Goal: Task Accomplishment & Management: Manage account settings

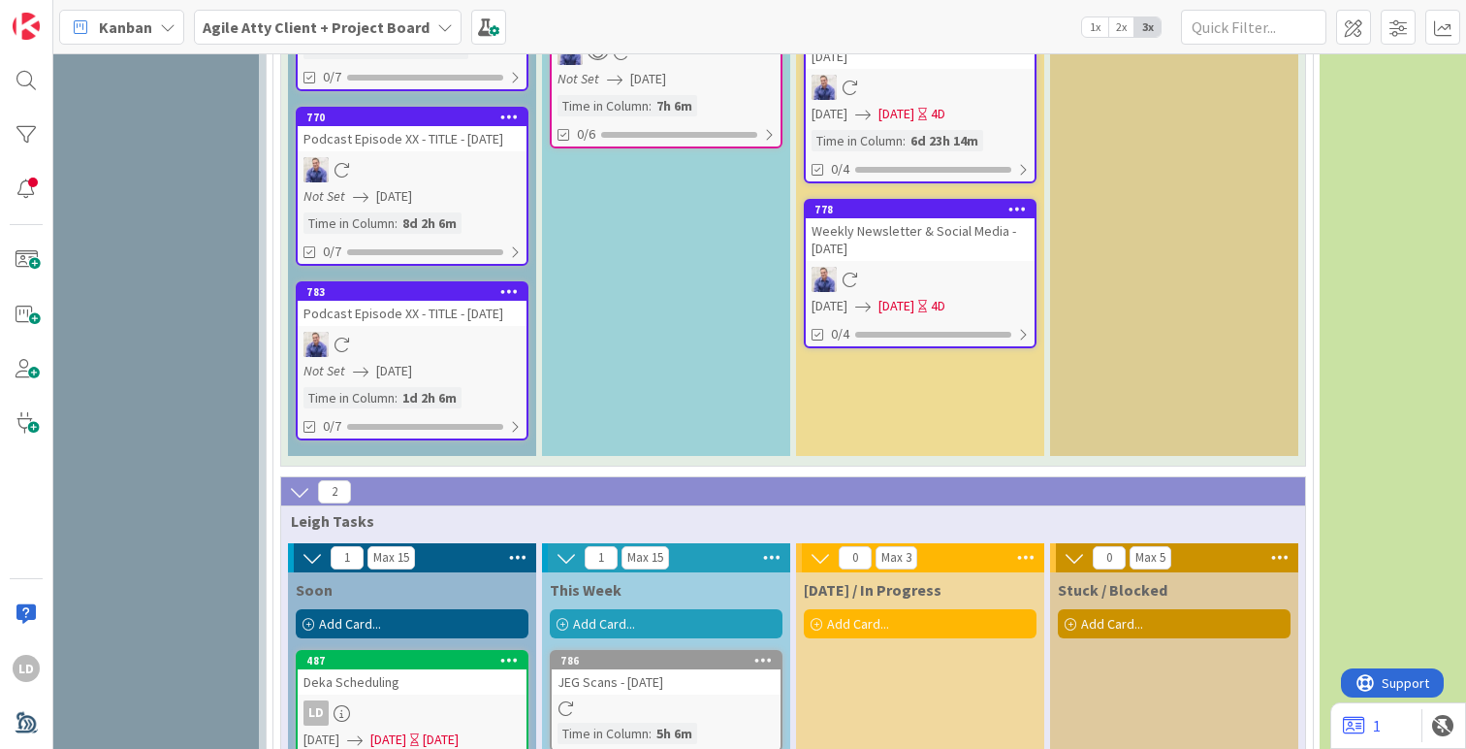
scroll to position [2962, 327]
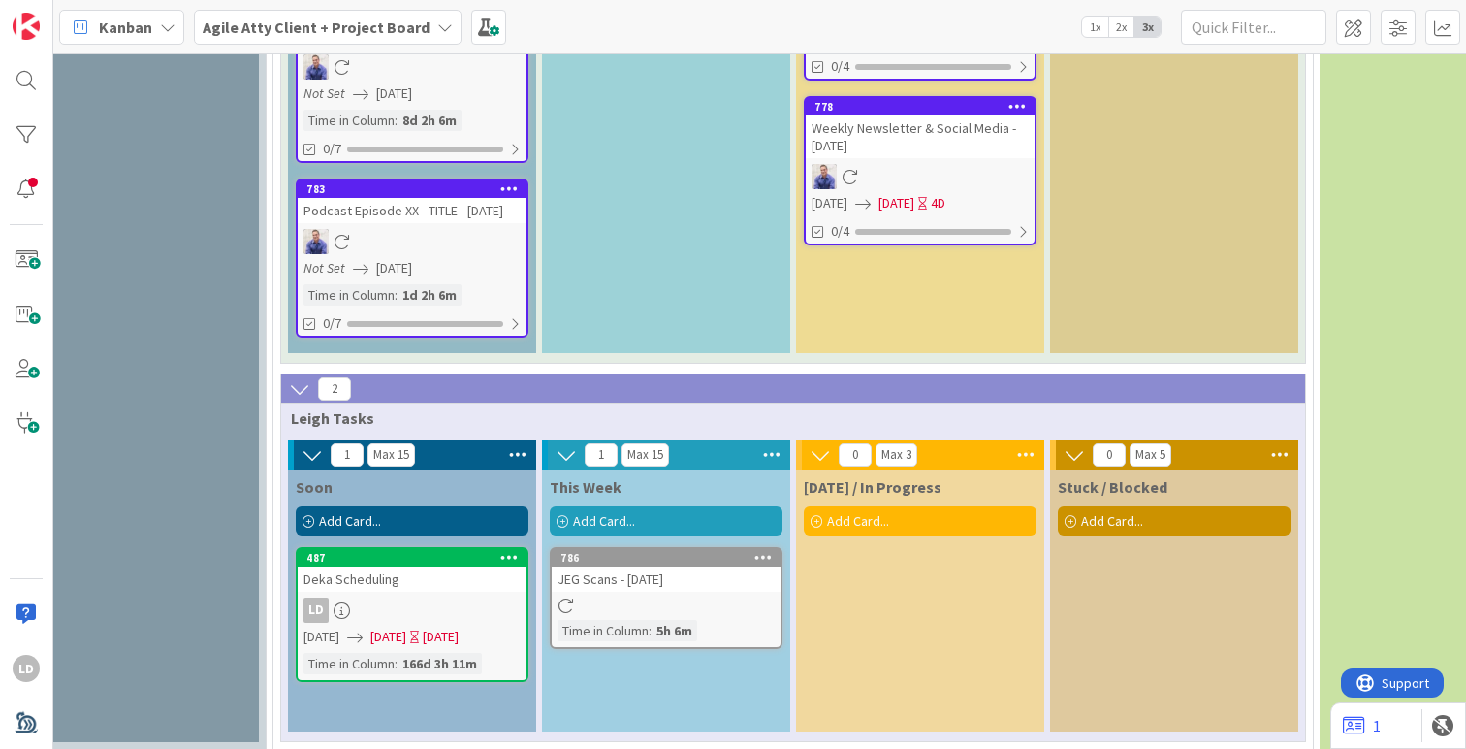
drag, startPoint x: 635, startPoint y: 536, endPoint x: 1231, endPoint y: 48, distance: 770.4
click at [763, 550] on icon at bounding box center [764, 557] width 18 height 14
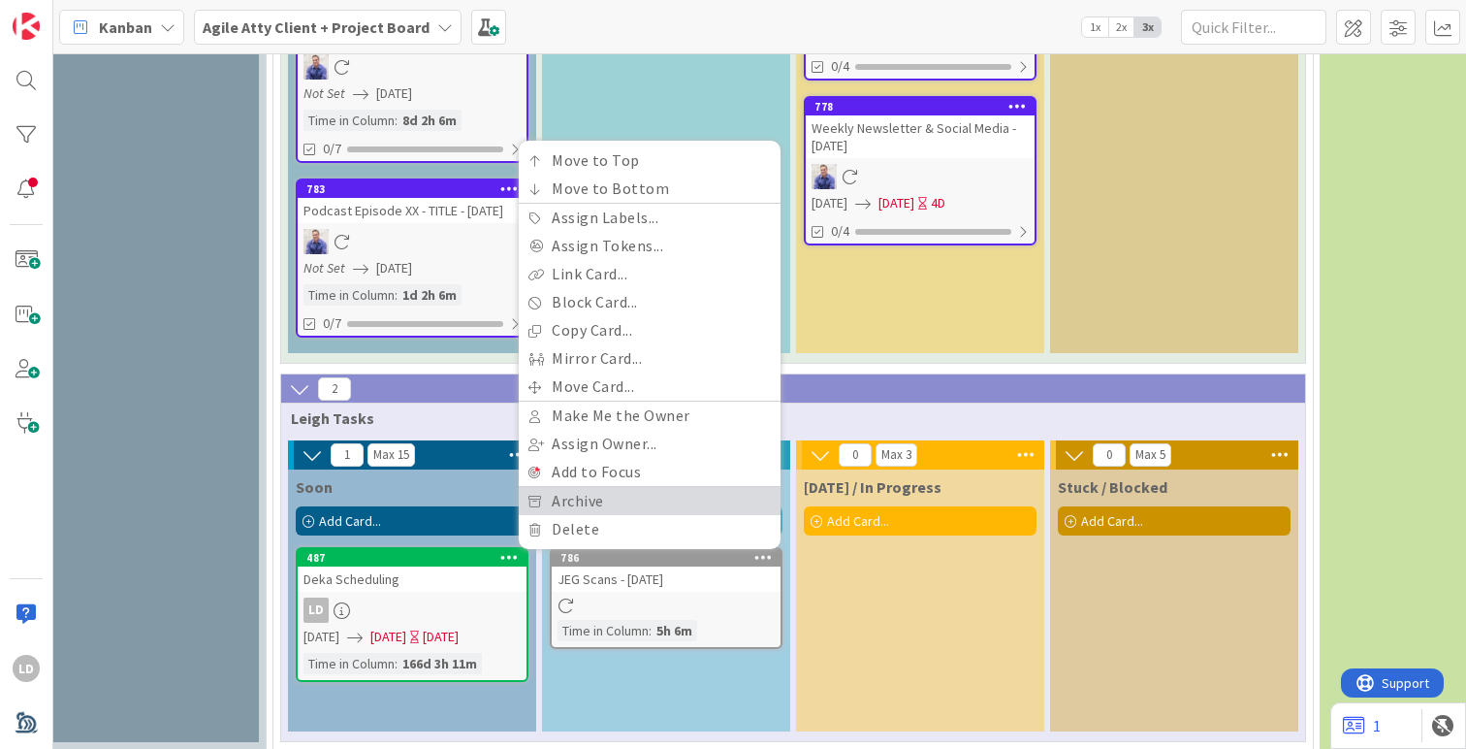
click at [584, 487] on link "Archive" at bounding box center [650, 501] width 262 height 28
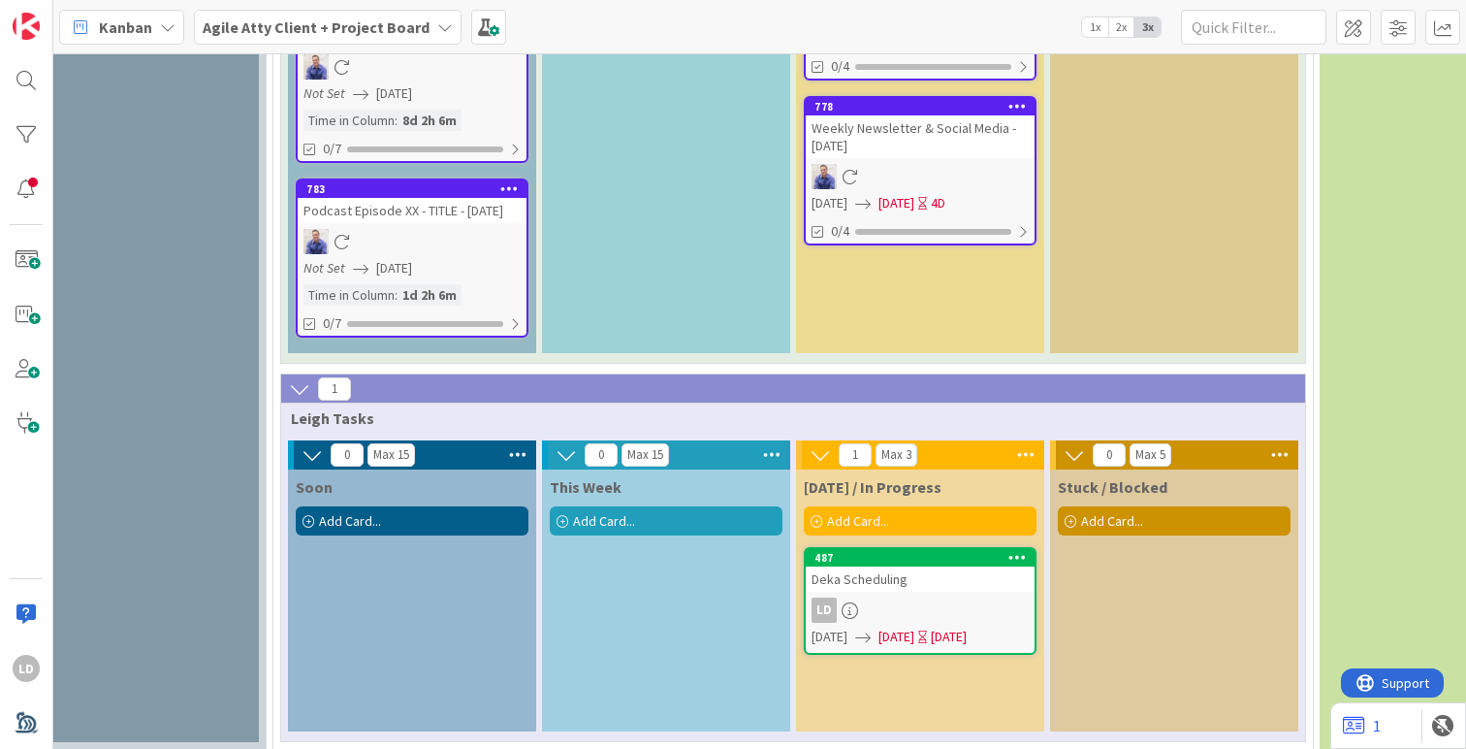
click at [848, 566] on div "Deka Scheduling" at bounding box center [920, 578] width 229 height 25
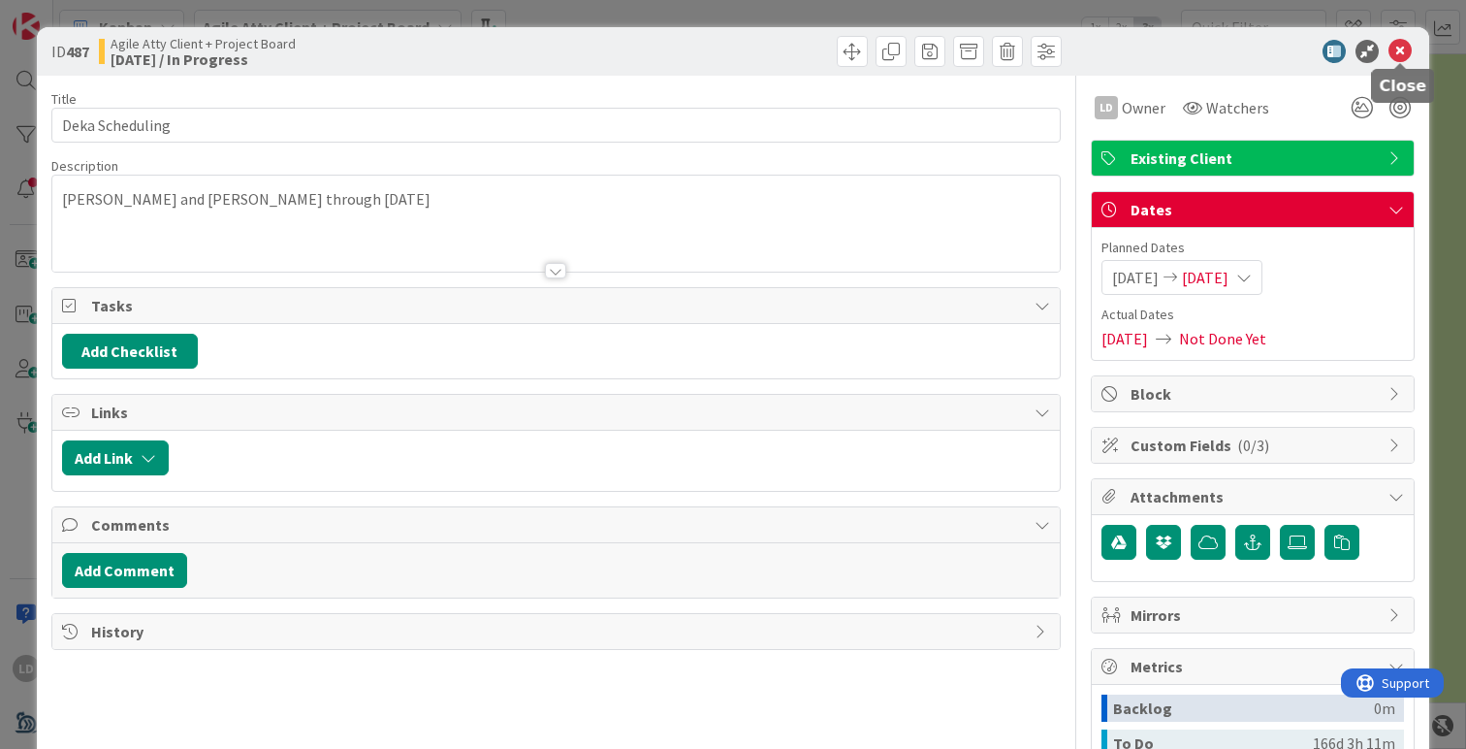
click at [1394, 52] on icon at bounding box center [1400, 51] width 23 height 23
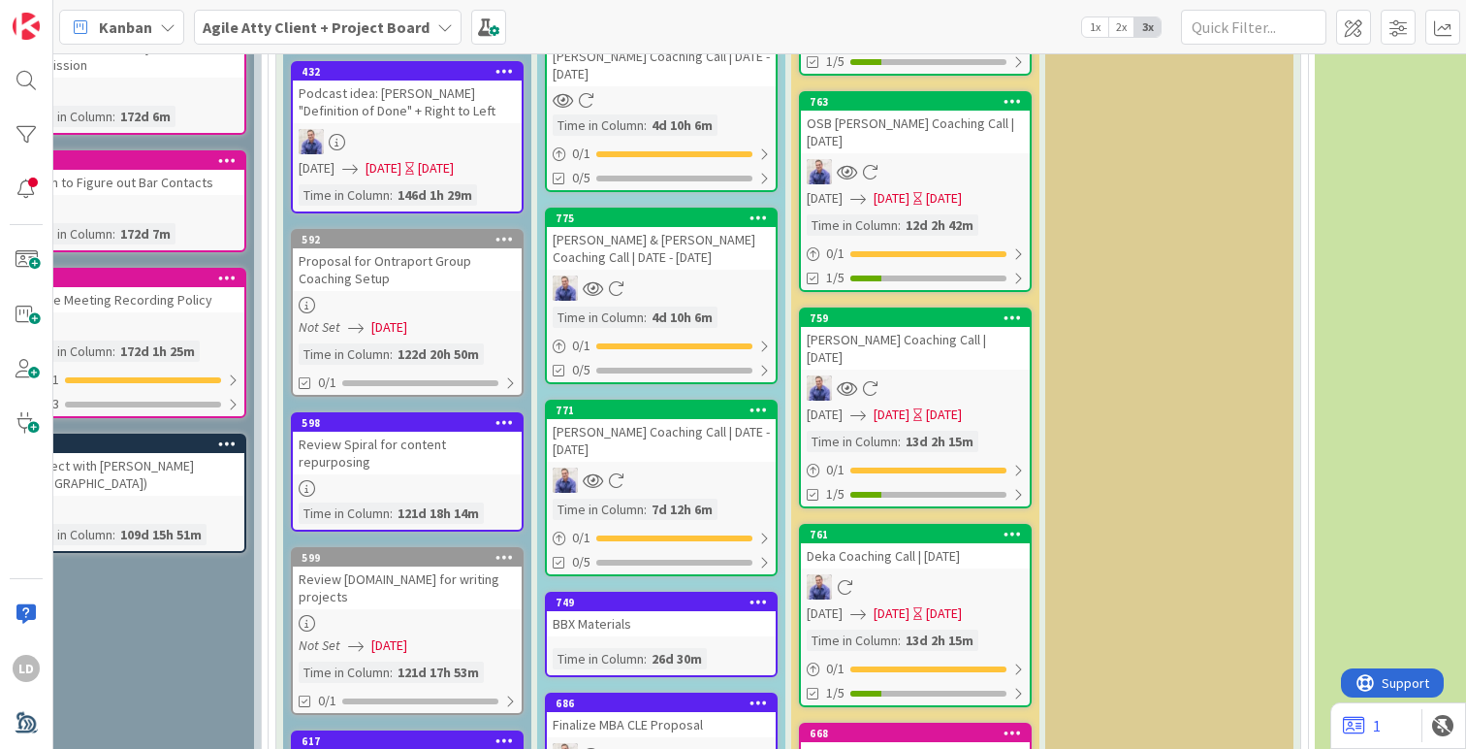
scroll to position [1417, 332]
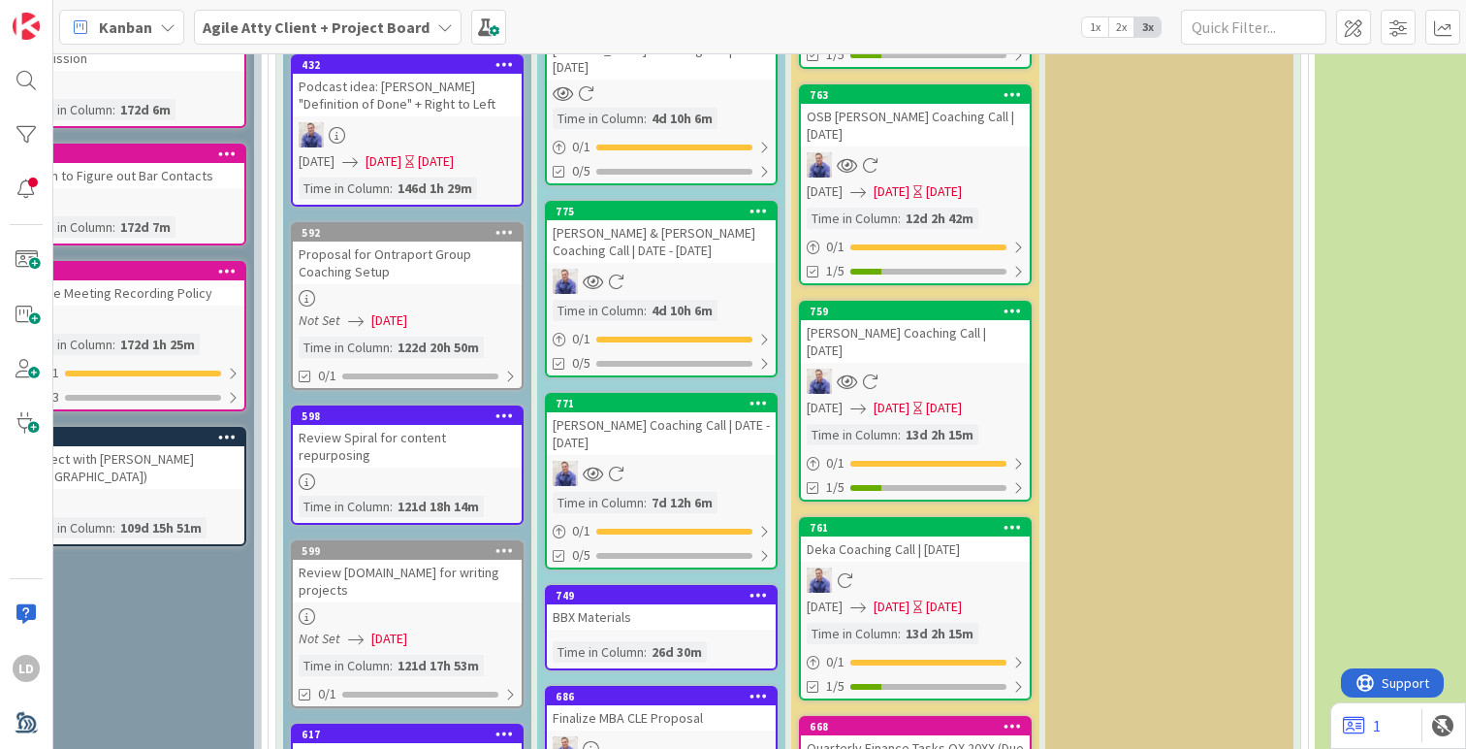
click at [586, 447] on div "[PERSON_NAME] Coaching Call | DATE - [DATE]" at bounding box center [661, 433] width 229 height 43
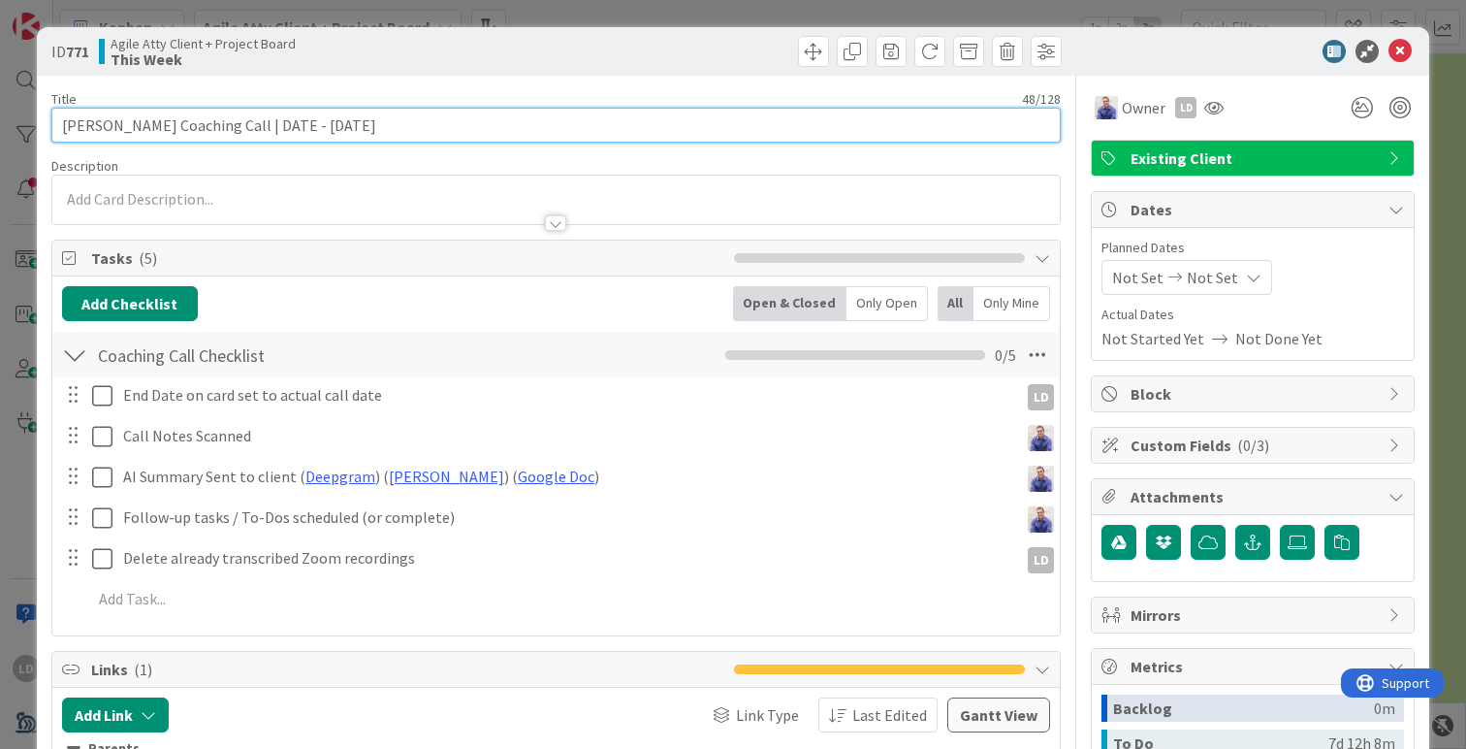
click at [421, 128] on input "[PERSON_NAME] Coaching Call | DATE - [DATE]" at bounding box center [556, 125] width 1010 height 35
type input "[PERSON_NAME] Coaching Call | DATE - [DATE]"
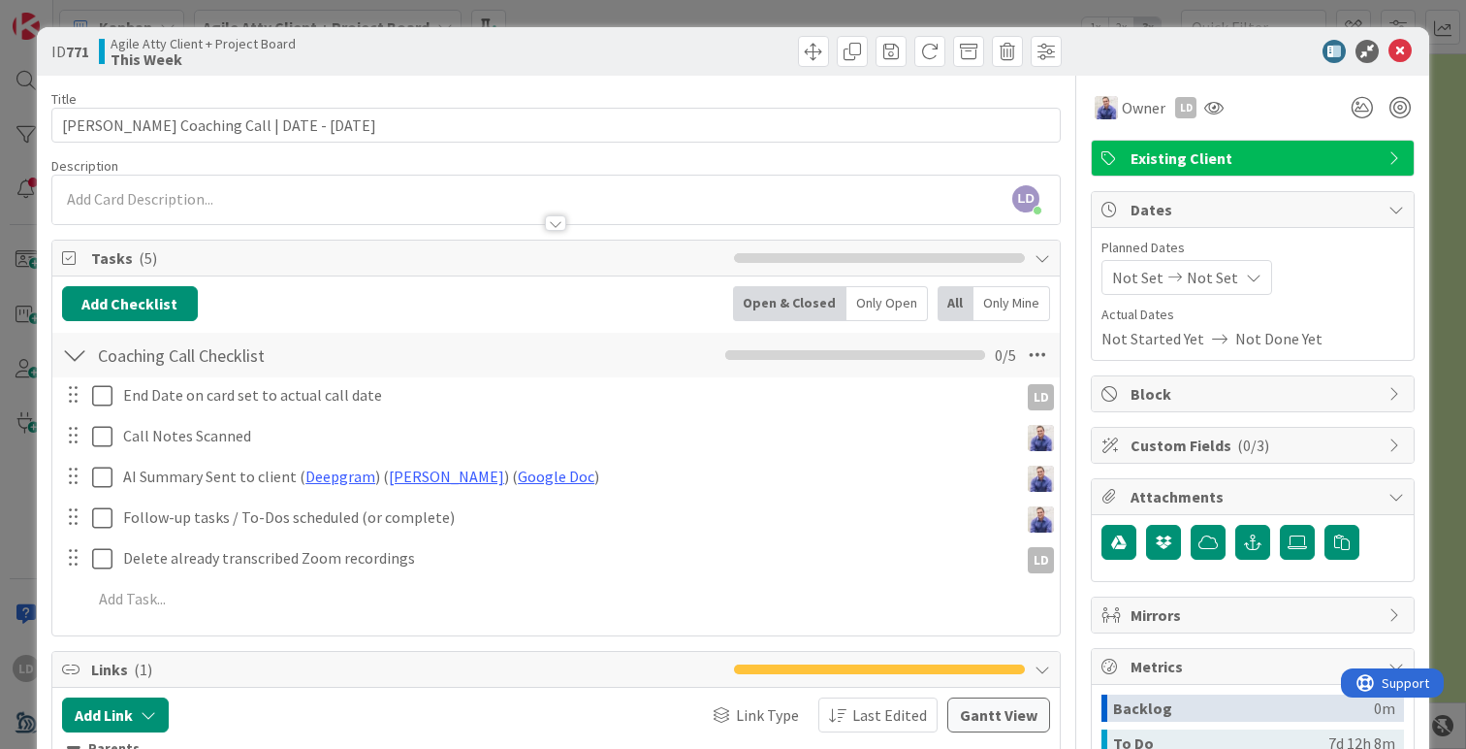
click at [1143, 280] on span "Not Set" at bounding box center [1137, 277] width 51 height 23
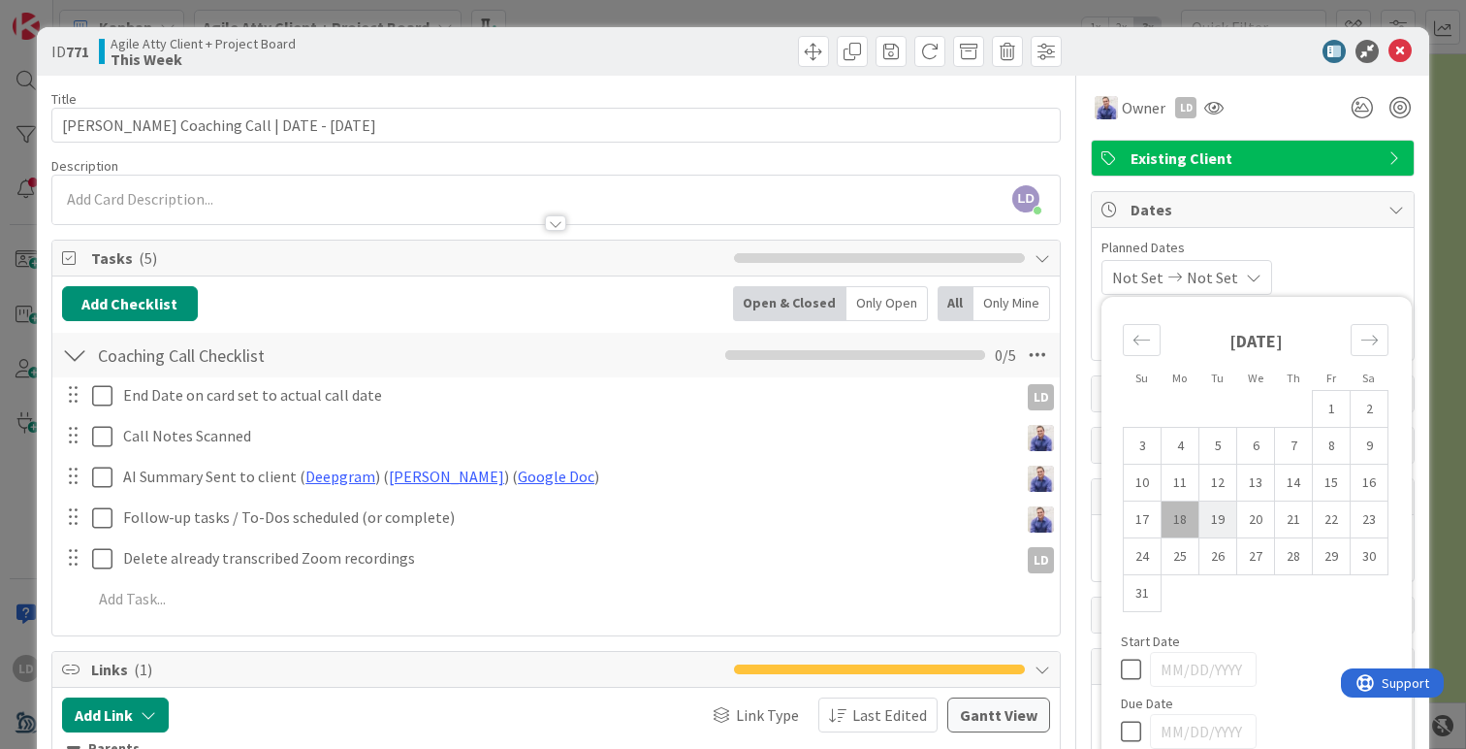
click at [1216, 518] on td "19" at bounding box center [1219, 519] width 38 height 37
type input "[DATE]"
click at [1216, 518] on td "19" at bounding box center [1219, 519] width 38 height 37
type input "[DATE]"
click at [1378, 274] on div "[DATE] [DATE] Su Mo Tu We Th Fr Sa [DATE] 1 2 3 4 5 6 7 8 9 10 11 12 13 14 15 1…" at bounding box center [1253, 277] width 303 height 35
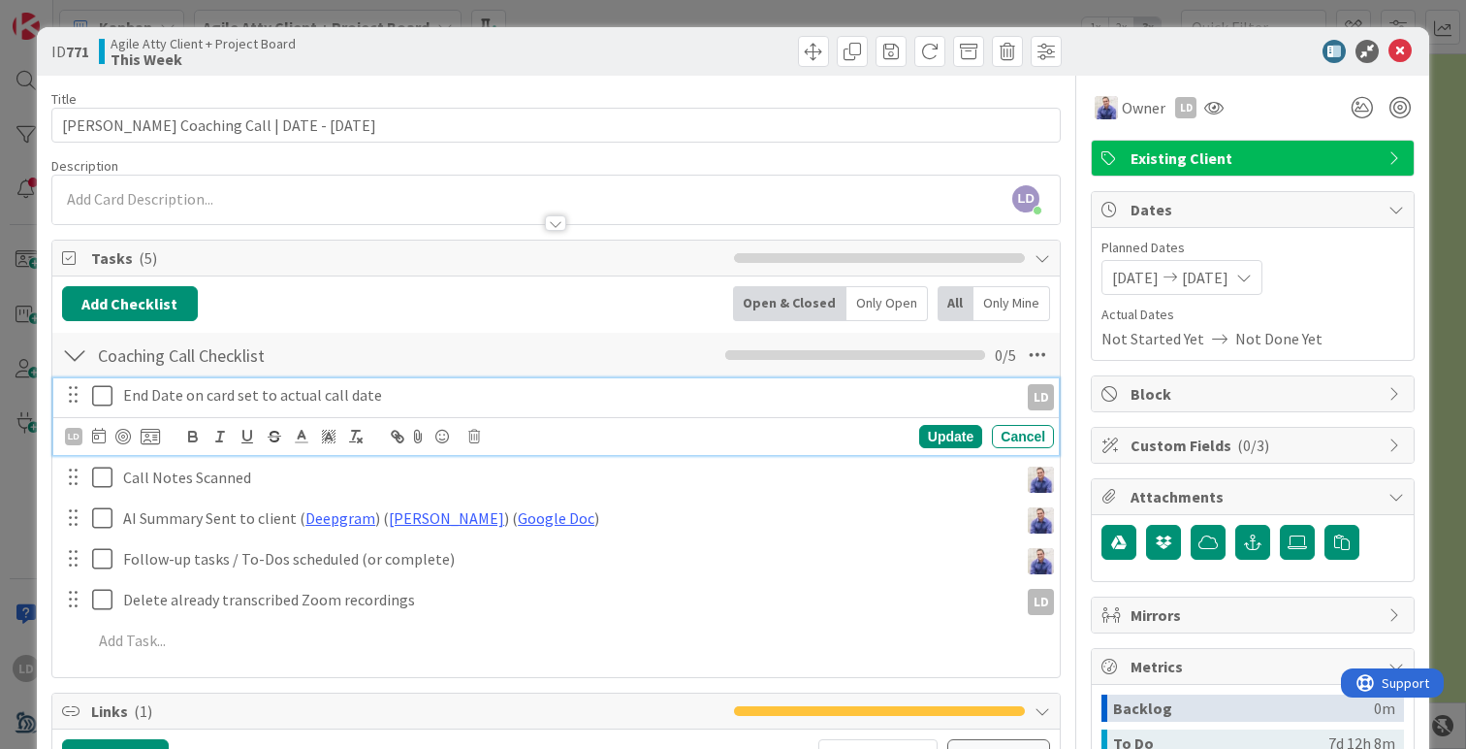
click at [93, 389] on icon at bounding box center [106, 395] width 29 height 23
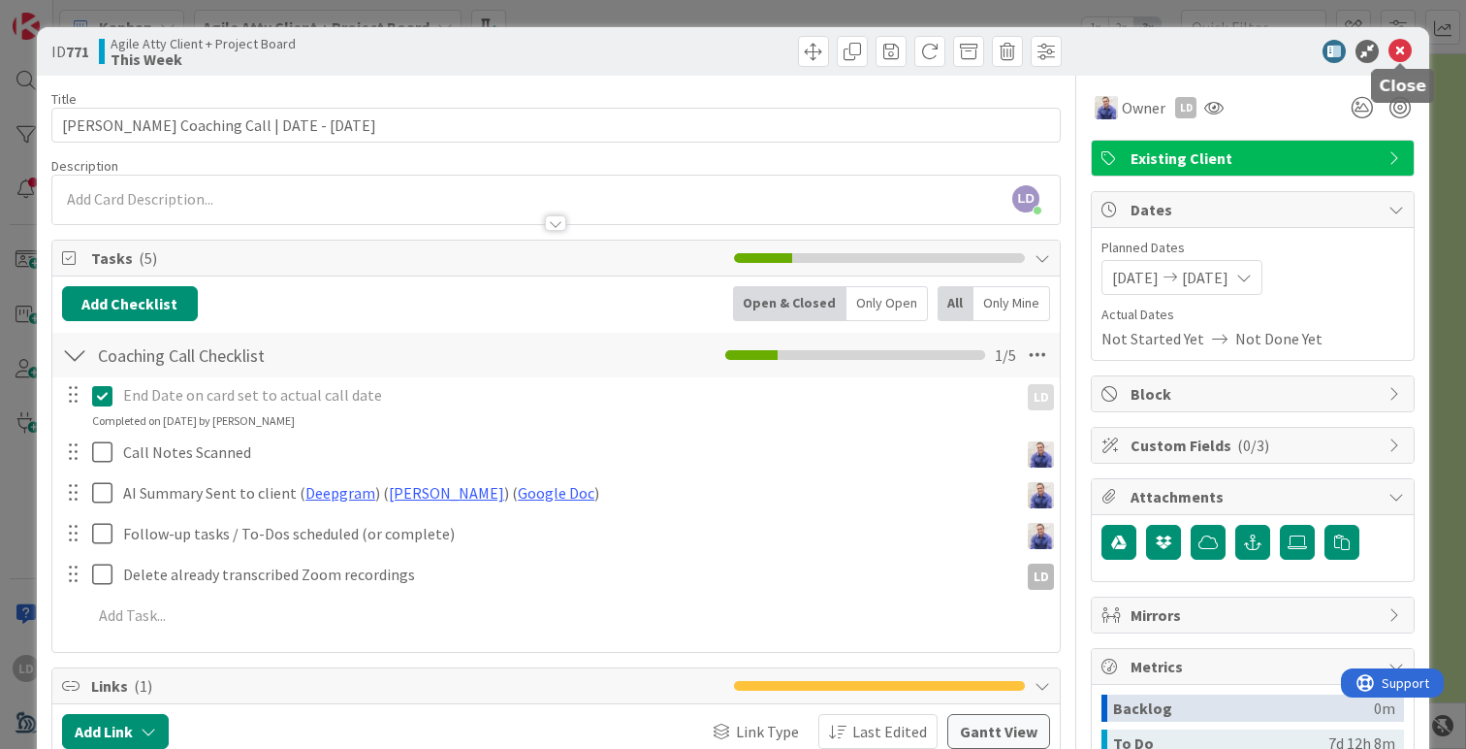
click at [1401, 45] on icon at bounding box center [1400, 51] width 23 height 23
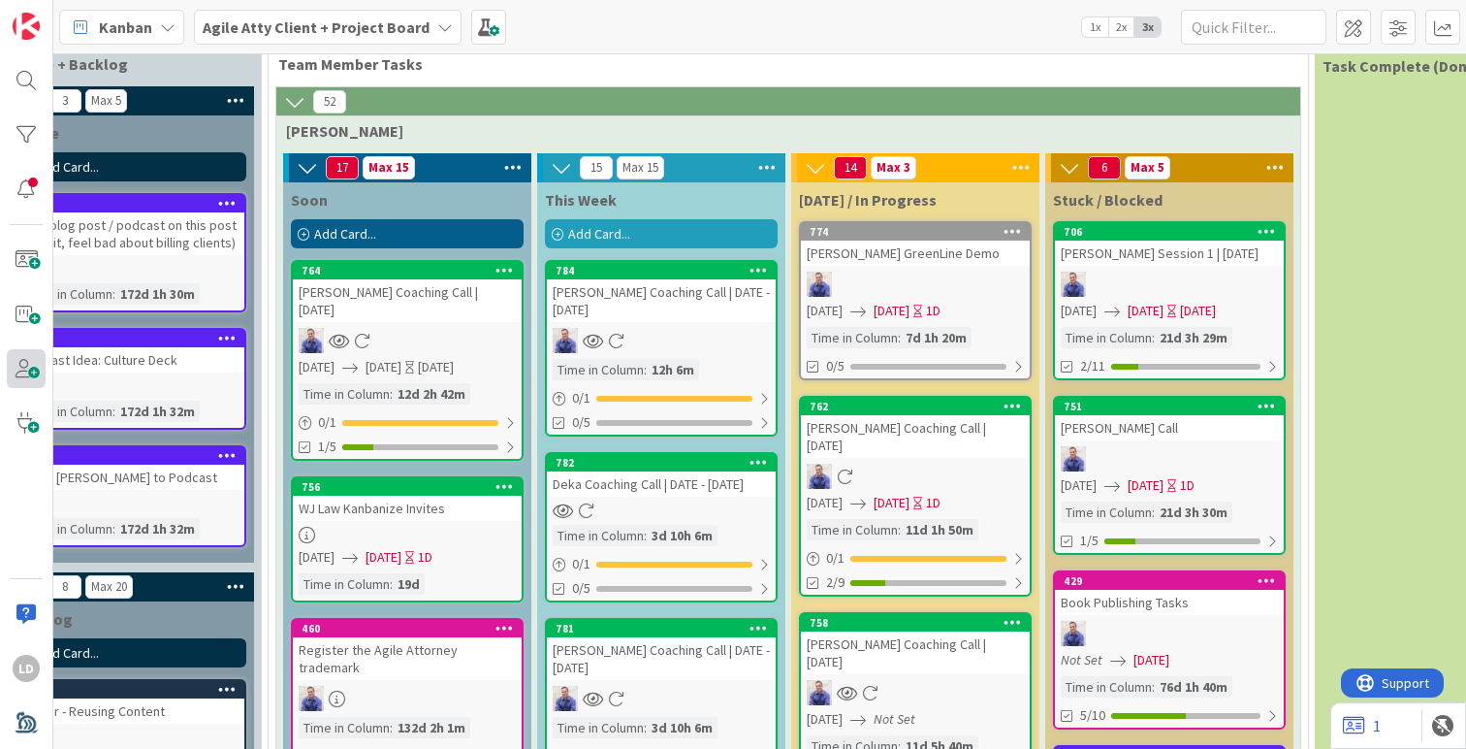
scroll to position [244, 332]
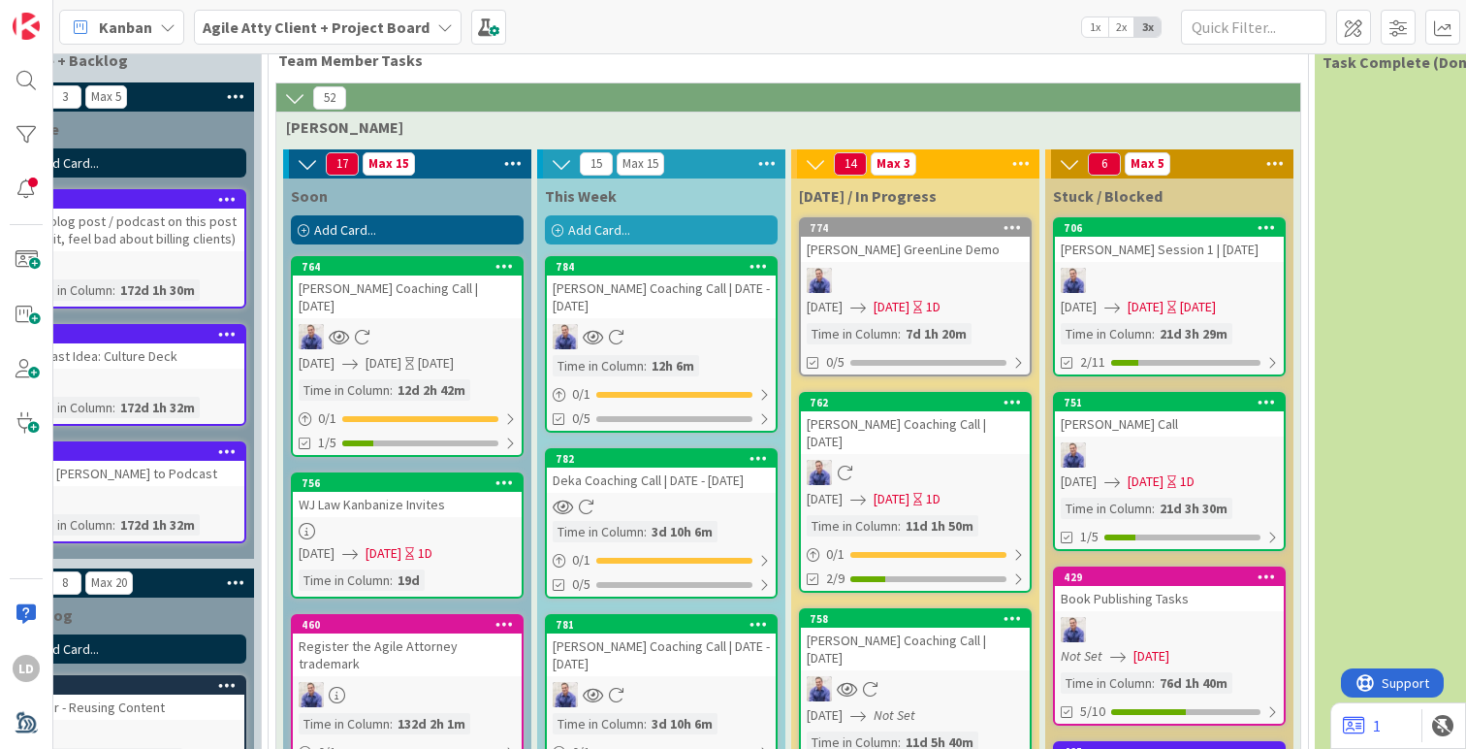
click at [622, 478] on div "Deka Coaching Call | DATE - [DATE]" at bounding box center [661, 479] width 229 height 25
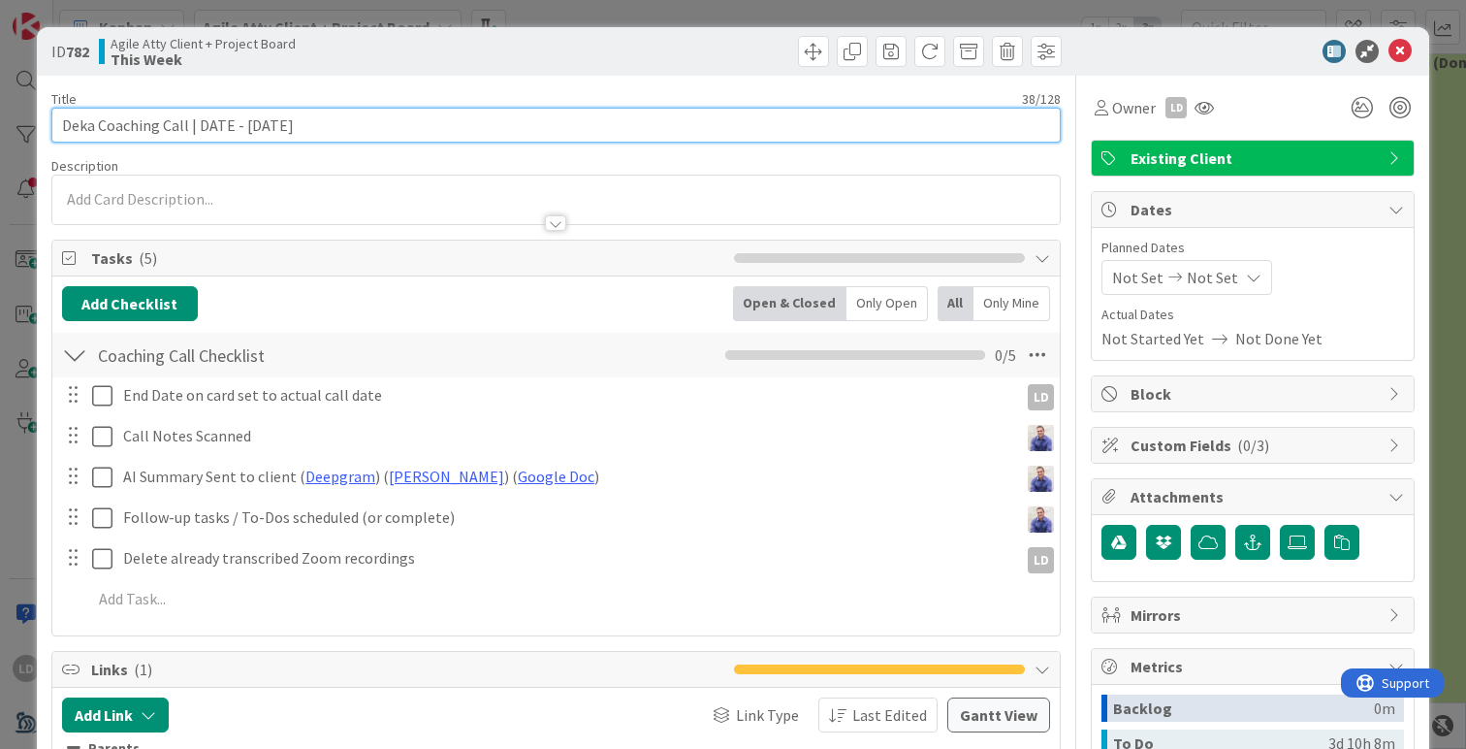
click at [271, 123] on input "Deka Coaching Call | DATE - [DATE]" at bounding box center [556, 125] width 1010 height 35
drag, startPoint x: 243, startPoint y: 125, endPoint x: 207, endPoint y: 125, distance: 36.9
click at [207, 125] on input "Deka Coaching Call | DATE - [DATE]" at bounding box center [556, 125] width 1010 height 35
type input "Deka Coaching Call | [DATE]"
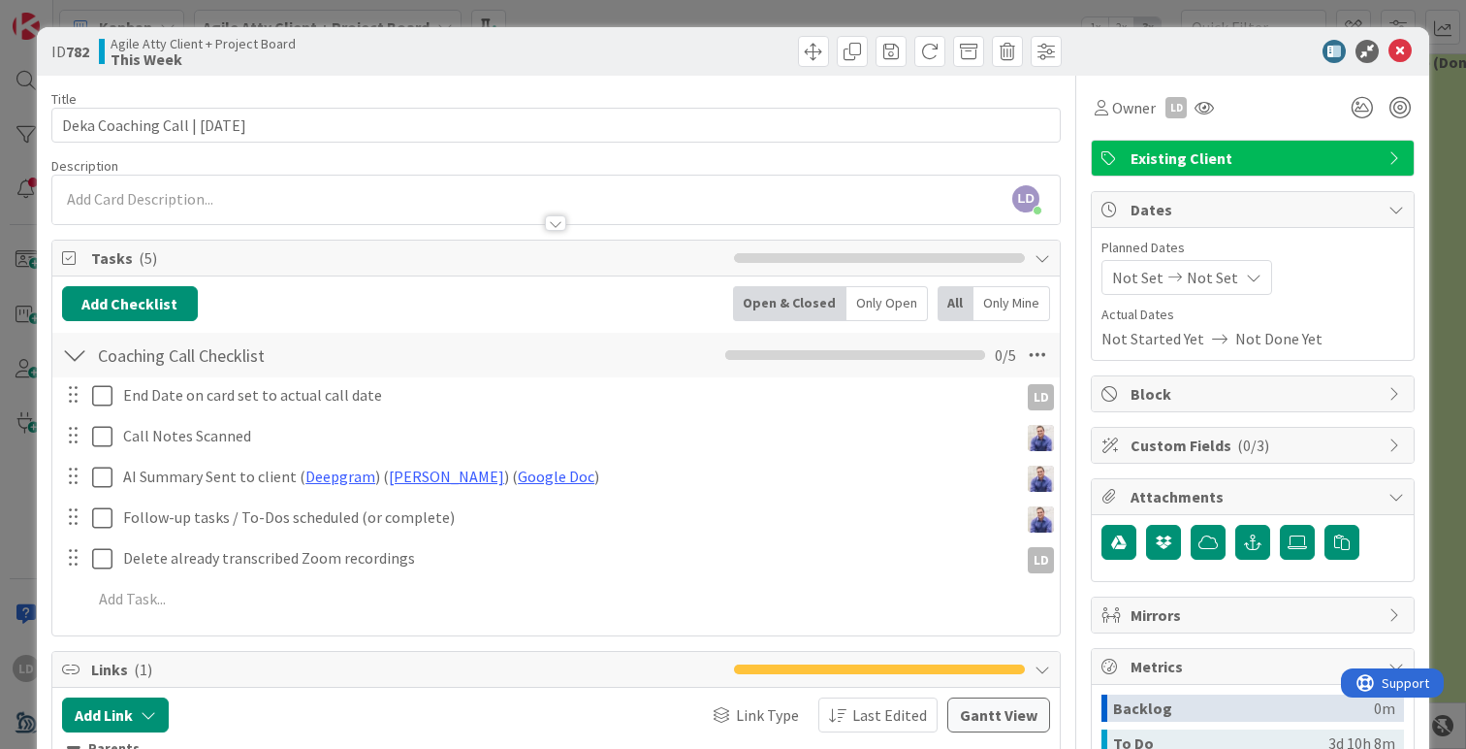
click at [1159, 270] on span "Not Set" at bounding box center [1137, 277] width 51 height 23
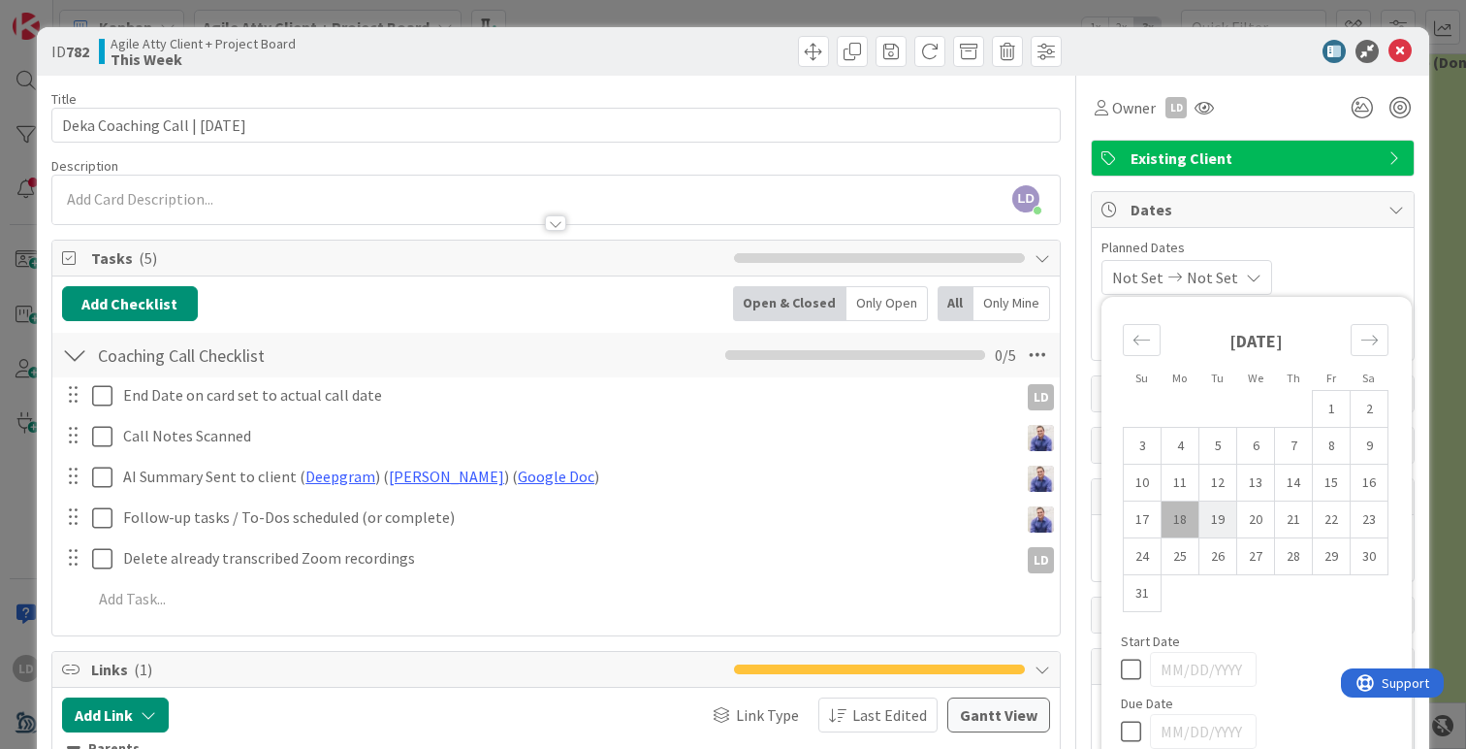
click at [1222, 514] on td "19" at bounding box center [1219, 519] width 38 height 37
type input "[DATE]"
click at [1222, 514] on td "19" at bounding box center [1219, 519] width 38 height 37
type input "[DATE]"
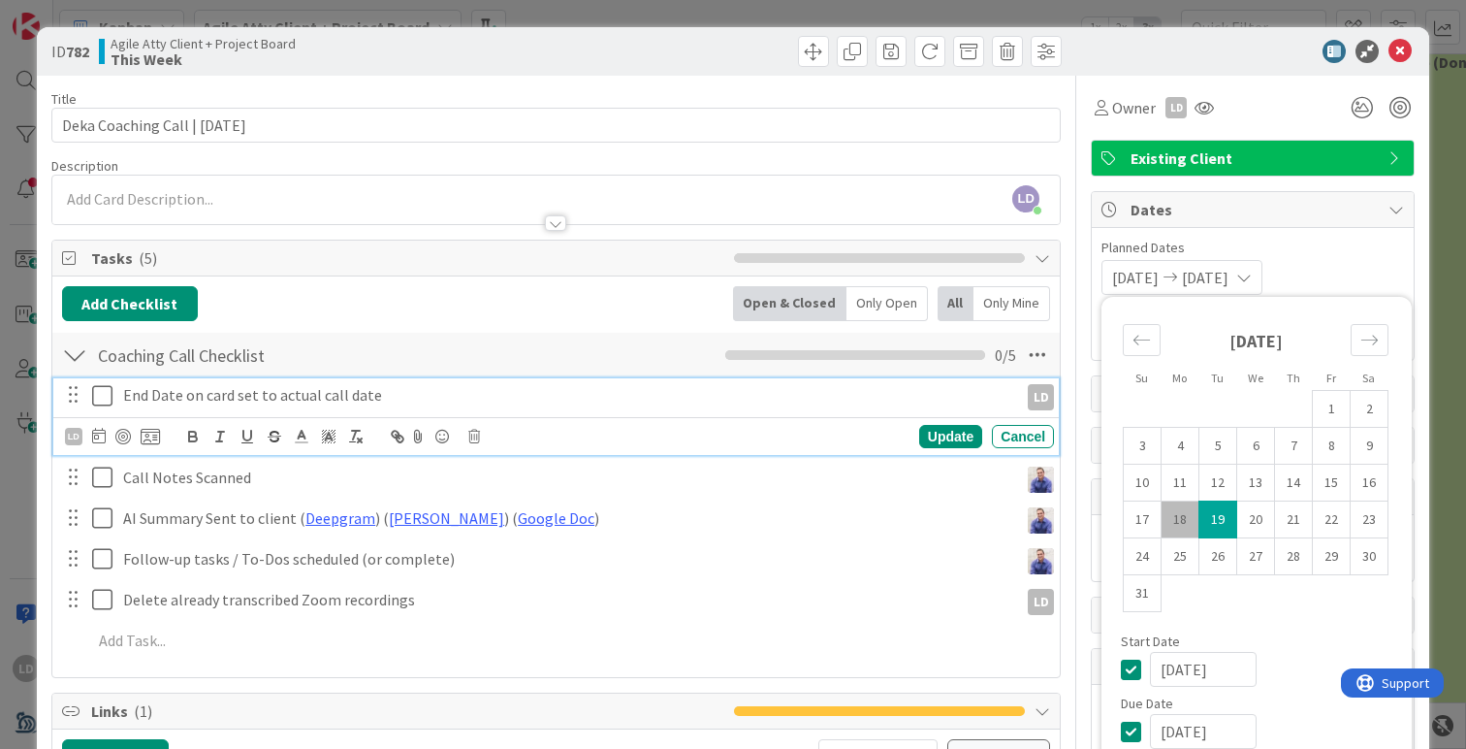
click at [109, 388] on icon at bounding box center [106, 395] width 29 height 23
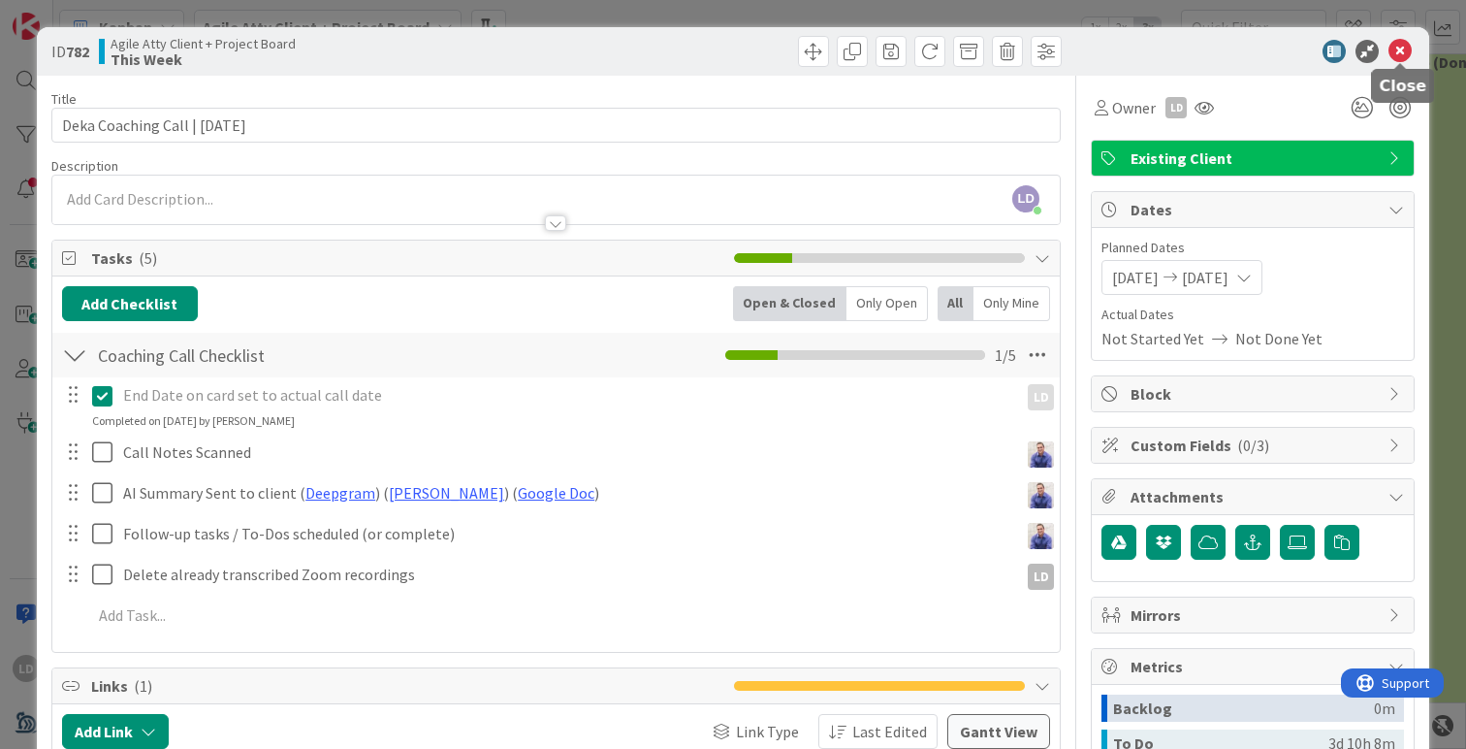
click at [1403, 45] on icon at bounding box center [1400, 51] width 23 height 23
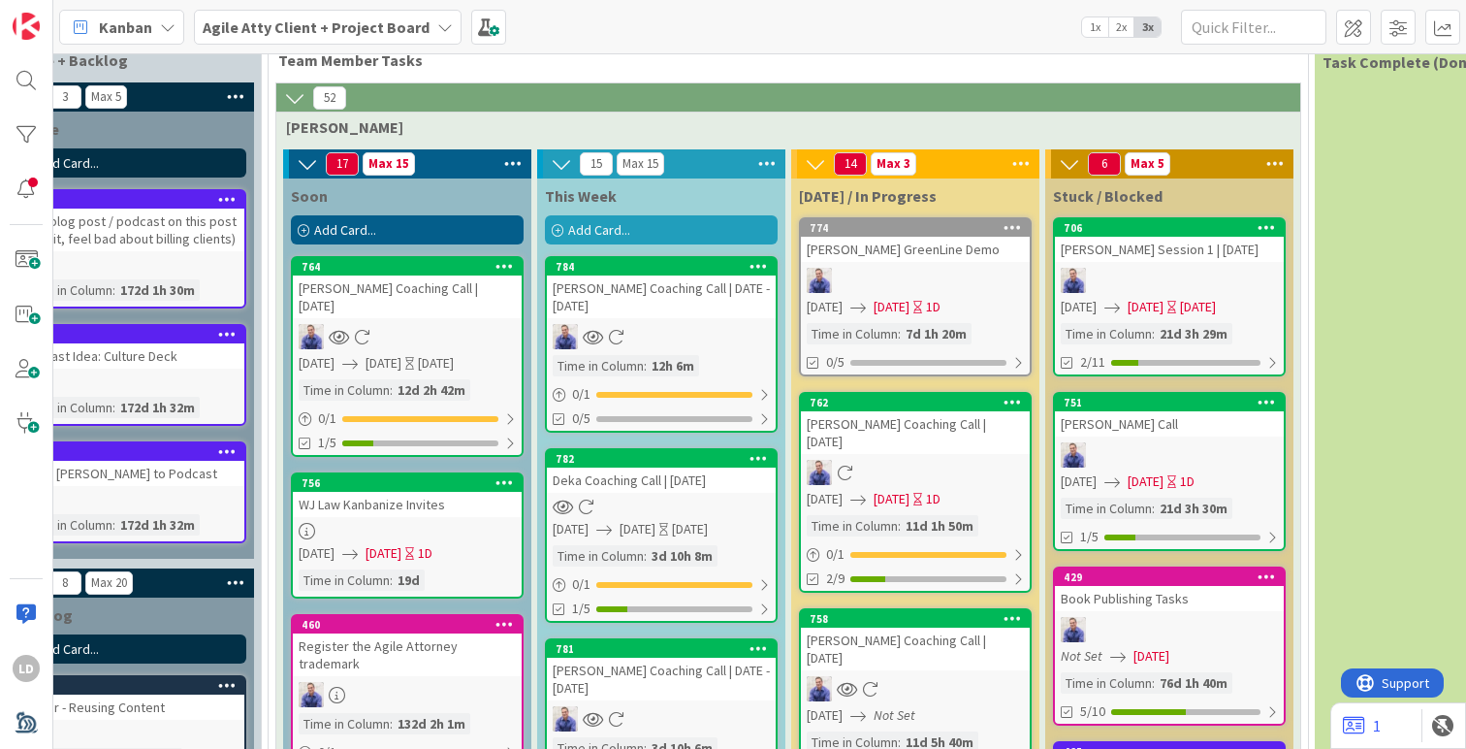
click at [617, 297] on div "[PERSON_NAME] Coaching Call | DATE - [DATE]" at bounding box center [661, 296] width 229 height 43
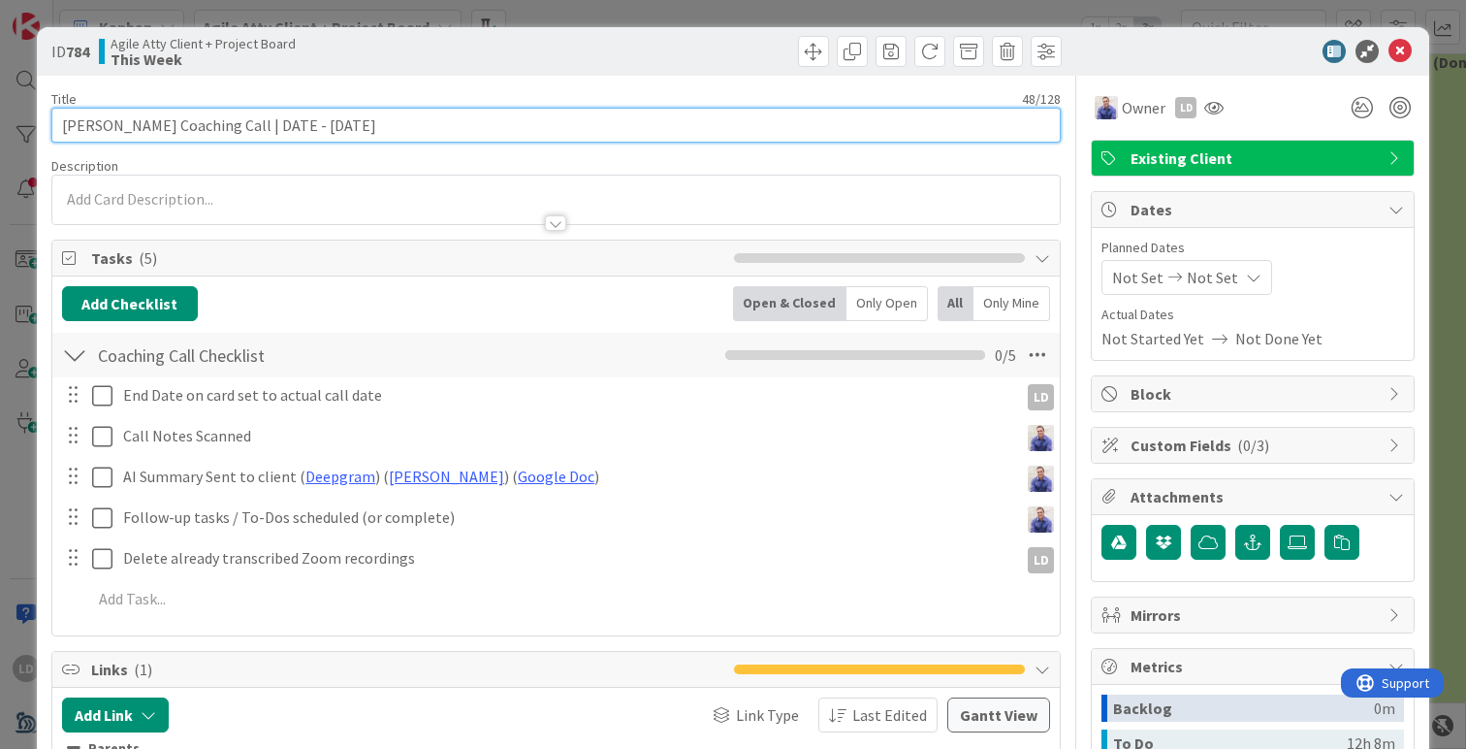
click at [303, 120] on input "[PERSON_NAME] Coaching Call | DATE - [DATE]" at bounding box center [556, 125] width 1010 height 35
type input "[PERSON_NAME] Coaching Call | DATE - [DATE]"
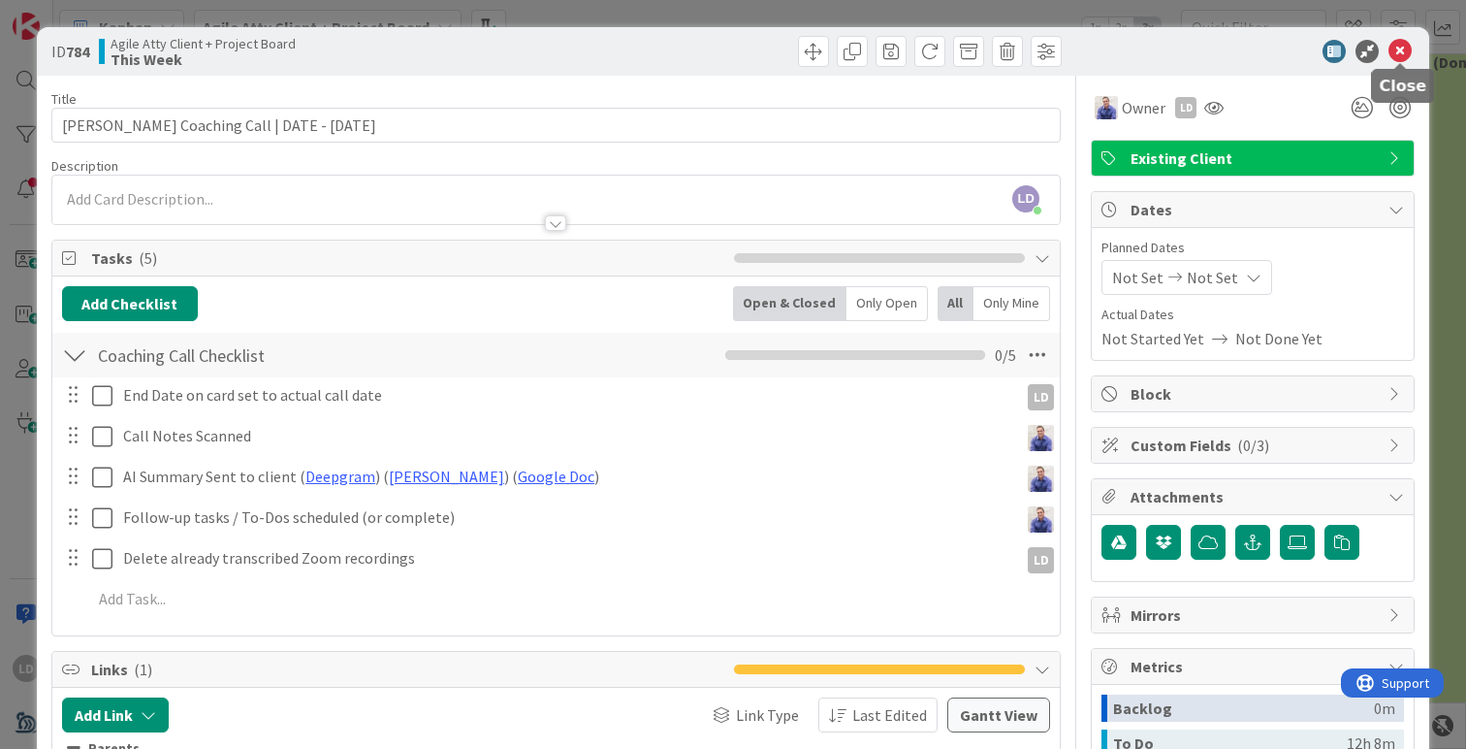
click at [1399, 56] on icon at bounding box center [1400, 51] width 23 height 23
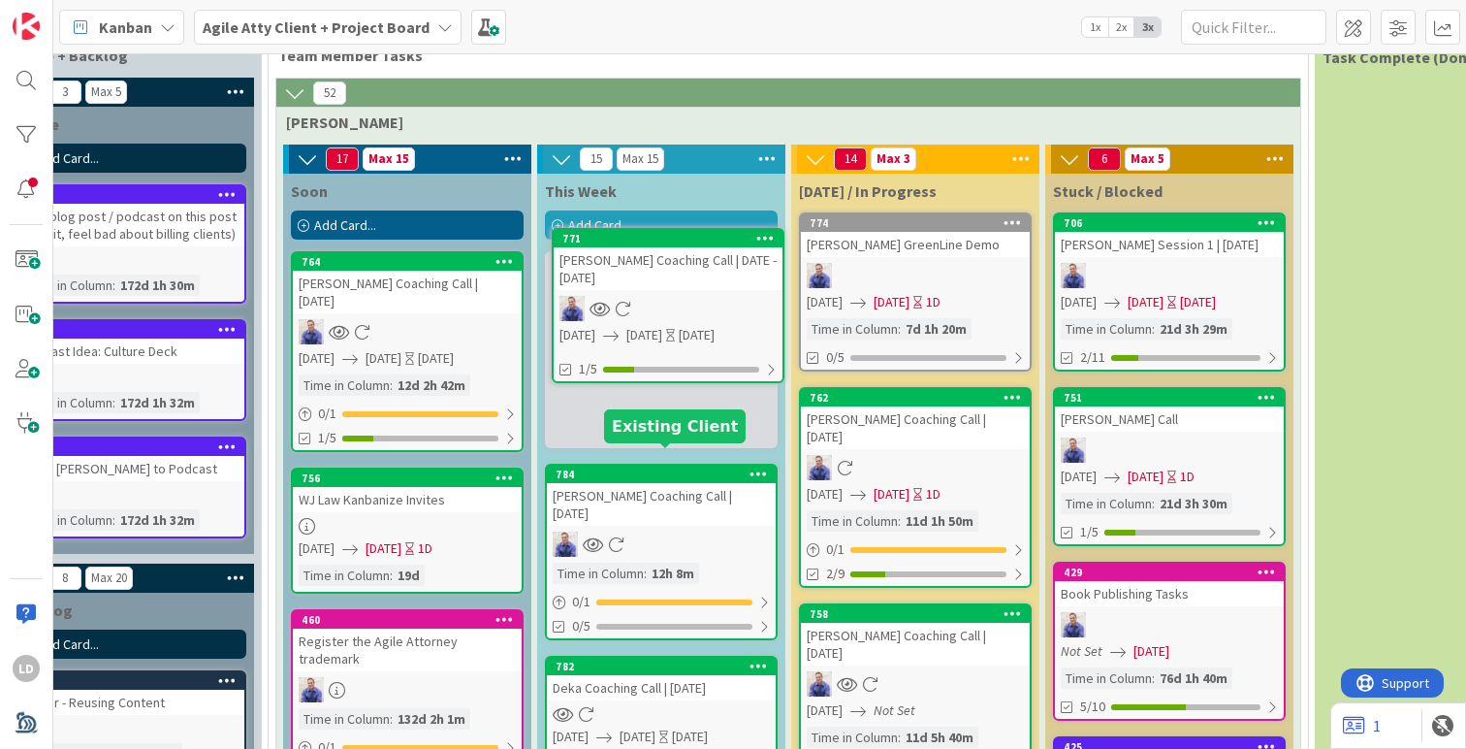
scroll to position [240, 332]
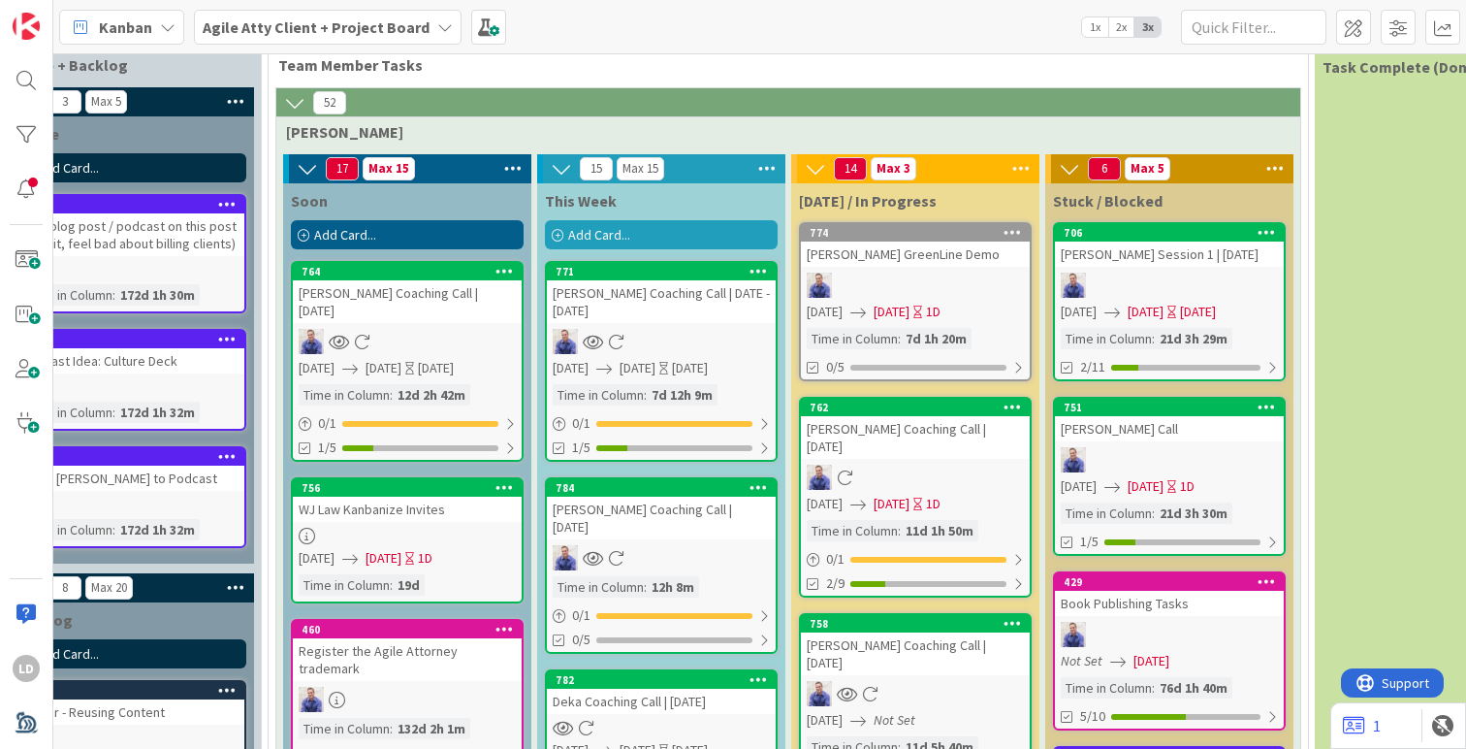
click at [634, 297] on div "[PERSON_NAME] Coaching Call | DATE - [DATE]" at bounding box center [661, 301] width 229 height 43
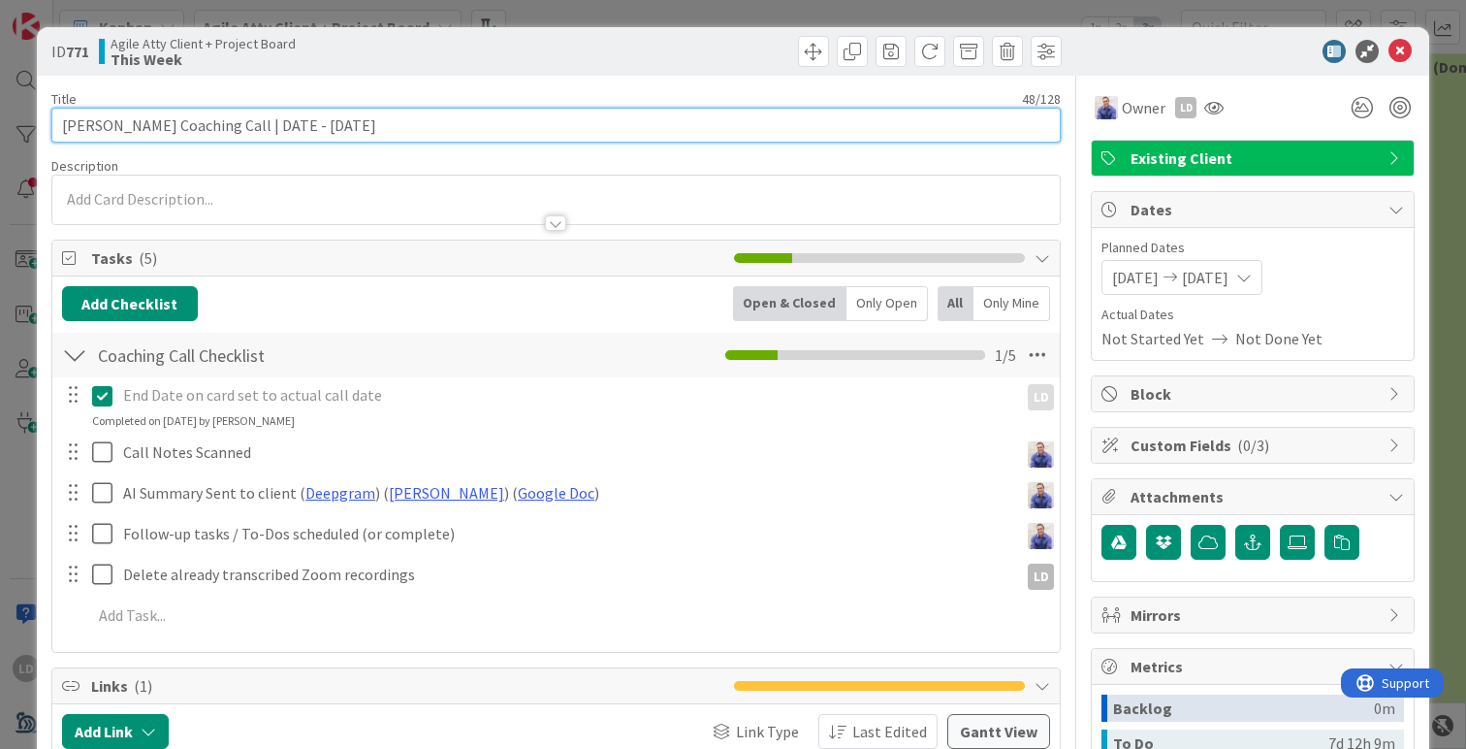
click at [305, 123] on input "[PERSON_NAME] Coaching Call | DATE - [DATE]" at bounding box center [556, 125] width 1010 height 35
type input "[PERSON_NAME] Coaching Call | [DATE]"
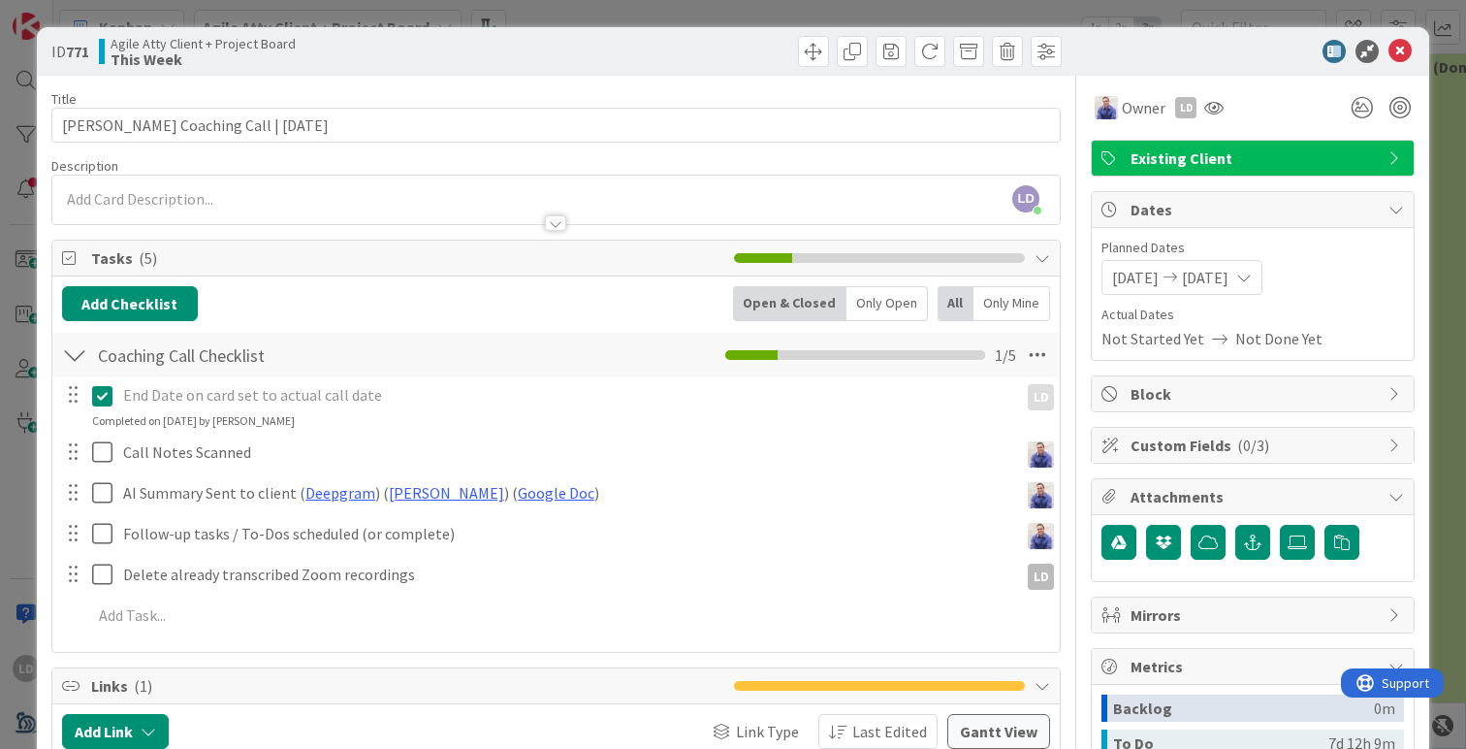
click at [1217, 56] on div at bounding box center [1243, 51] width 343 height 23
click at [1402, 46] on icon at bounding box center [1400, 51] width 23 height 23
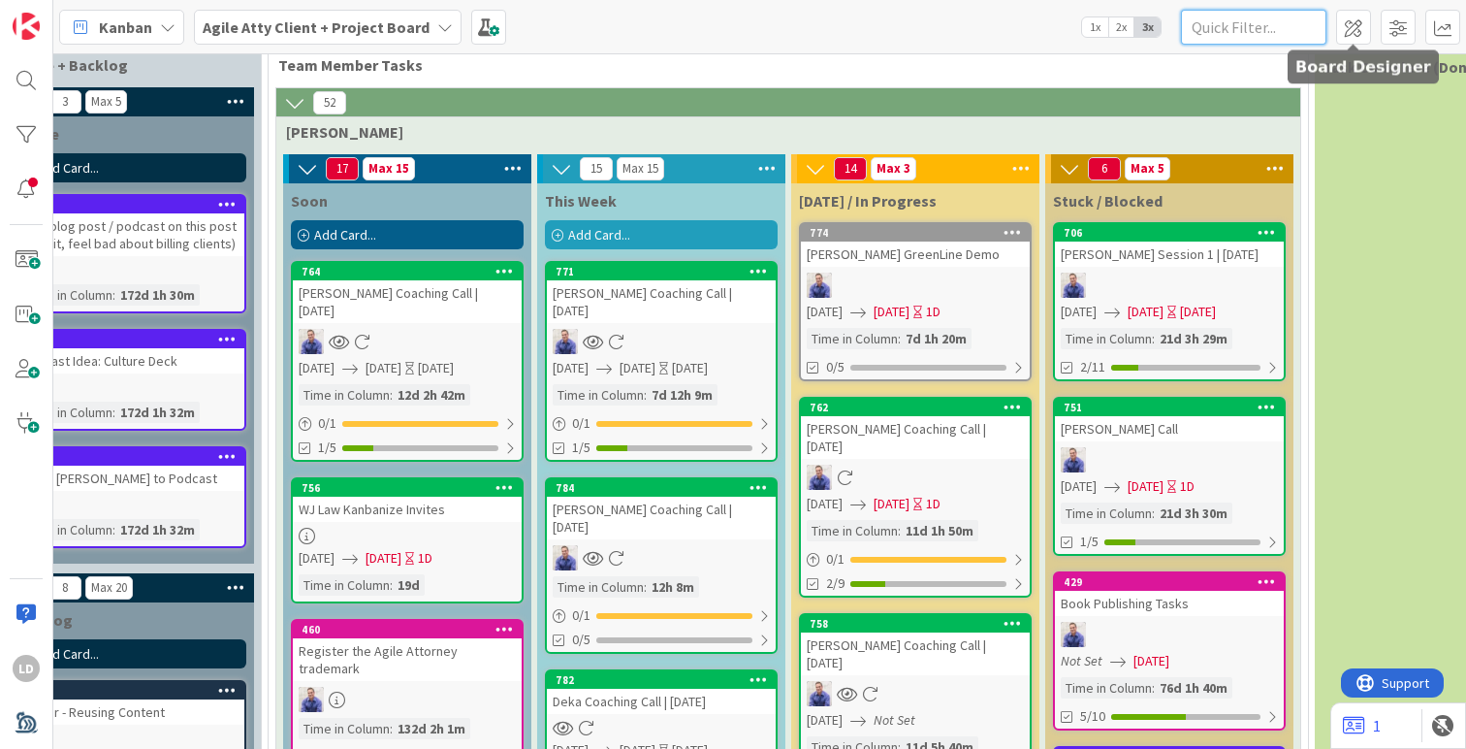
click at [1268, 32] on input "text" at bounding box center [1253, 27] width 145 height 35
type input "date"
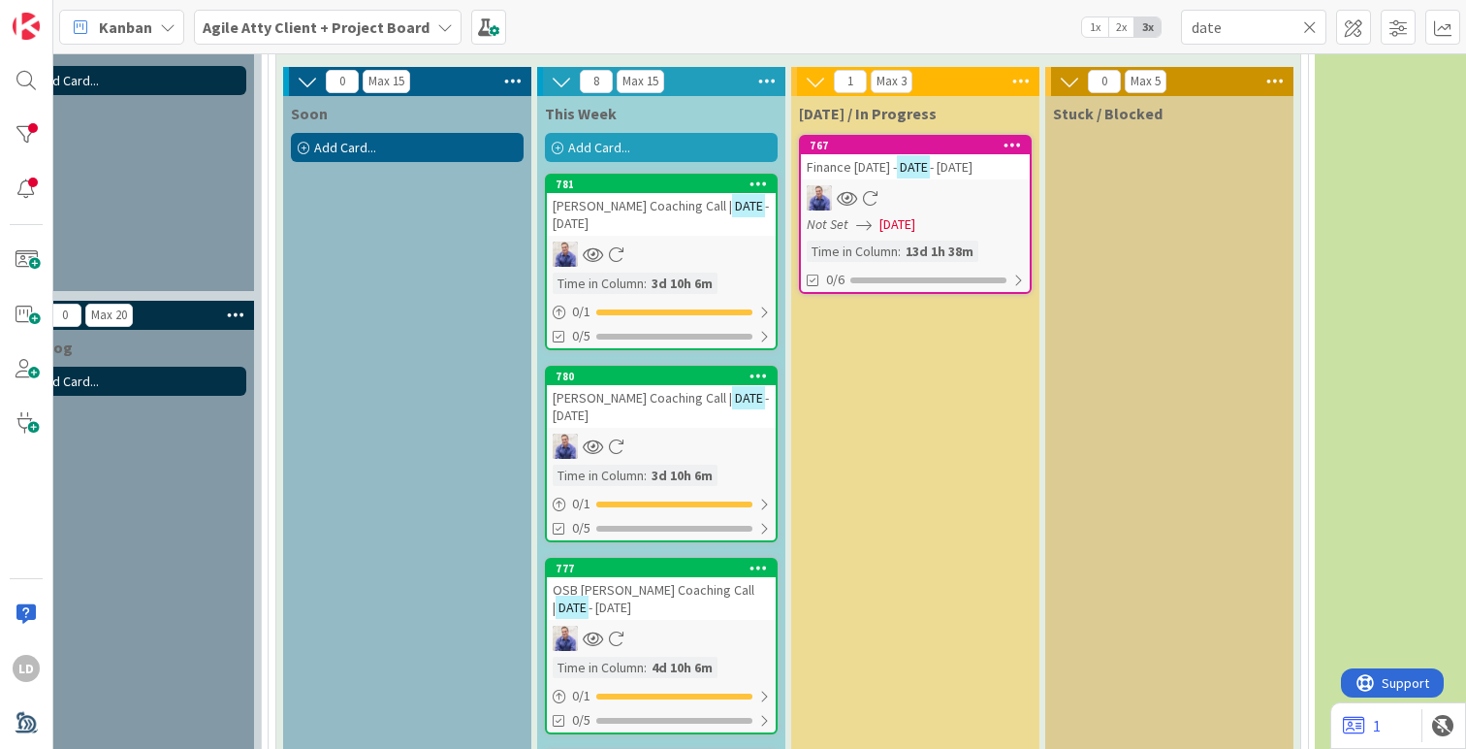
scroll to position [332, 332]
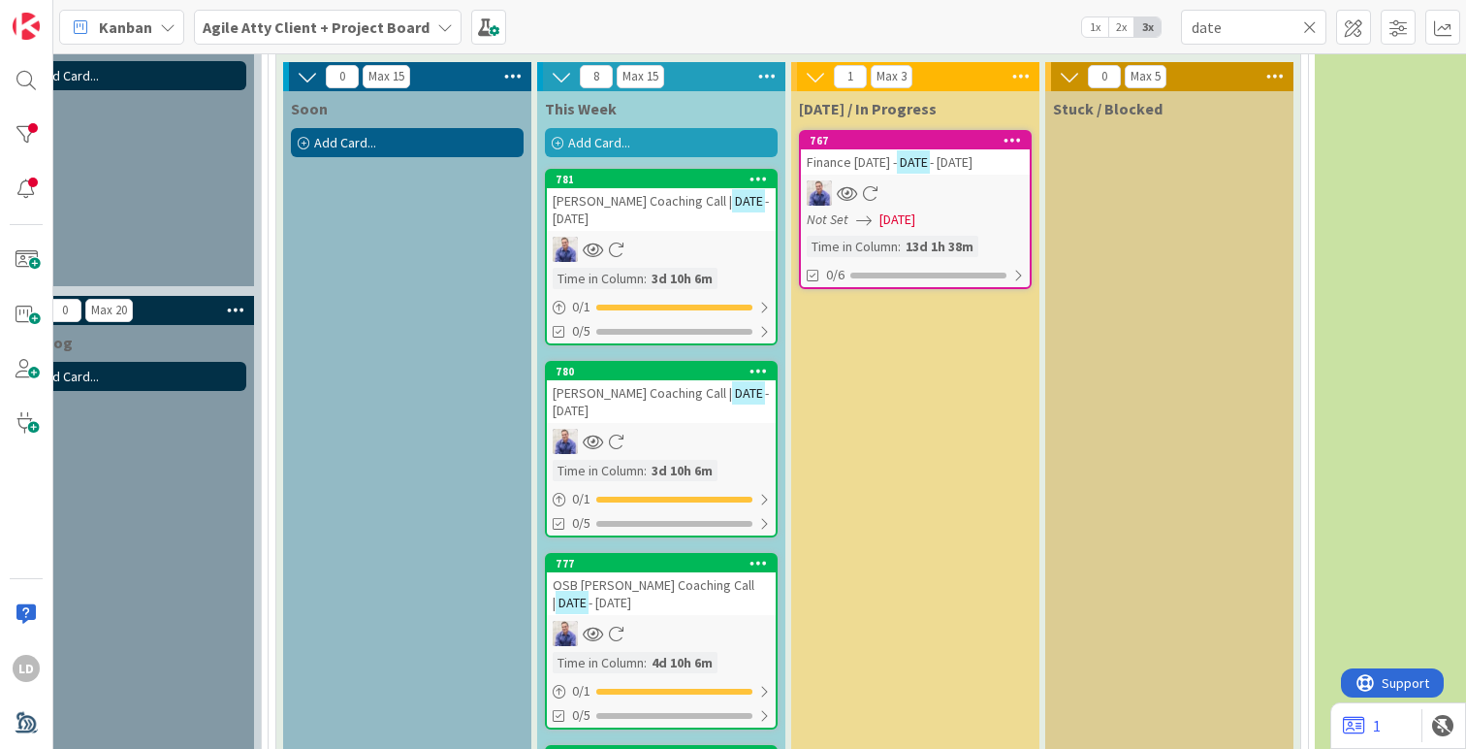
click at [601, 588] on span "OSB [PERSON_NAME] Coaching Call |" at bounding box center [654, 593] width 202 height 35
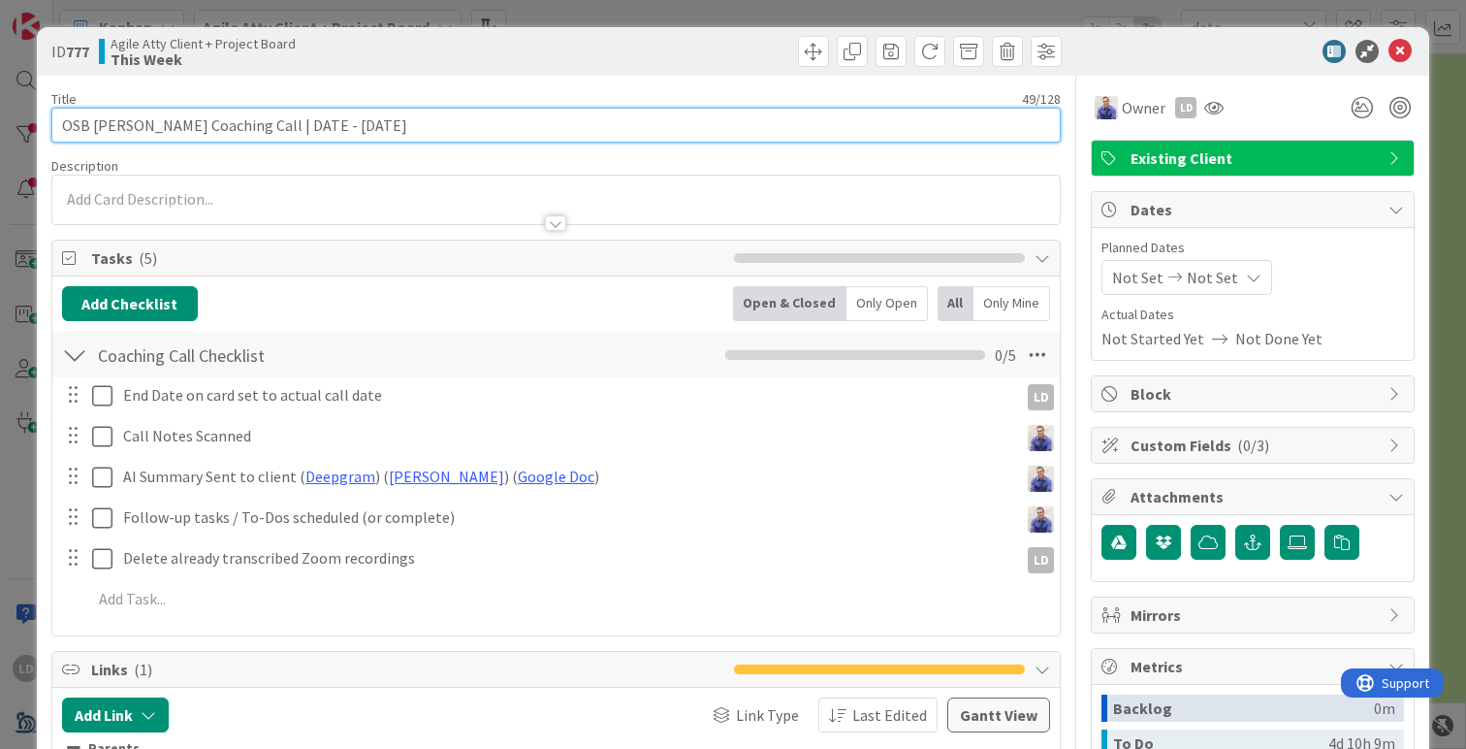
click at [315, 129] on input "OSB [PERSON_NAME] Coaching Call | DATE - [DATE]" at bounding box center [556, 125] width 1010 height 35
click at [306, 120] on input "OSB [PERSON_NAME] Coaching Call | [DATE]" at bounding box center [556, 125] width 1010 height 35
type input "OSB [PERSON_NAME] Coaching Call | [DATE]"
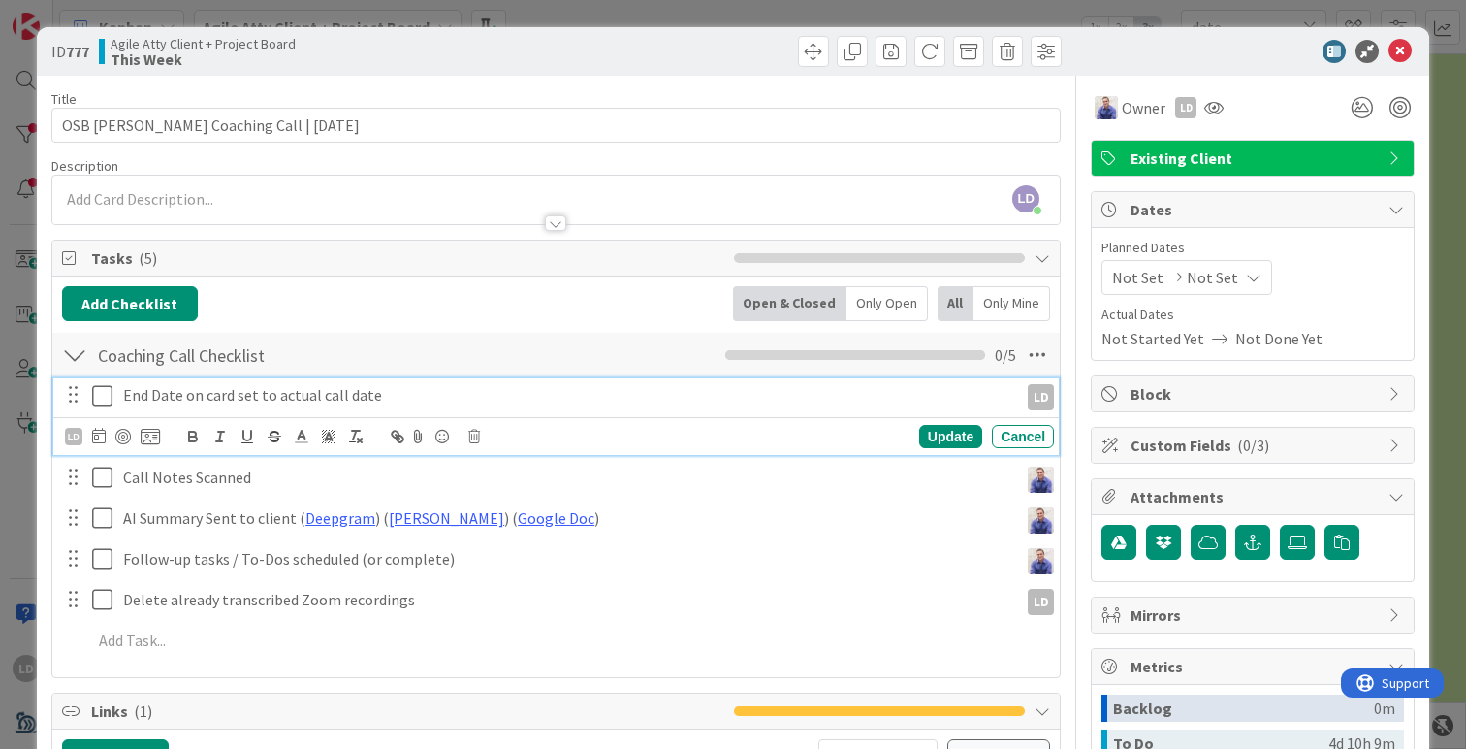
click at [103, 387] on icon at bounding box center [106, 395] width 29 height 23
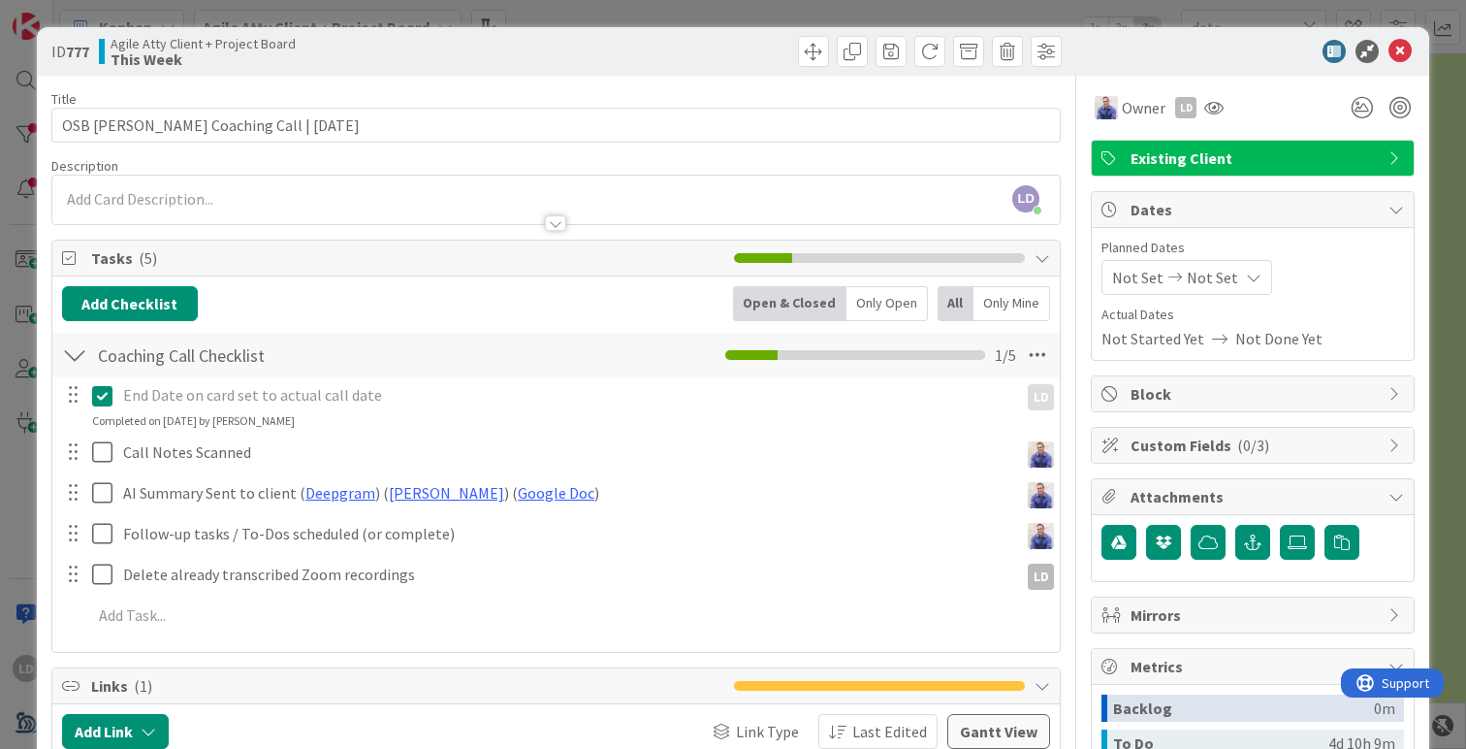
click at [1125, 278] on span "Not Set" at bounding box center [1137, 277] width 51 height 23
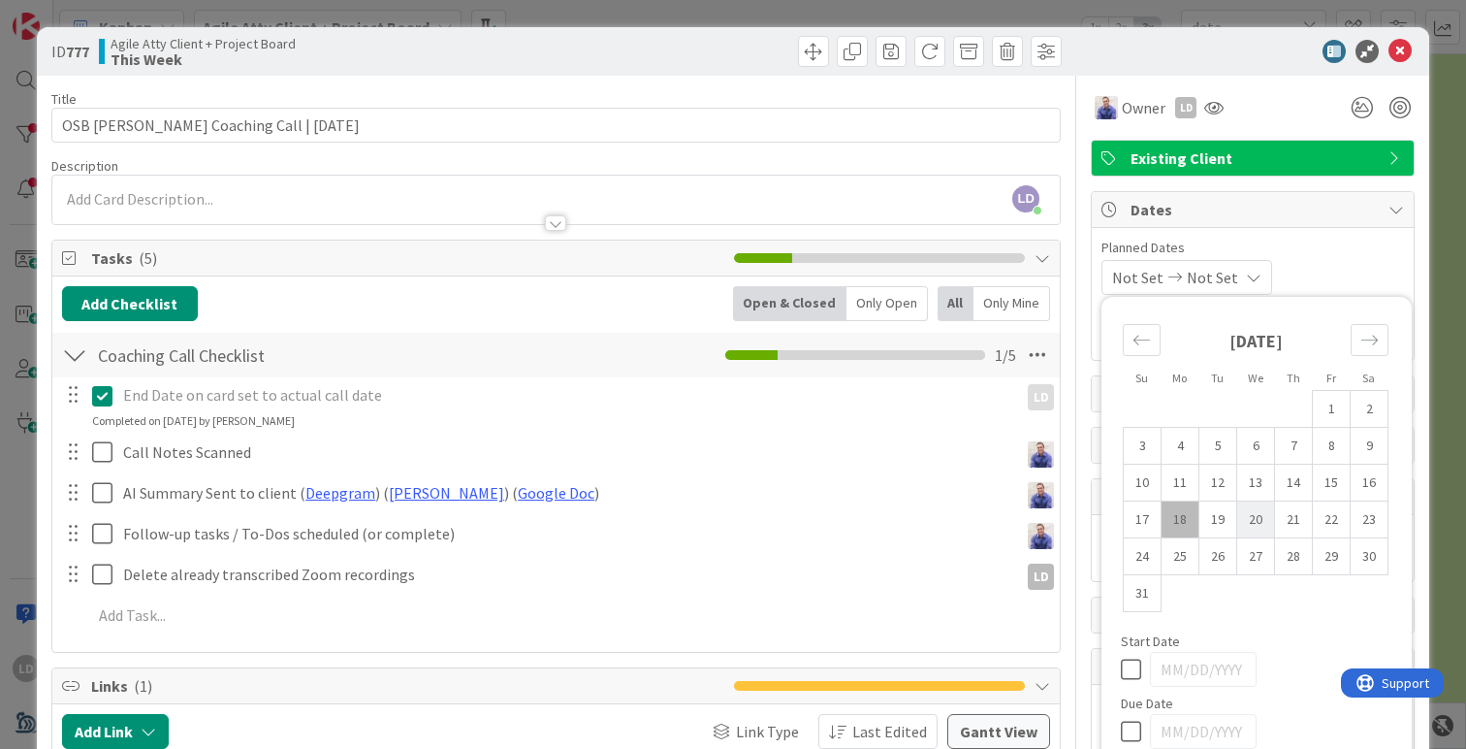
click at [1258, 520] on td "20" at bounding box center [1257, 519] width 38 height 37
type input "[DATE]"
click at [1258, 520] on td "20" at bounding box center [1257, 519] width 38 height 37
type input "[DATE]"
click at [1401, 55] on icon at bounding box center [1400, 51] width 23 height 23
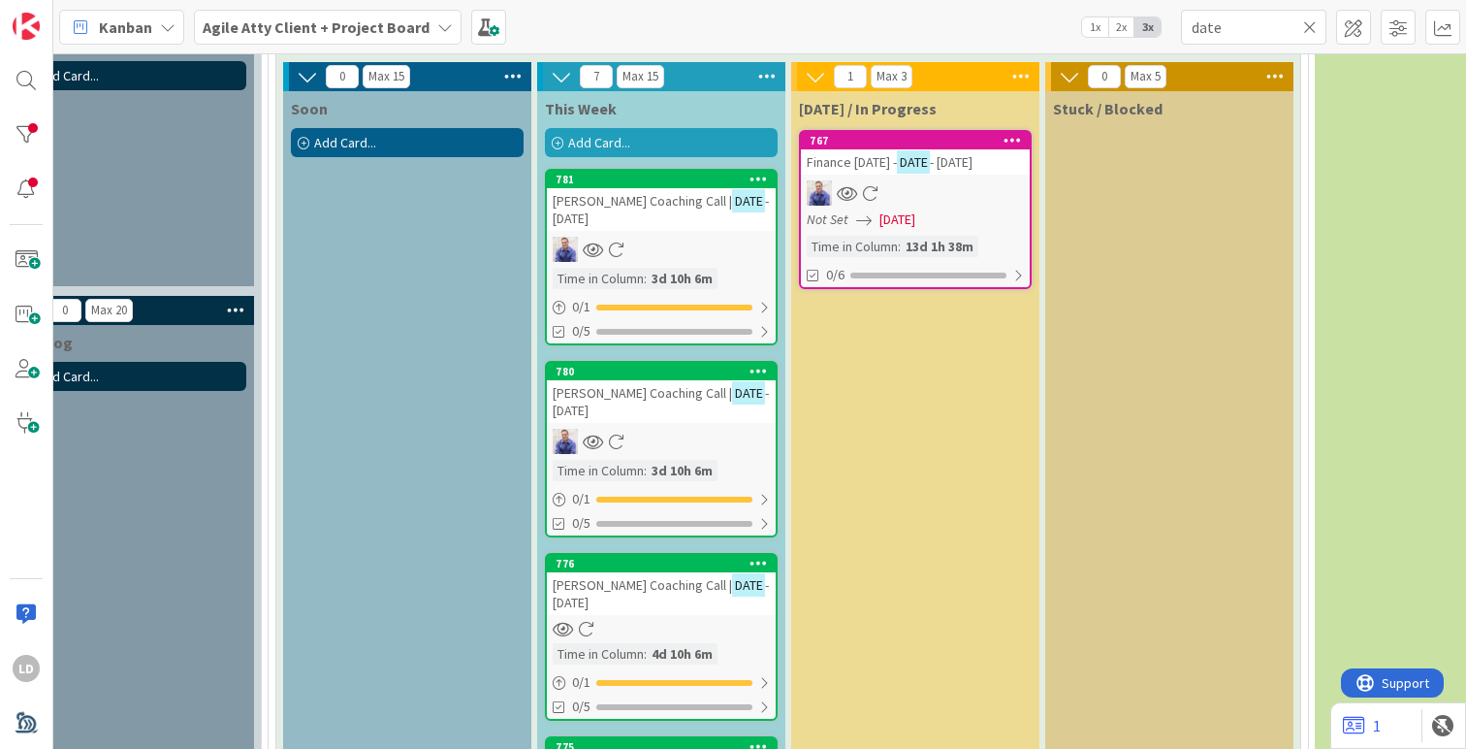
click at [579, 584] on span "[PERSON_NAME] Coaching Call |" at bounding box center [642, 584] width 179 height 17
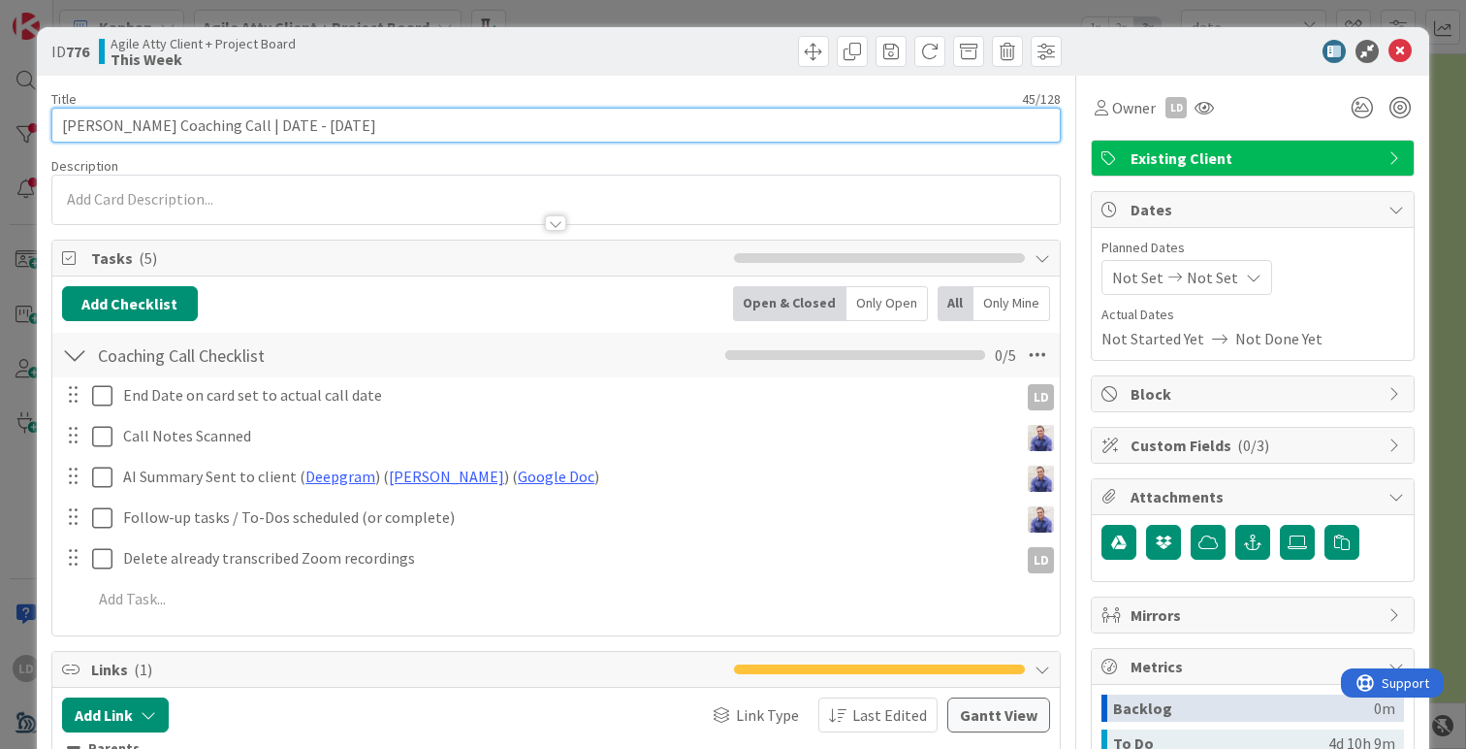
click at [326, 128] on input "[PERSON_NAME] Coaching Call | DATE - [DATE]" at bounding box center [556, 125] width 1010 height 35
click at [290, 126] on input "[PERSON_NAME] Coaching Call | DATE - [DATE]" at bounding box center [556, 125] width 1010 height 35
type input "[PERSON_NAME] Coaching Call | [DATE]"
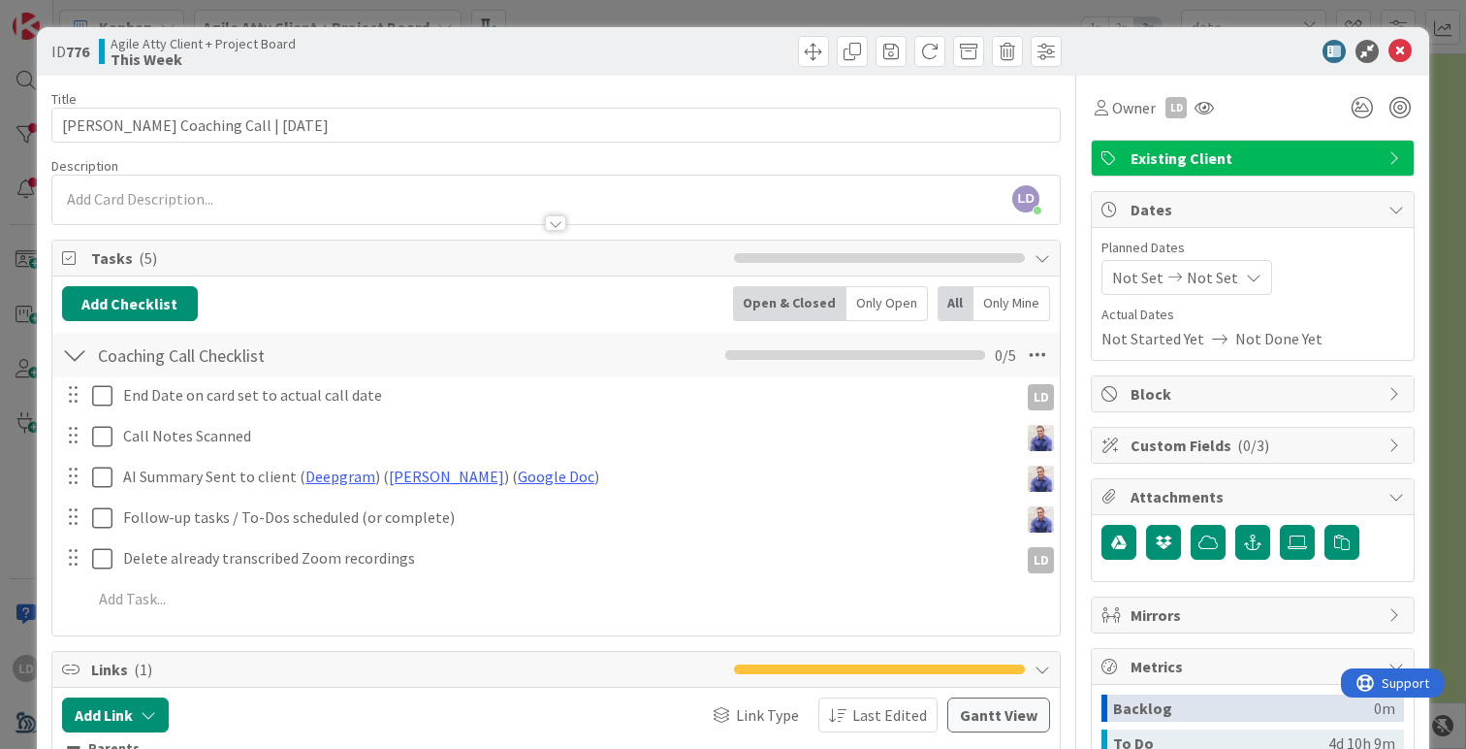
click at [1151, 263] on div "Not Set Not Set" at bounding box center [1187, 277] width 171 height 35
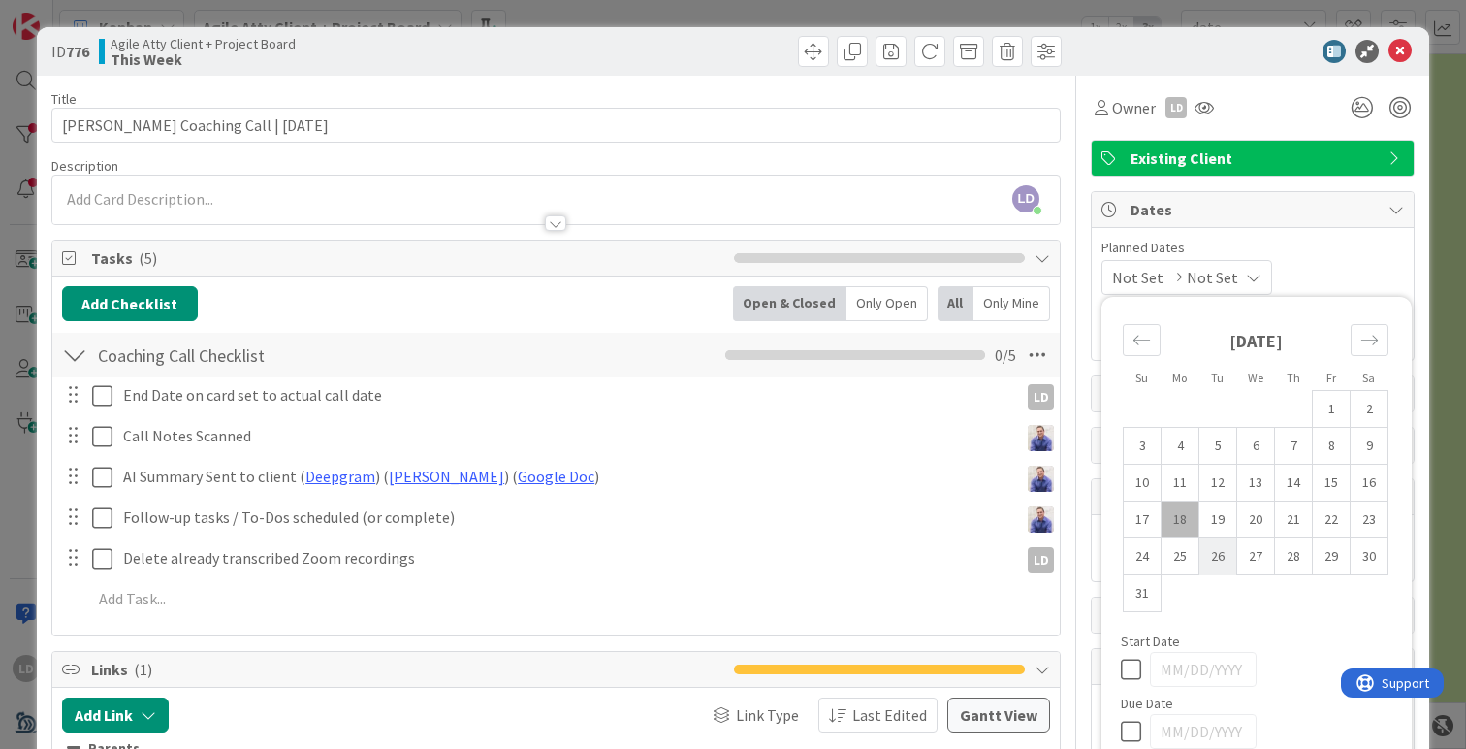
click at [1228, 556] on td "26" at bounding box center [1219, 556] width 38 height 37
type input "[DATE]"
click at [1228, 556] on td "26" at bounding box center [1219, 556] width 38 height 37
type input "[DATE]"
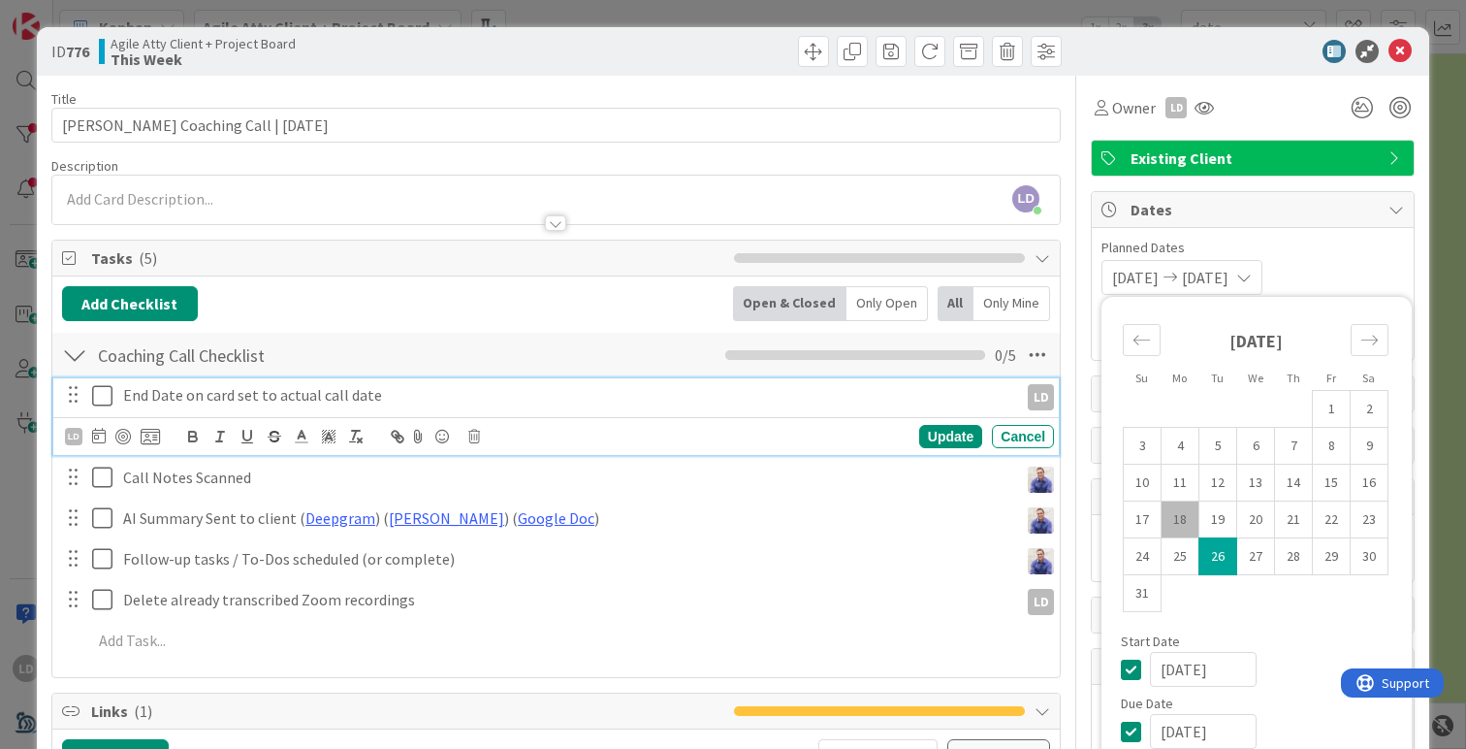
click at [102, 384] on icon at bounding box center [106, 395] width 29 height 23
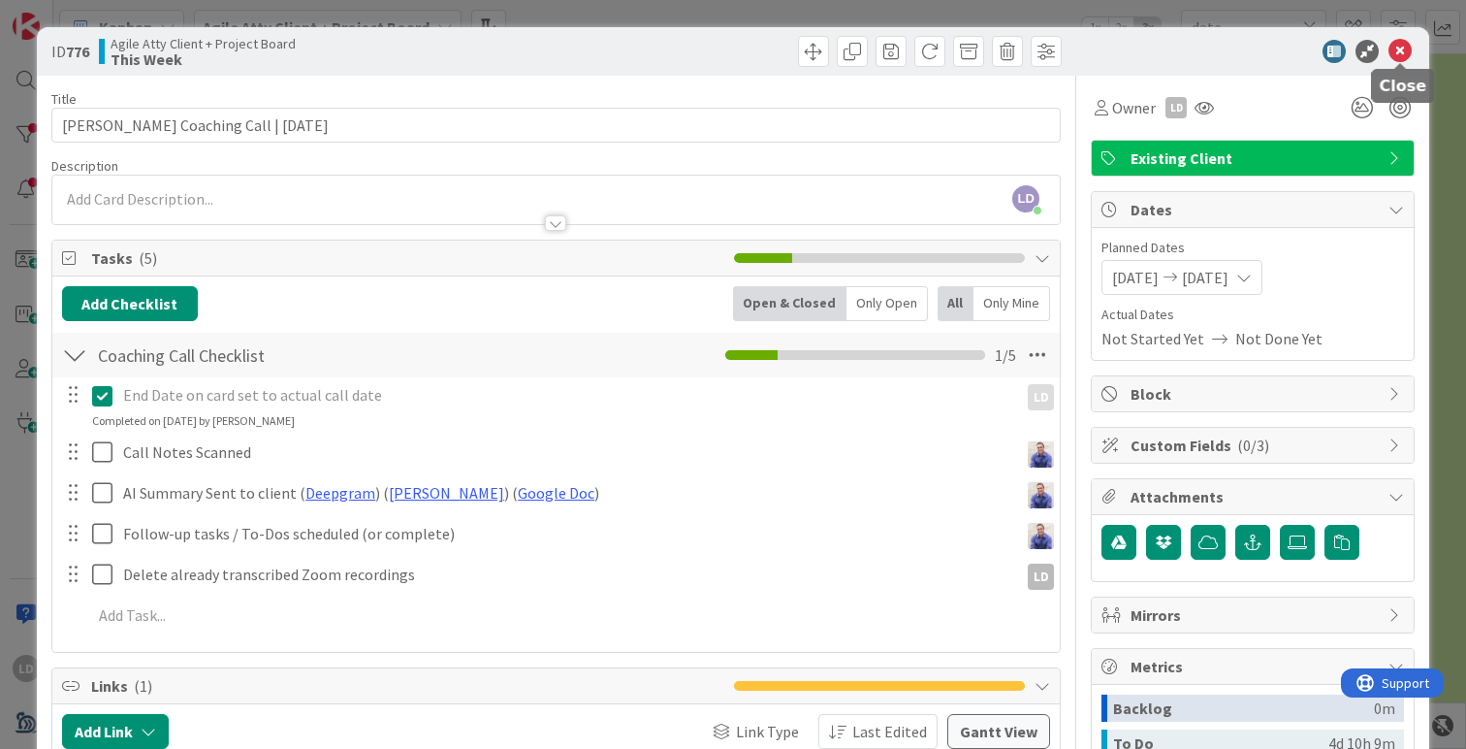
click at [1407, 48] on icon at bounding box center [1400, 51] width 23 height 23
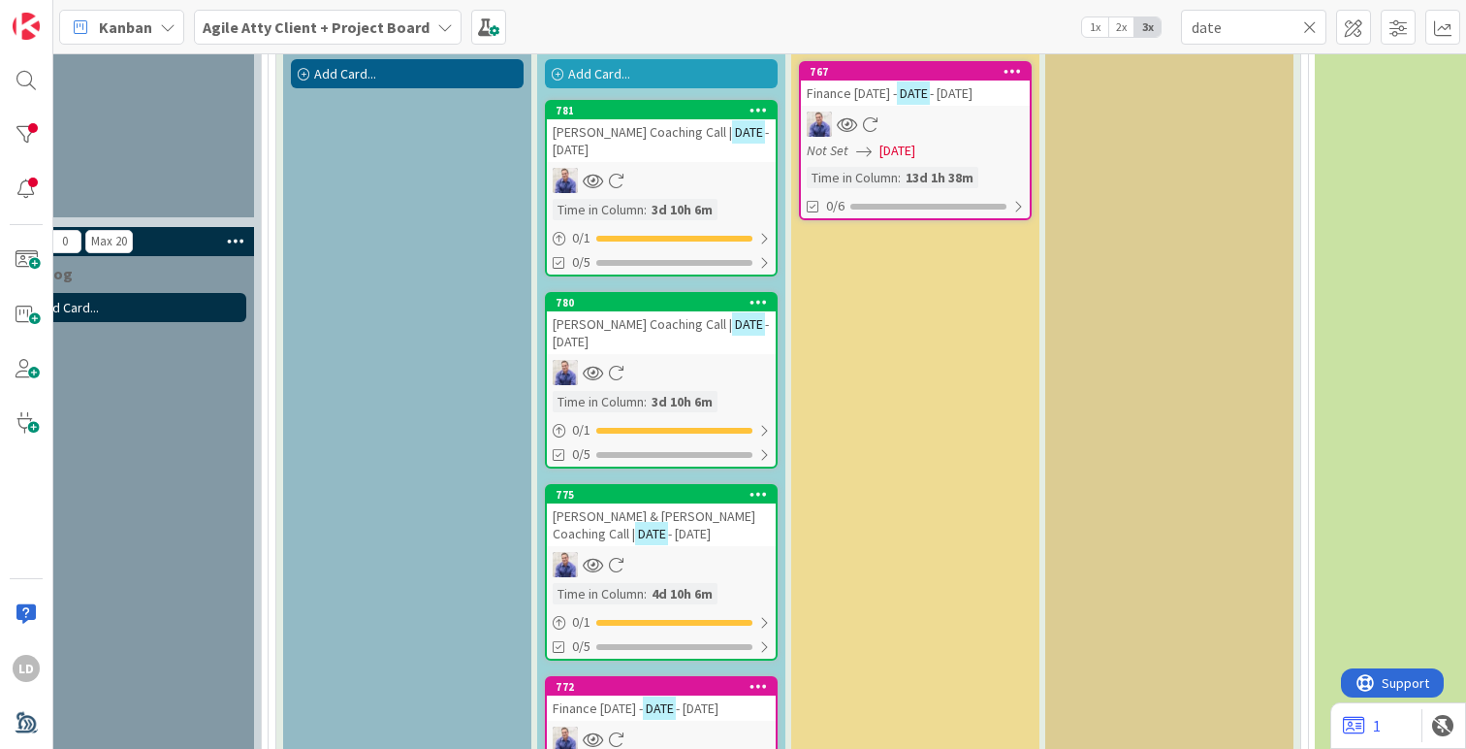
scroll to position [403, 332]
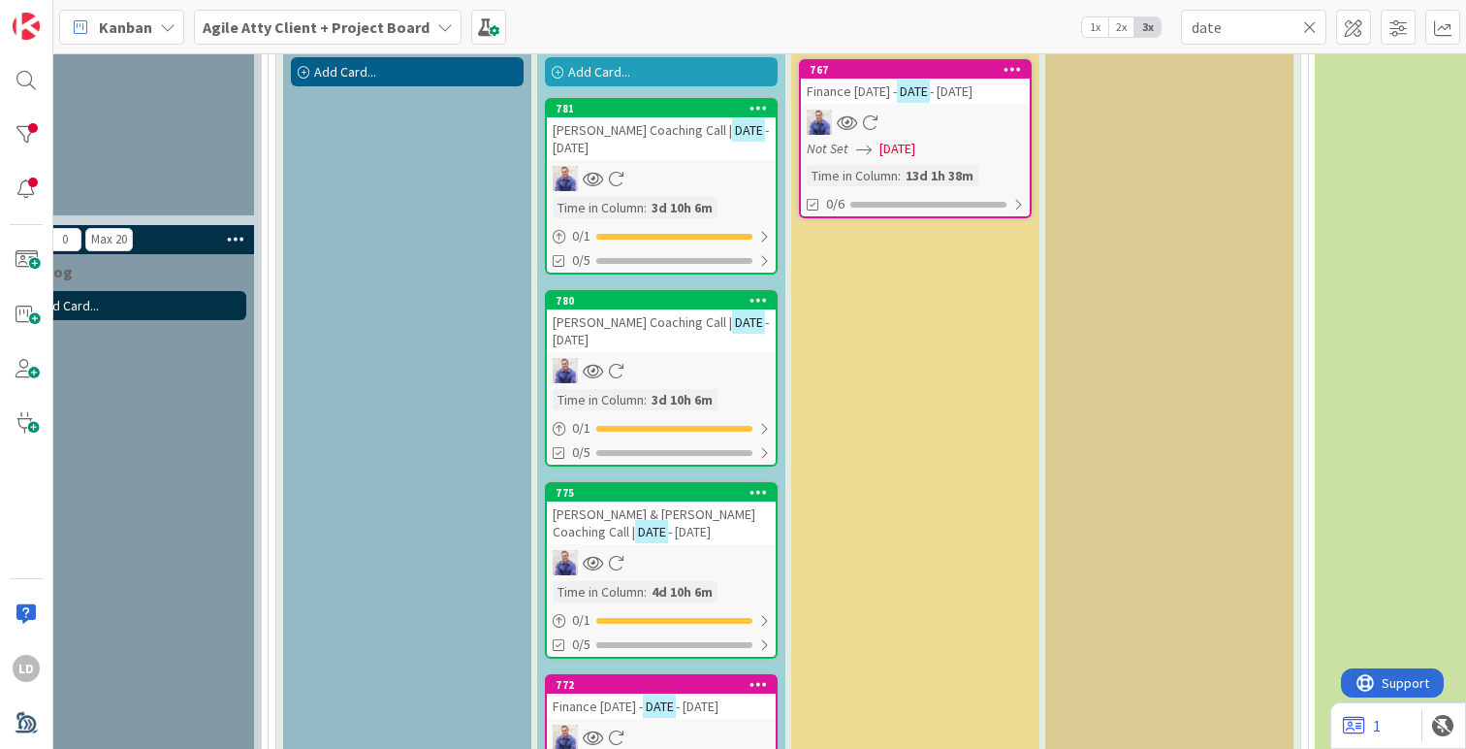
click at [598, 334] on span "- [DATE]" at bounding box center [661, 330] width 216 height 35
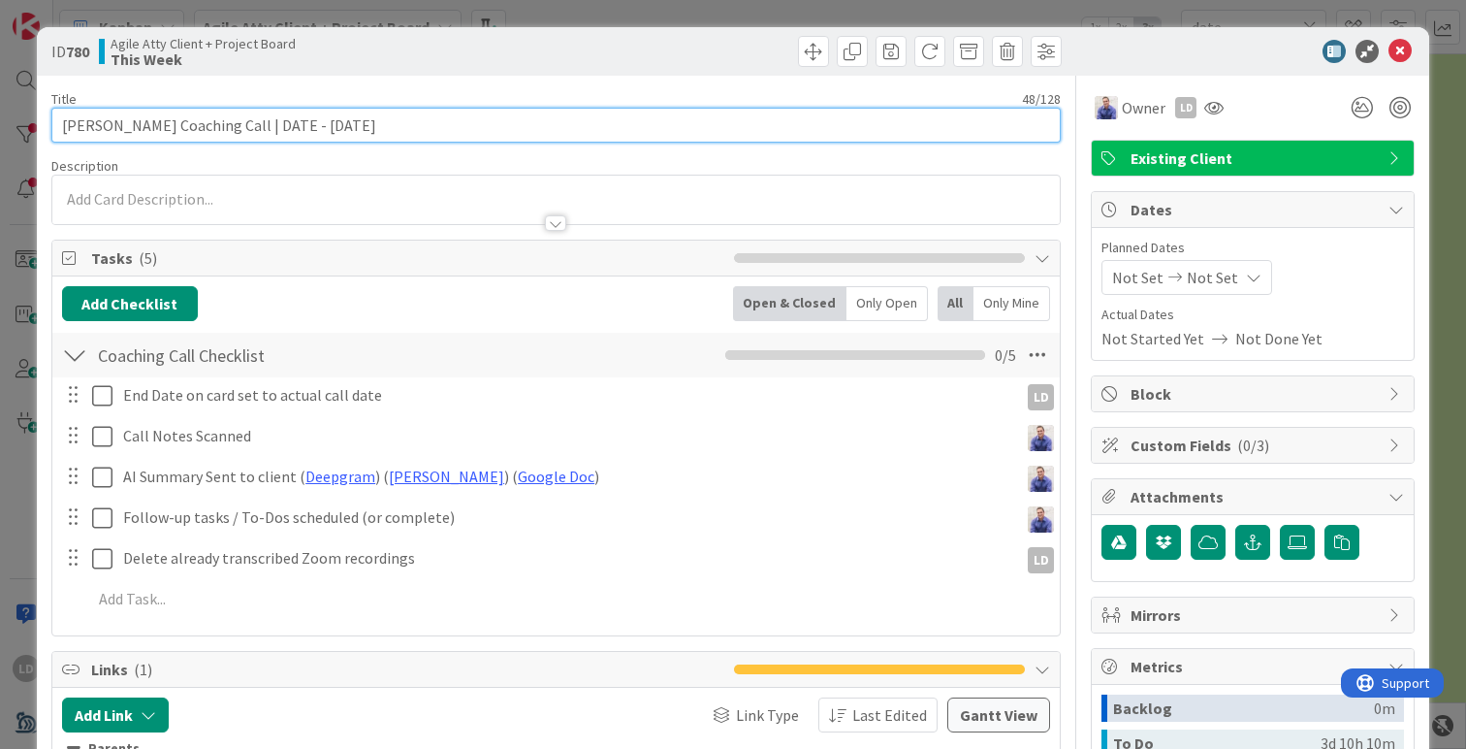
click at [342, 124] on input "[PERSON_NAME] Coaching Call | DATE - [DATE]" at bounding box center [556, 125] width 1010 height 35
click at [308, 121] on input "[PERSON_NAME] Coaching Call | DATE - [DATE]" at bounding box center [556, 125] width 1010 height 35
type input "[PERSON_NAME] Coaching Call | [DATE]"
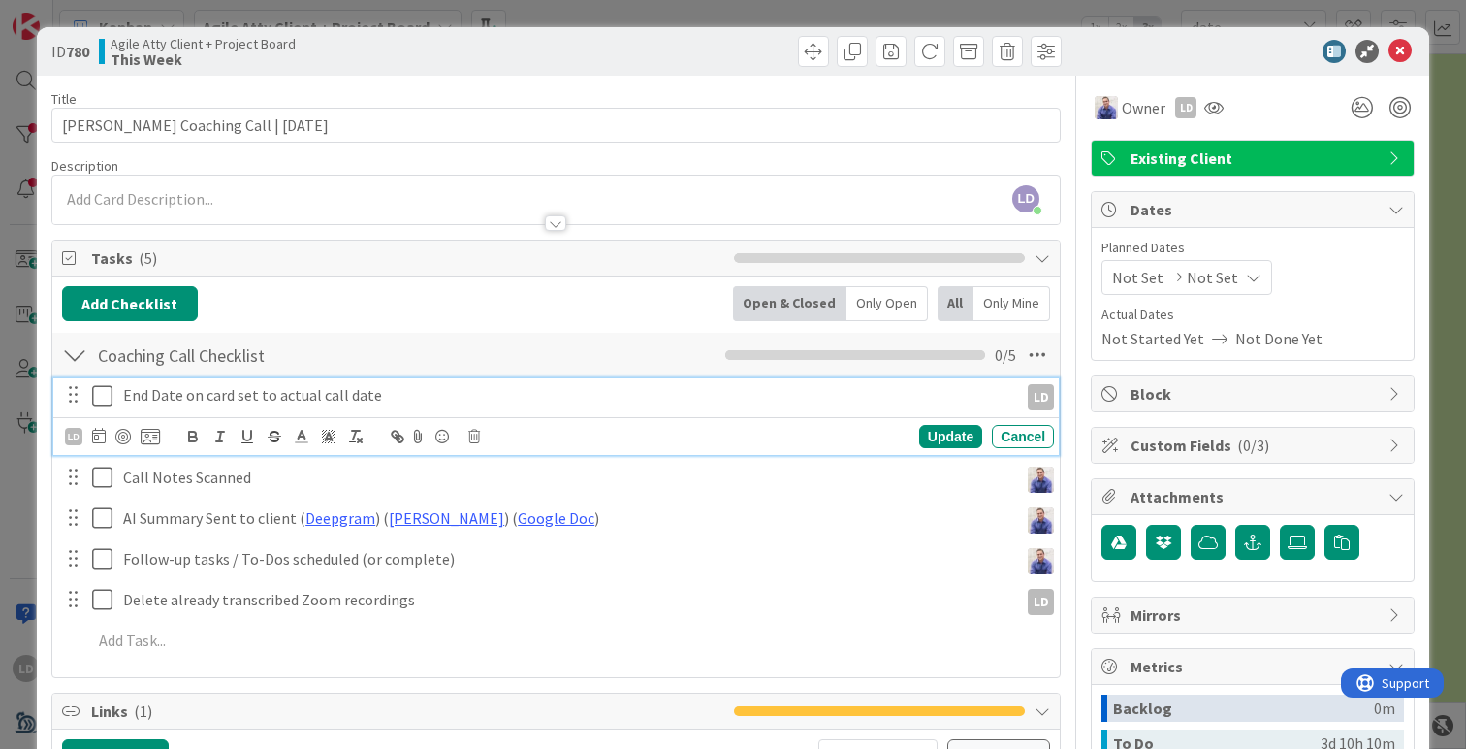
click at [105, 400] on icon at bounding box center [106, 395] width 29 height 23
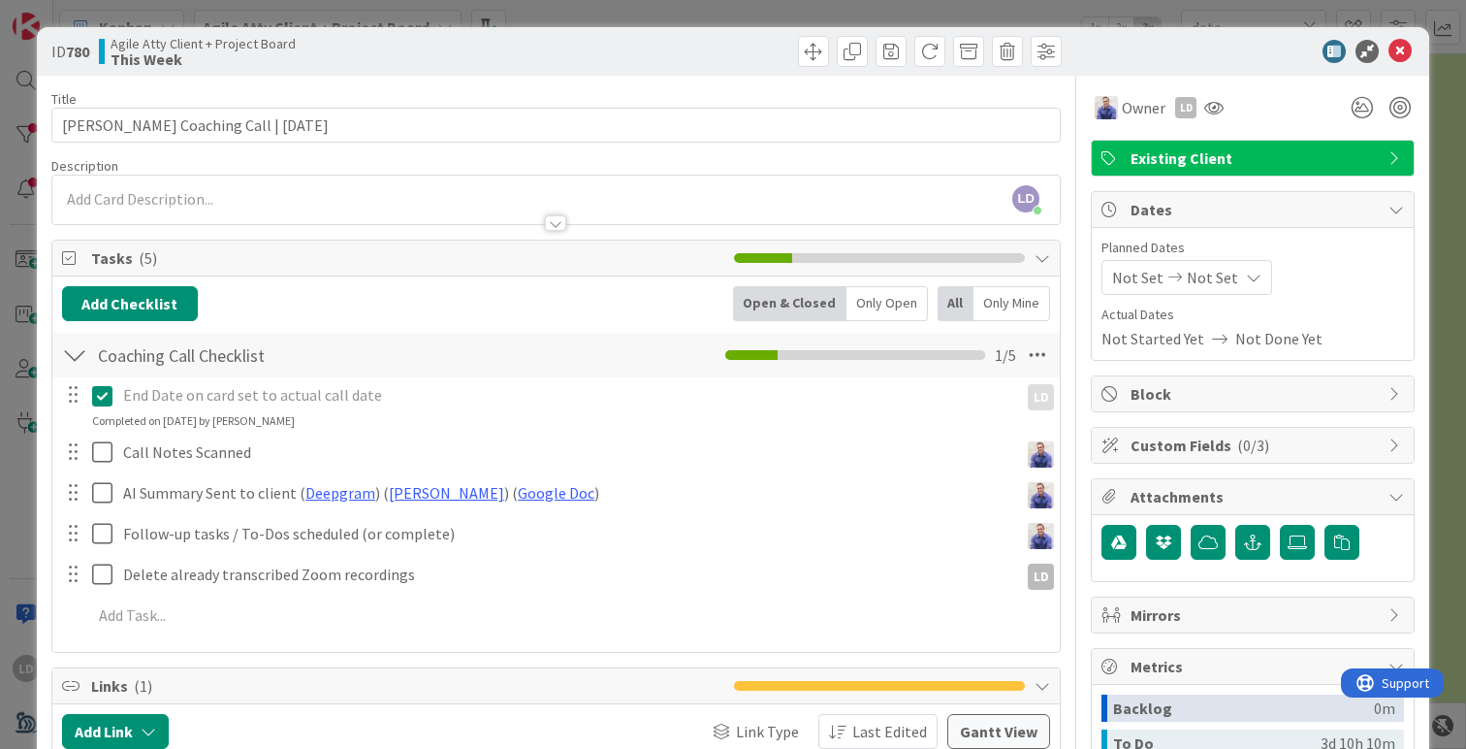
click at [1131, 270] on span "Not Set" at bounding box center [1137, 277] width 51 height 23
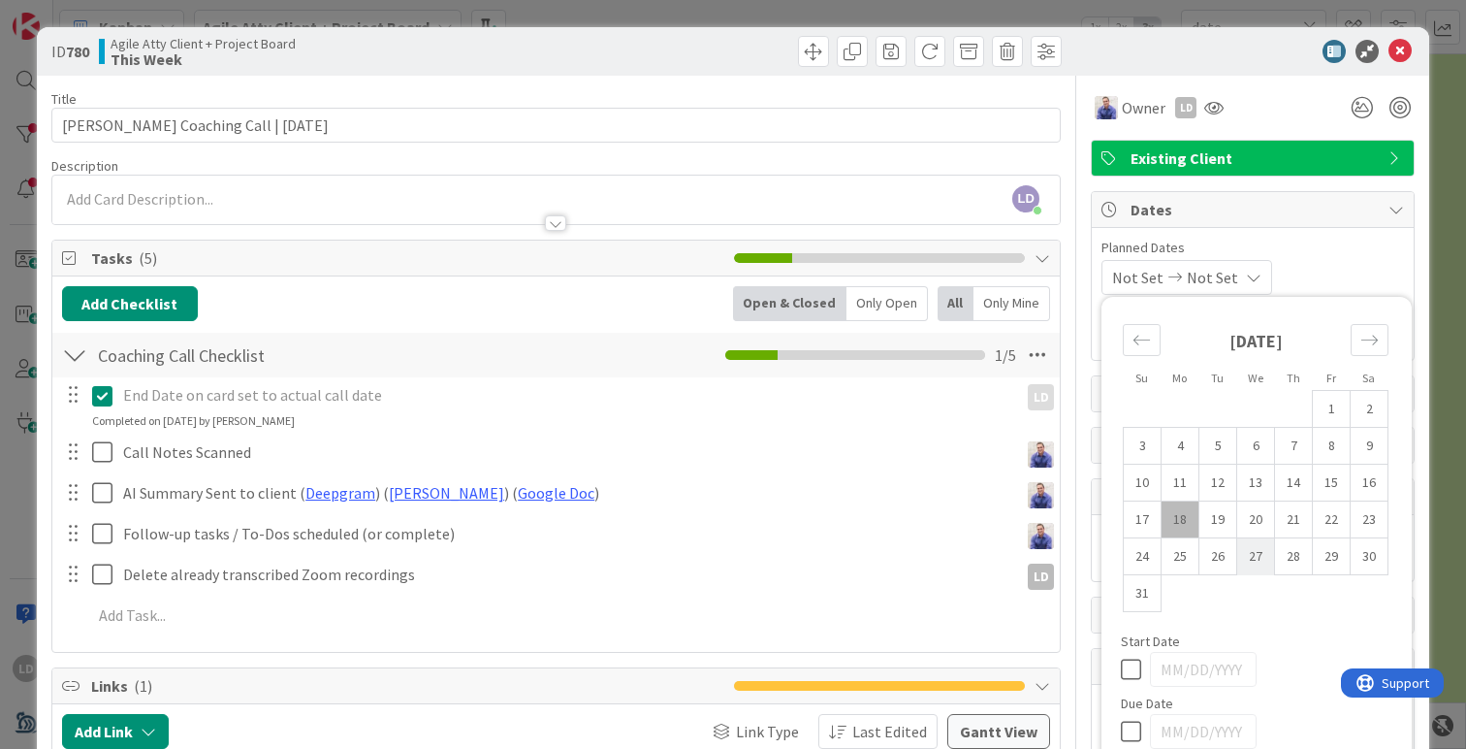
click at [1254, 556] on td "27" at bounding box center [1257, 556] width 38 height 37
type input "[DATE]"
click at [1254, 556] on td "27" at bounding box center [1257, 556] width 38 height 37
type input "[DATE]"
click at [1401, 48] on icon at bounding box center [1400, 51] width 23 height 23
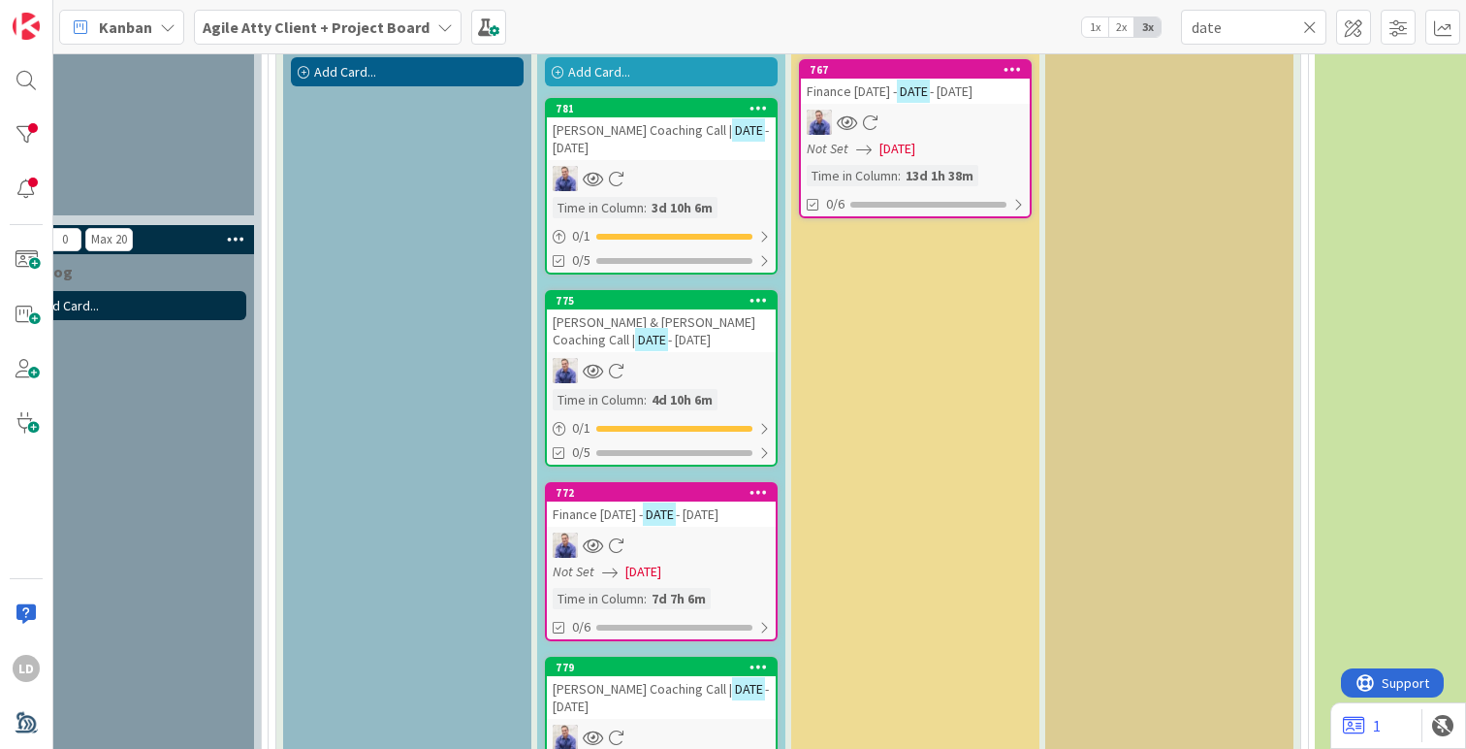
click at [605, 325] on span "[PERSON_NAME] & [PERSON_NAME] Coaching Call |" at bounding box center [654, 330] width 203 height 35
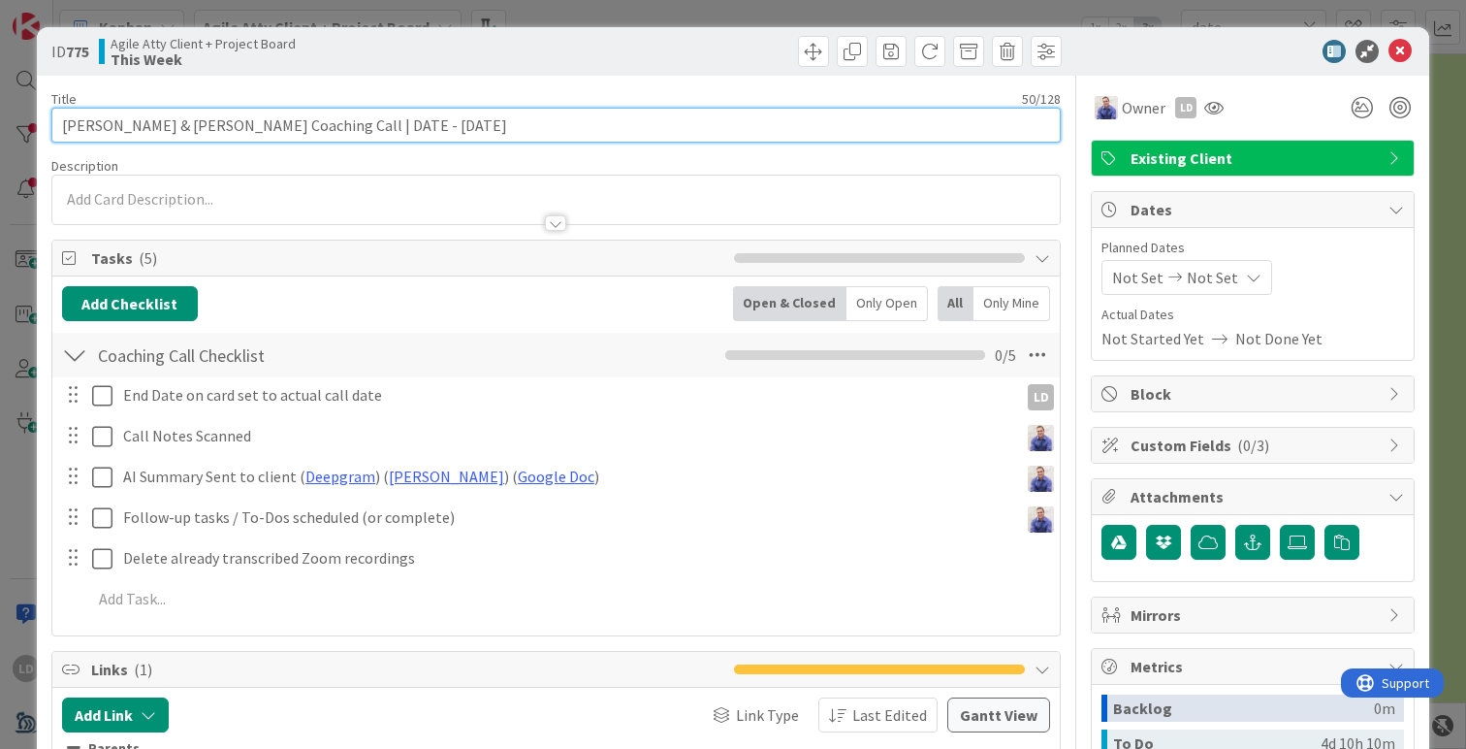
click at [361, 118] on input "[PERSON_NAME] & [PERSON_NAME] Coaching Call | DATE - [DATE]" at bounding box center [556, 125] width 1010 height 35
click at [329, 124] on input "[PERSON_NAME] & [PERSON_NAME] Coaching Call | DATE - [DATE]" at bounding box center [556, 125] width 1010 height 35
type input "[PERSON_NAME] & [PERSON_NAME] Coaching Call | [DATE]"
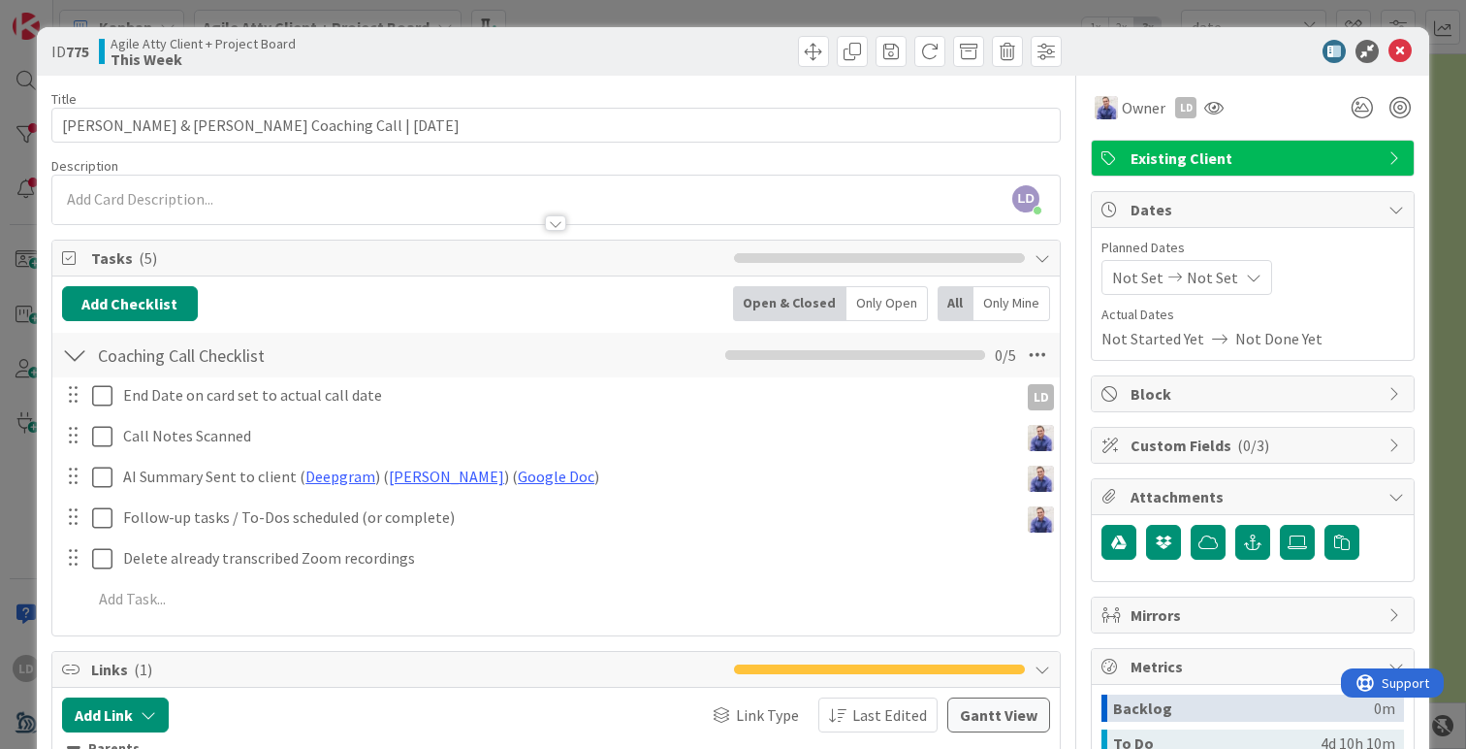
click at [1166, 285] on div "Not Set Not Set" at bounding box center [1187, 277] width 171 height 35
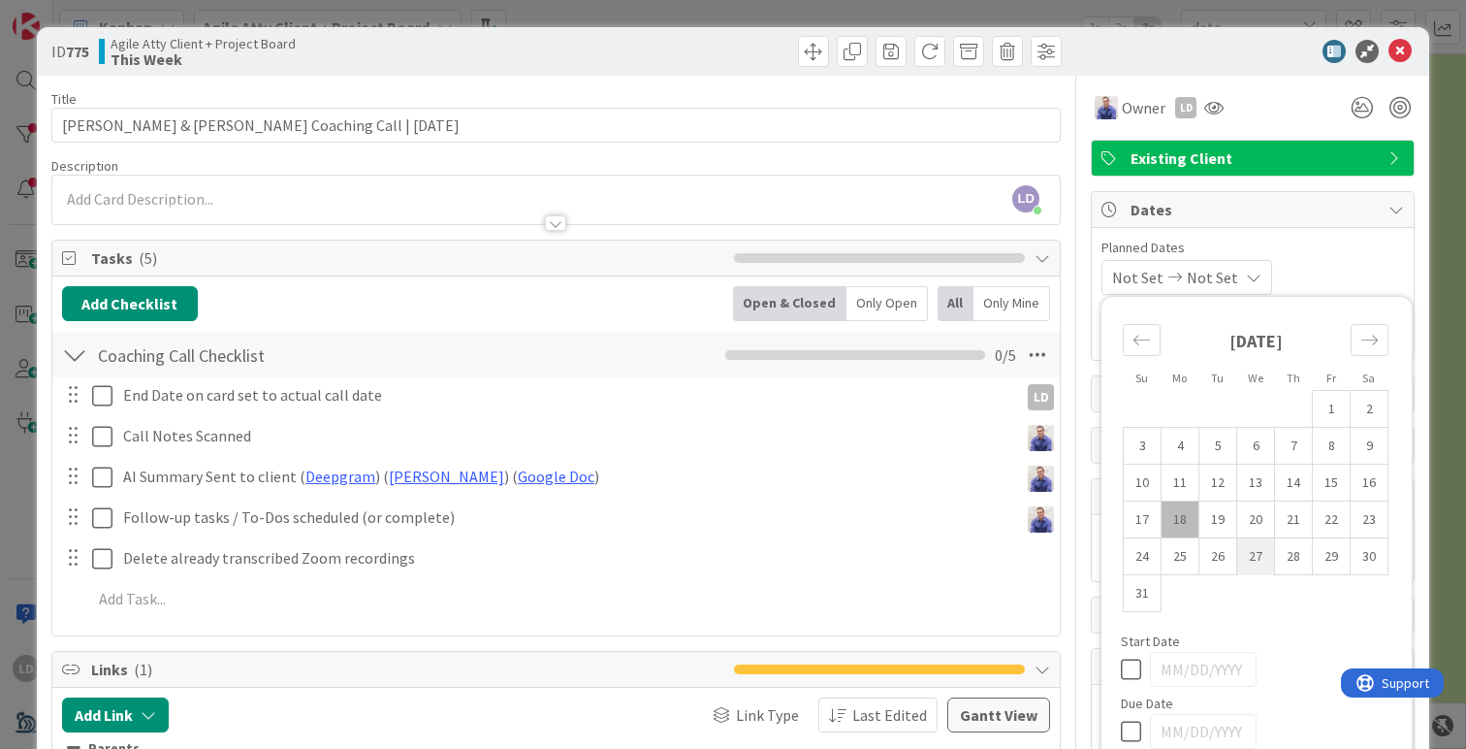
click at [1261, 561] on td "27" at bounding box center [1257, 556] width 38 height 37
type input "[DATE]"
click at [1261, 561] on td "27" at bounding box center [1257, 556] width 38 height 37
type input "[DATE]"
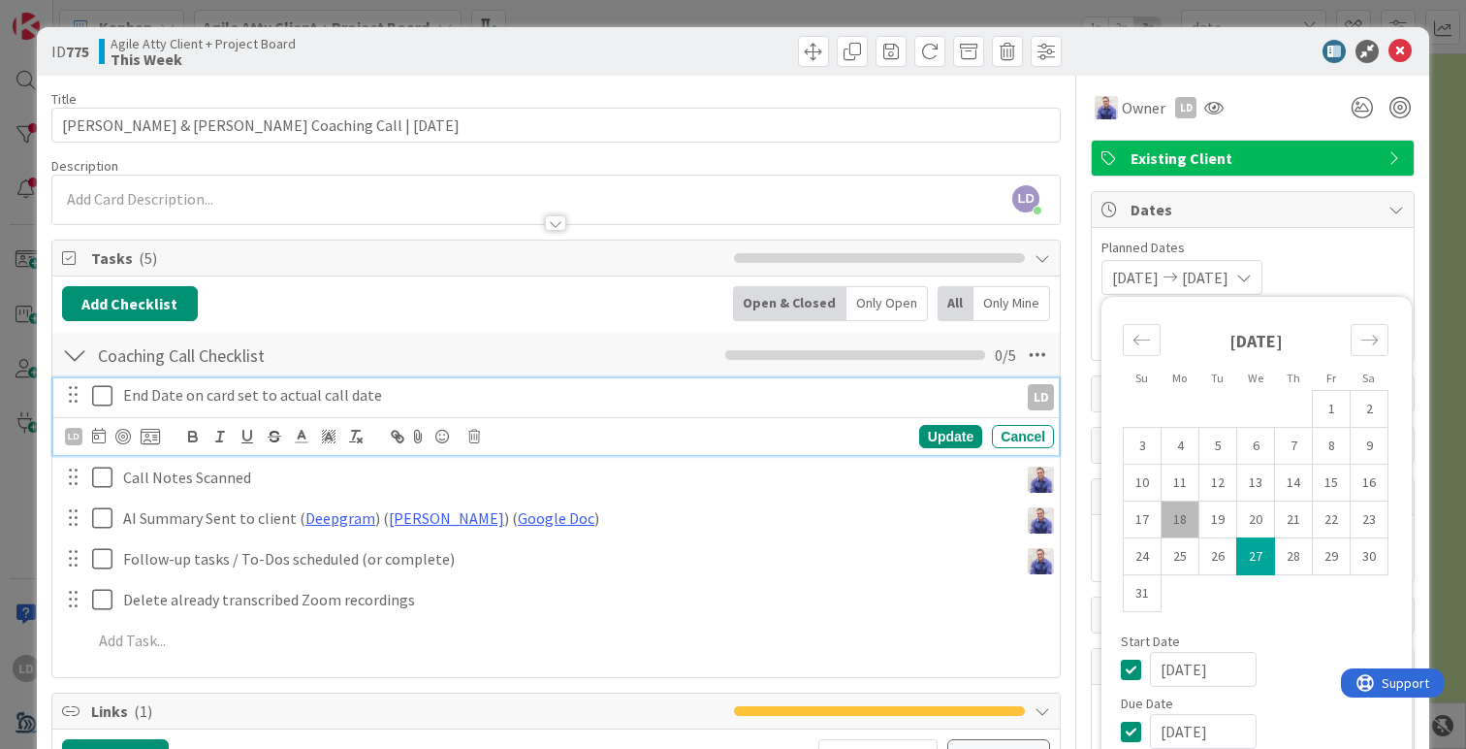
click at [100, 401] on icon at bounding box center [106, 395] width 29 height 23
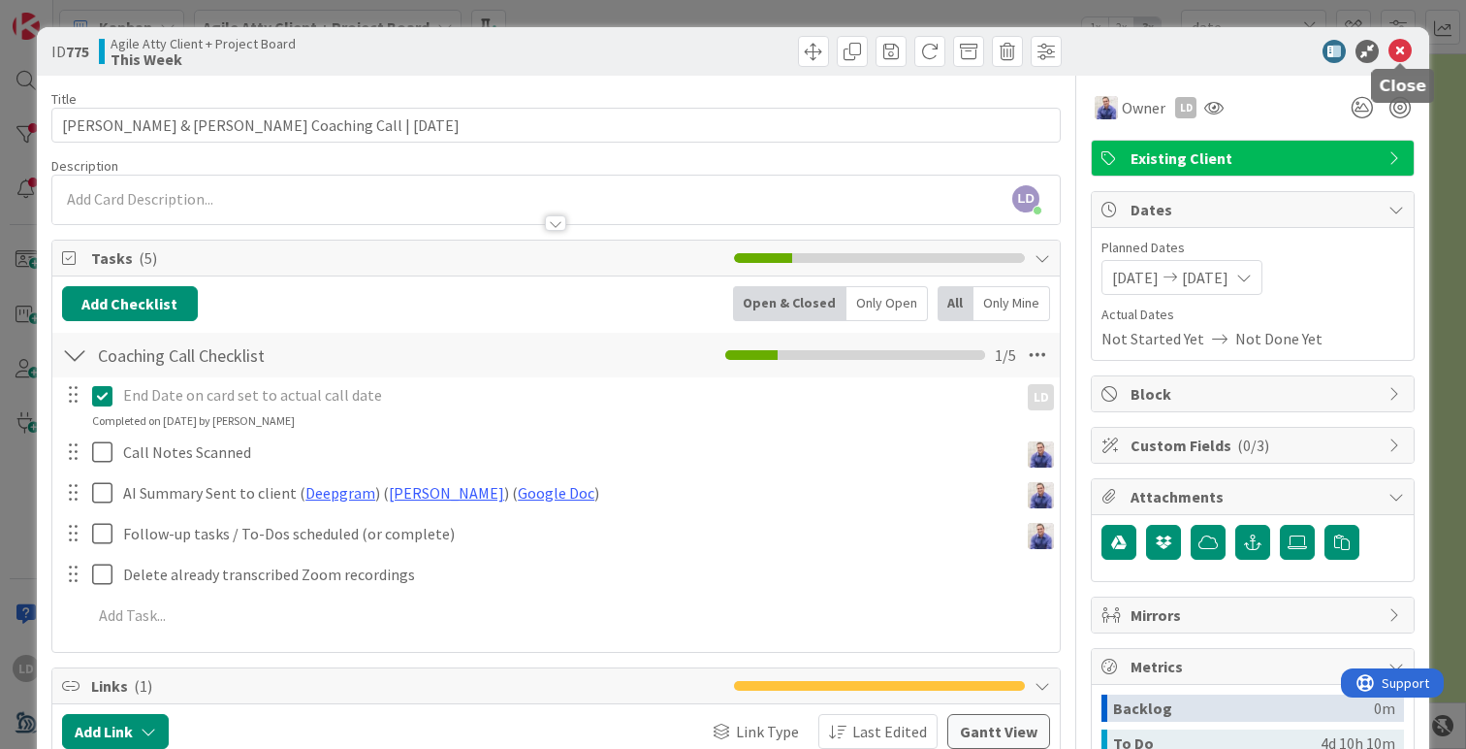
click at [1401, 57] on icon at bounding box center [1400, 51] width 23 height 23
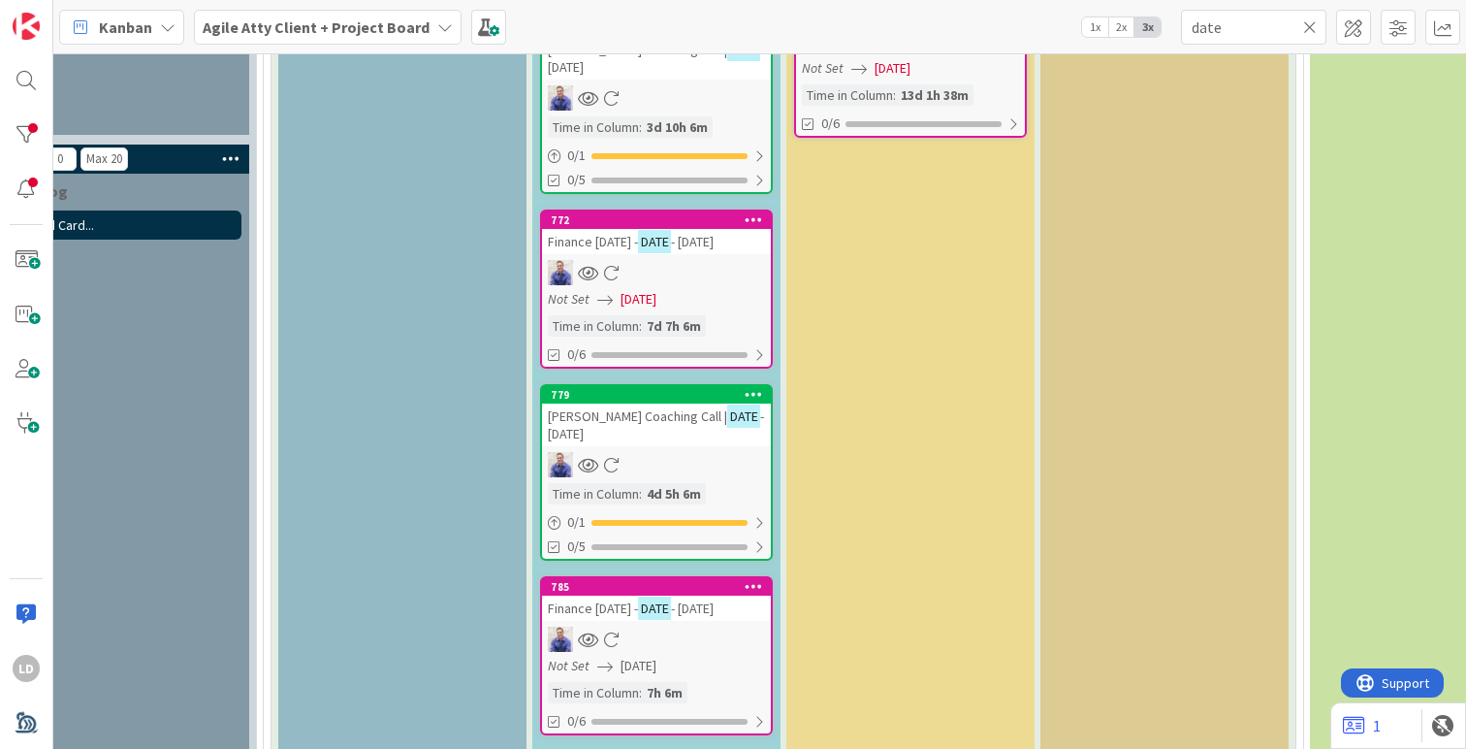
scroll to position [487, 337]
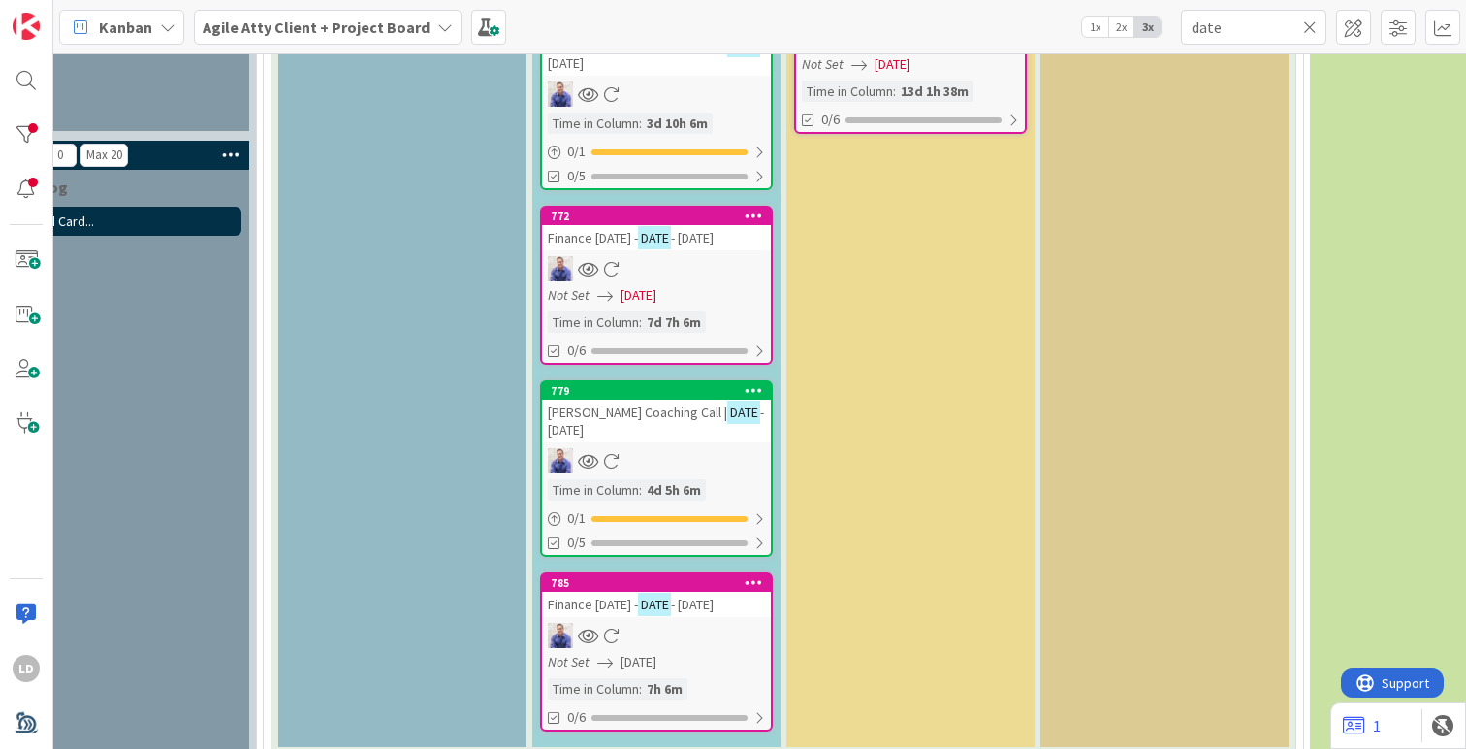
click at [621, 423] on div "[PERSON_NAME] Coaching Call | DATE - [DATE]" at bounding box center [656, 421] width 229 height 43
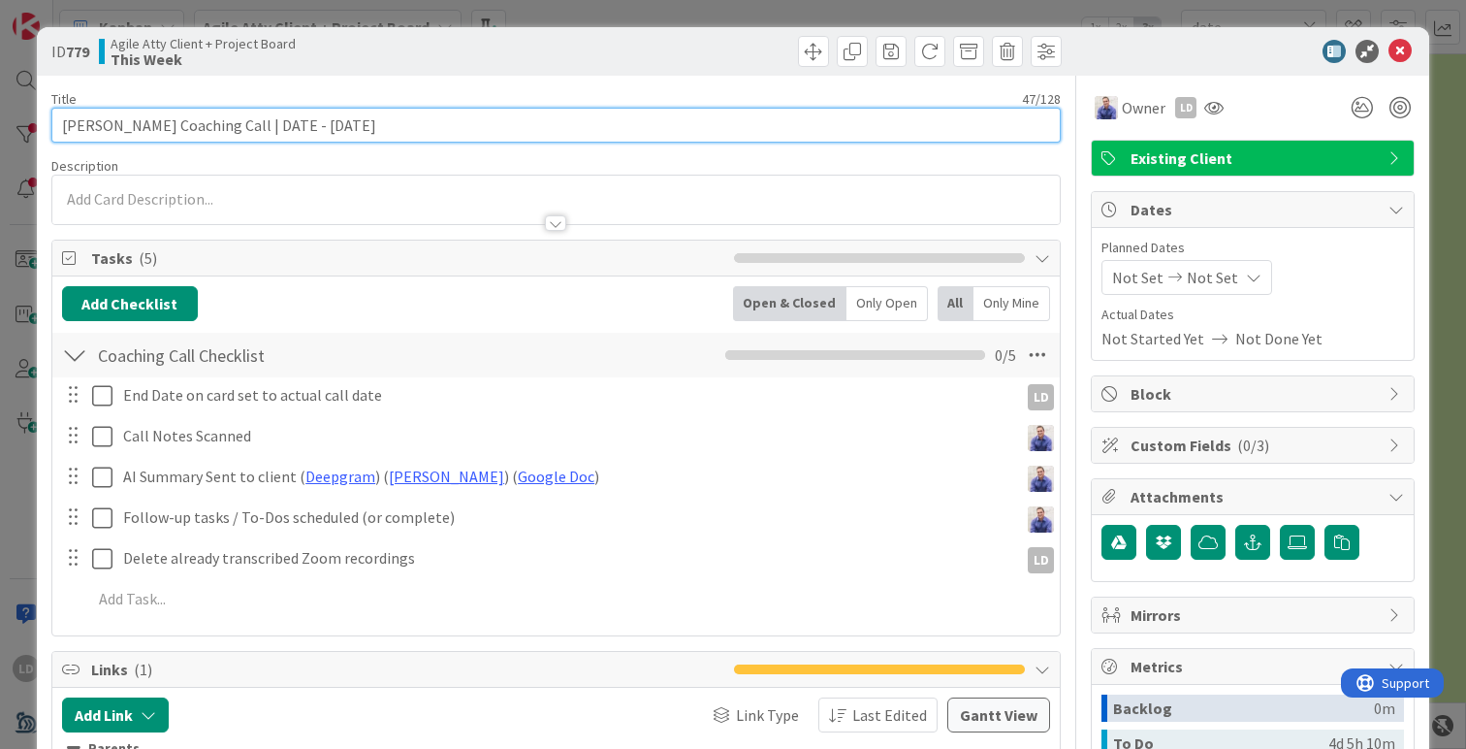
click at [332, 124] on input "[PERSON_NAME] Coaching Call | DATE - [DATE]" at bounding box center [556, 125] width 1010 height 35
click at [295, 128] on input "[PERSON_NAME] Coaching Call | DATE - [DATE]" at bounding box center [556, 125] width 1010 height 35
type input "[PERSON_NAME] Coaching Call | [DATE]"
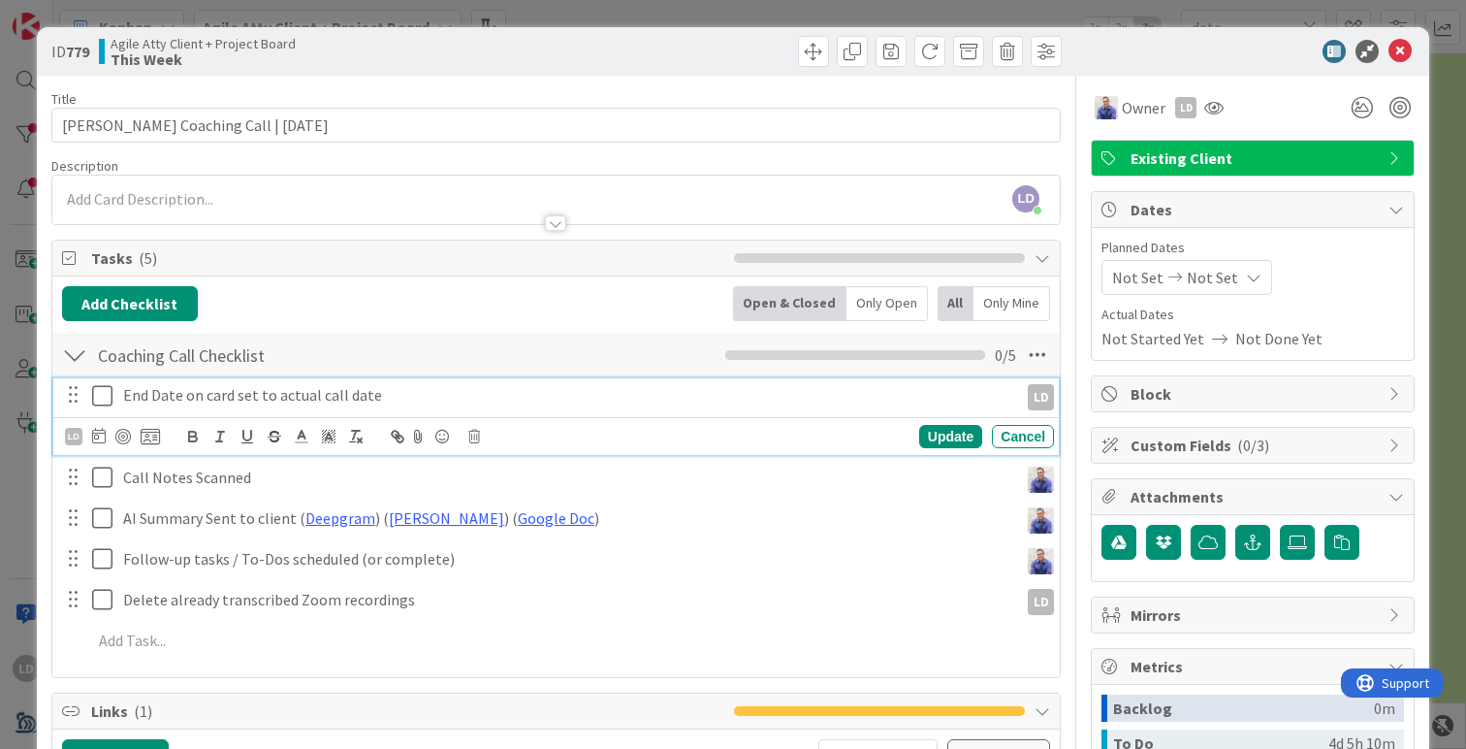
click at [104, 393] on icon at bounding box center [106, 395] width 29 height 23
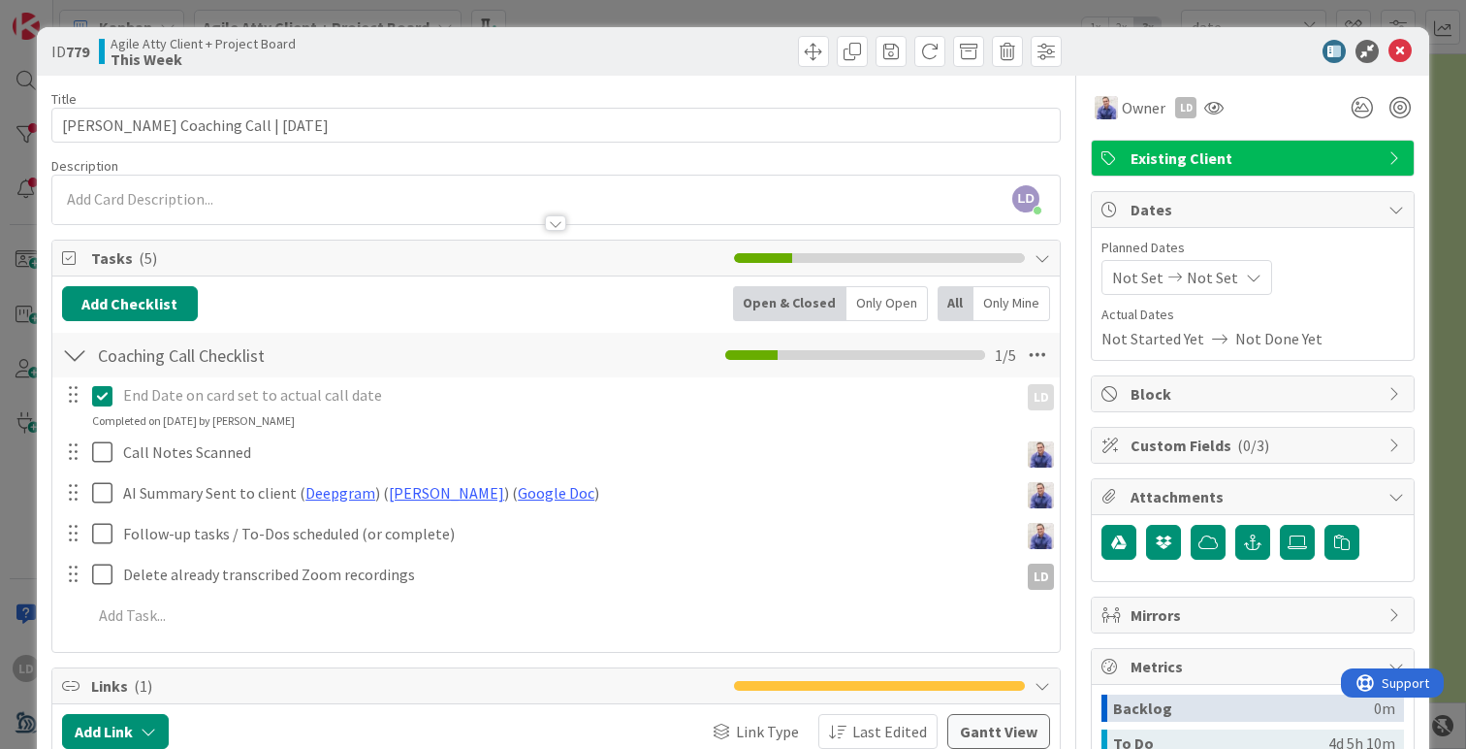
click at [1140, 276] on span "Not Set" at bounding box center [1137, 277] width 51 height 23
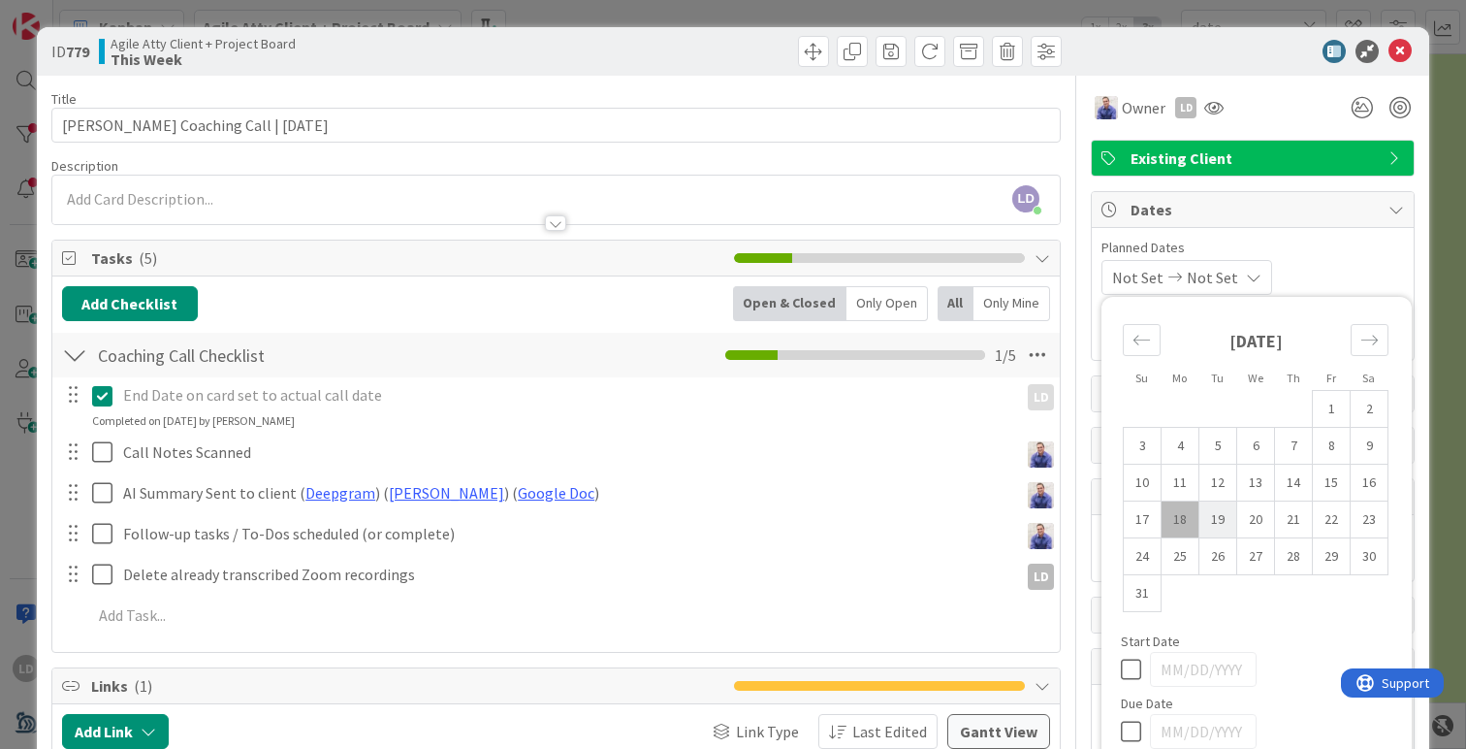
click at [1221, 520] on td "19" at bounding box center [1219, 519] width 38 height 37
type input "[DATE]"
click at [1221, 520] on td "19" at bounding box center [1219, 519] width 38 height 37
type input "[DATE]"
click at [1358, 265] on div "[DATE] [DATE] Su Mo Tu We Th Fr Sa [DATE] 1 2 3 4 5 6 7 8 9 10 11 12 13 14 15 1…" at bounding box center [1253, 277] width 303 height 35
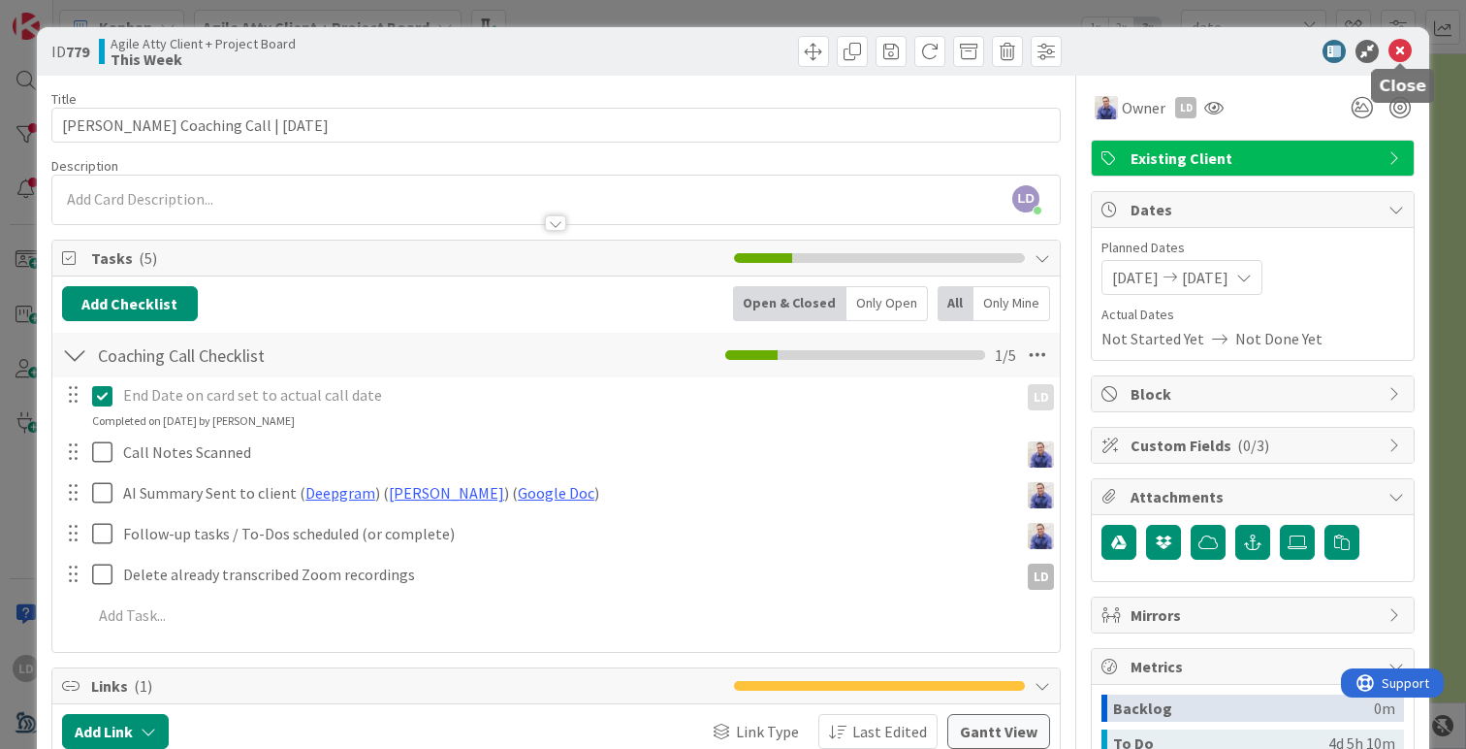
click at [1401, 54] on icon at bounding box center [1400, 51] width 23 height 23
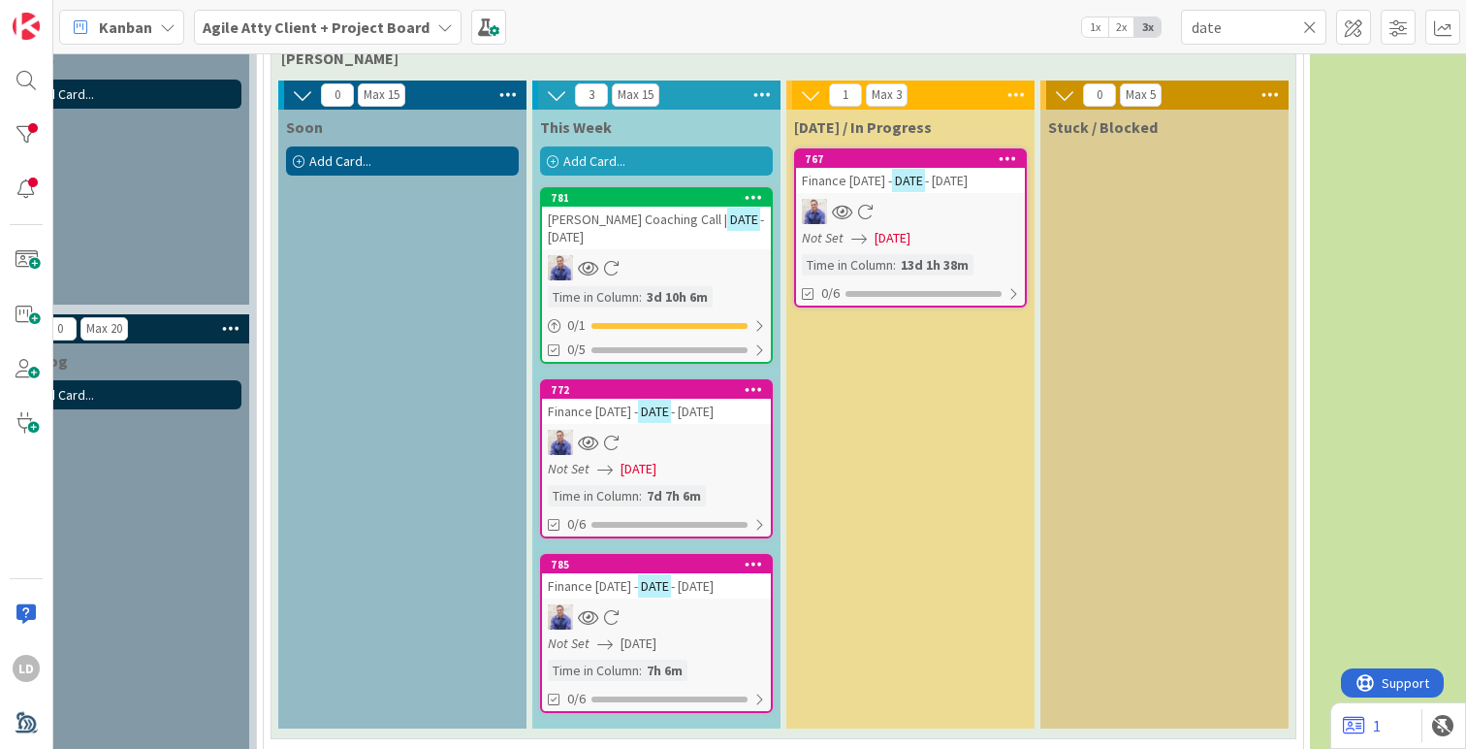
scroll to position [285, 340]
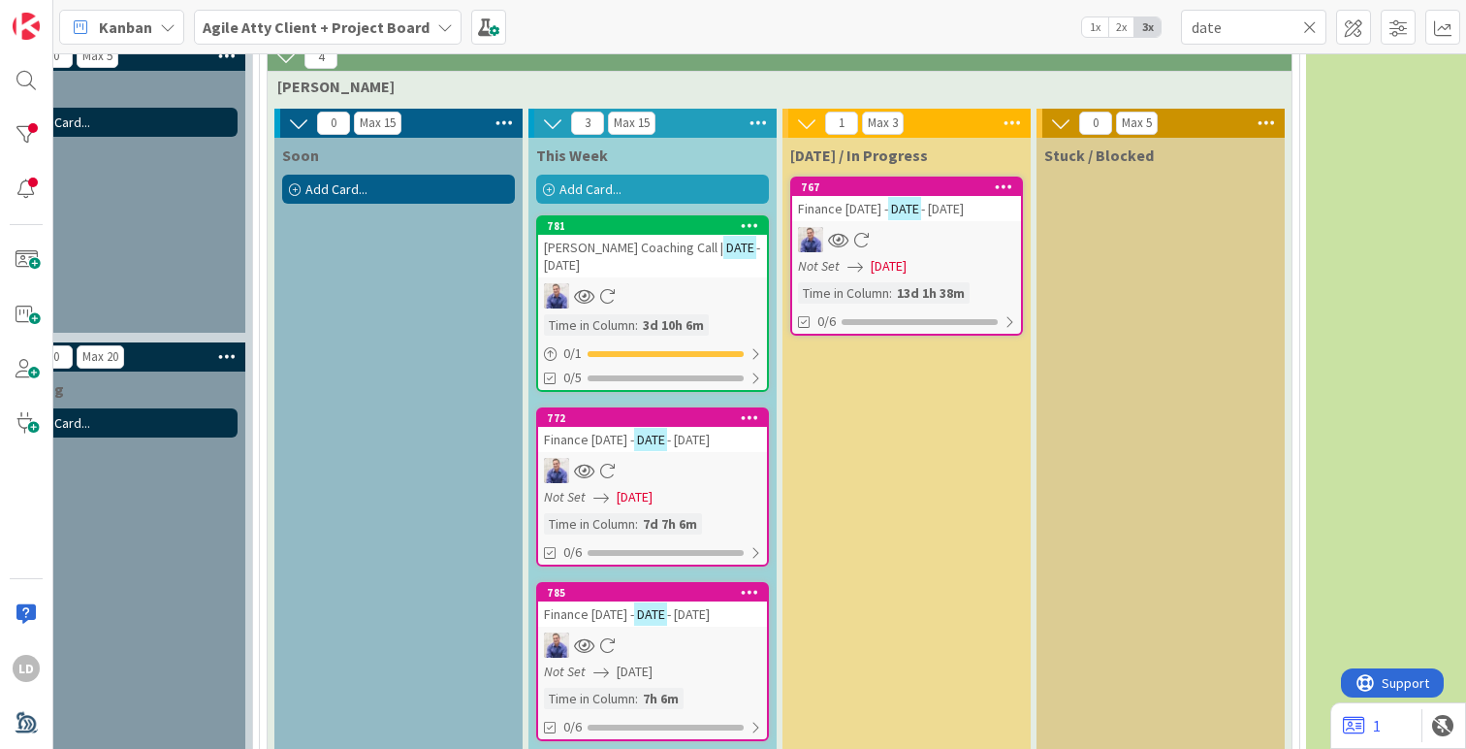
click at [624, 258] on span "- [DATE]" at bounding box center [652, 256] width 216 height 35
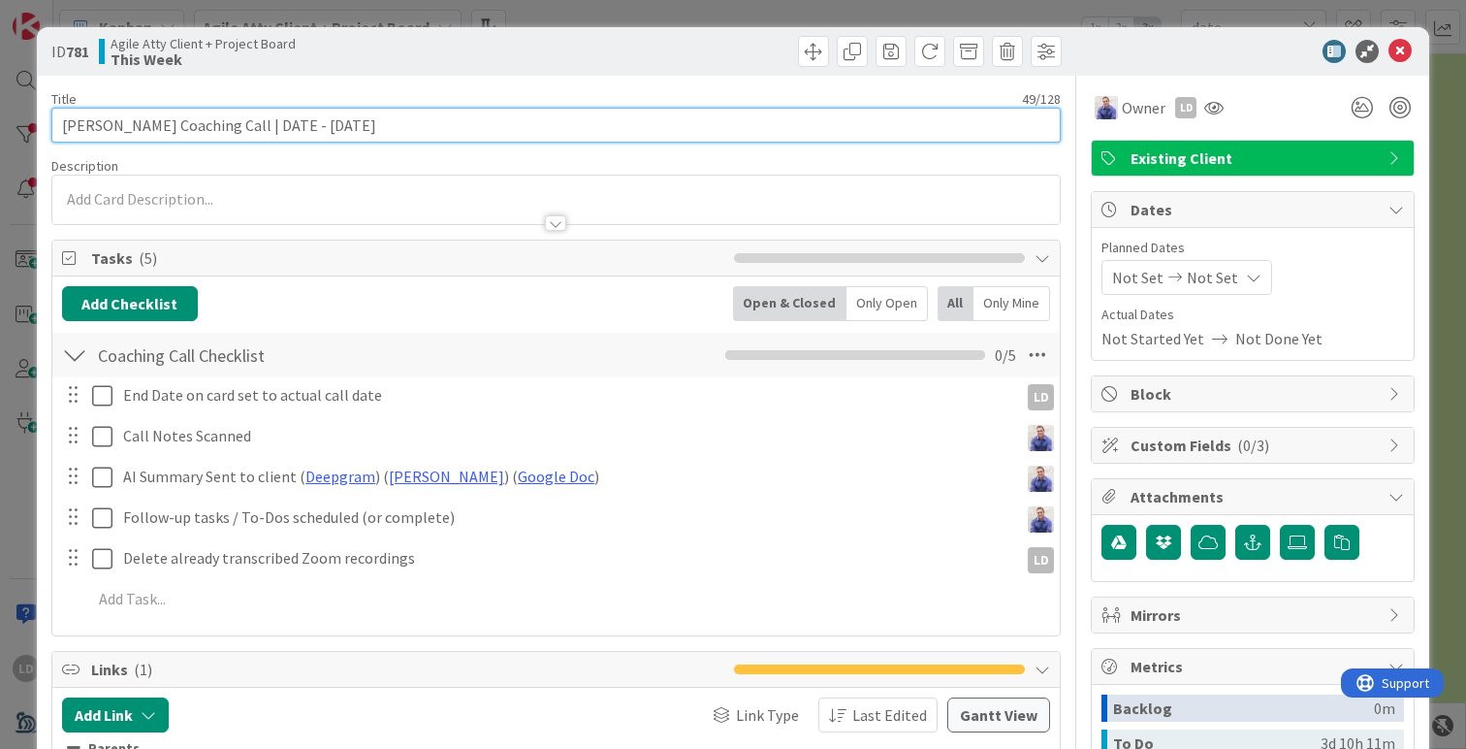
click at [320, 123] on input "[PERSON_NAME] Coaching Call | DATE - [DATE]" at bounding box center [556, 125] width 1010 height 35
type input "[PERSON_NAME] Coaching Call | [DATE]"
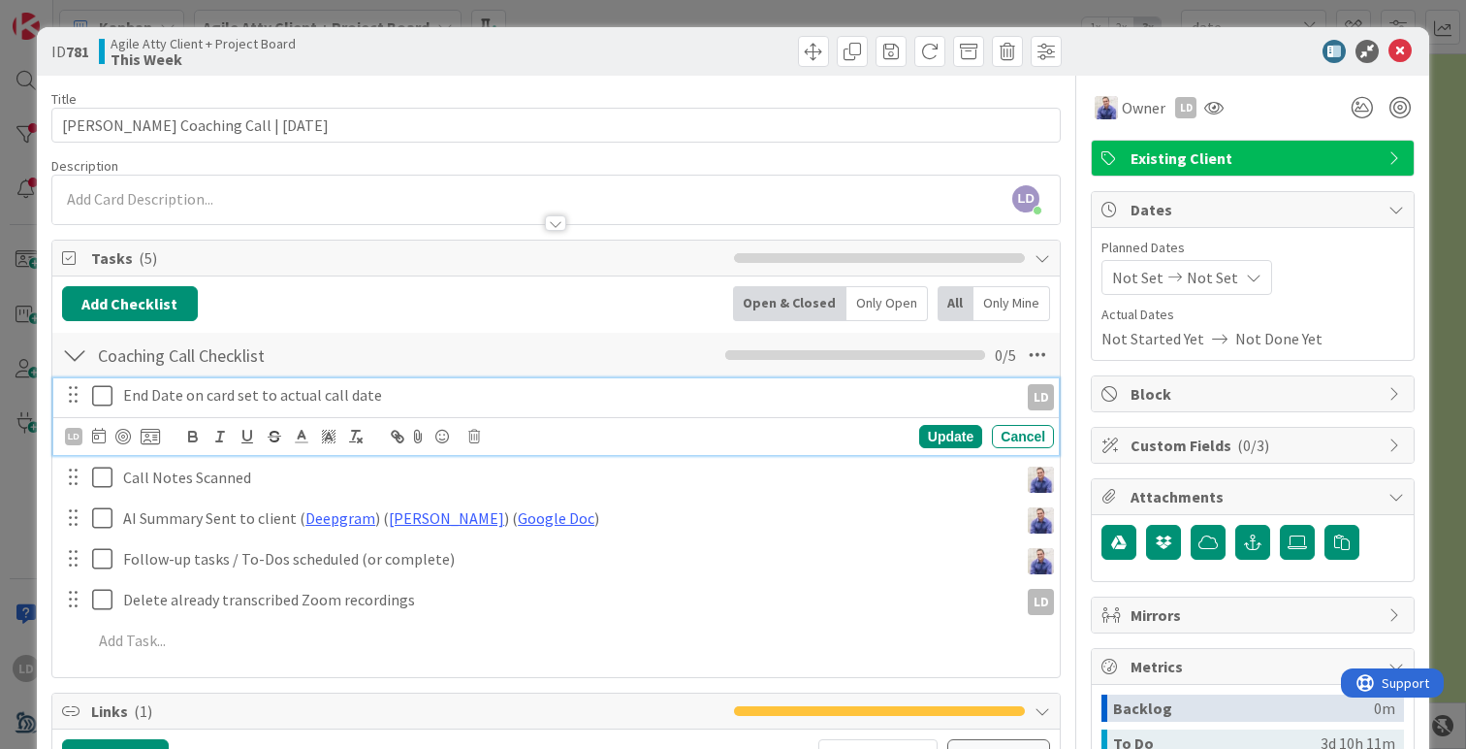
click at [105, 393] on icon at bounding box center [106, 395] width 29 height 23
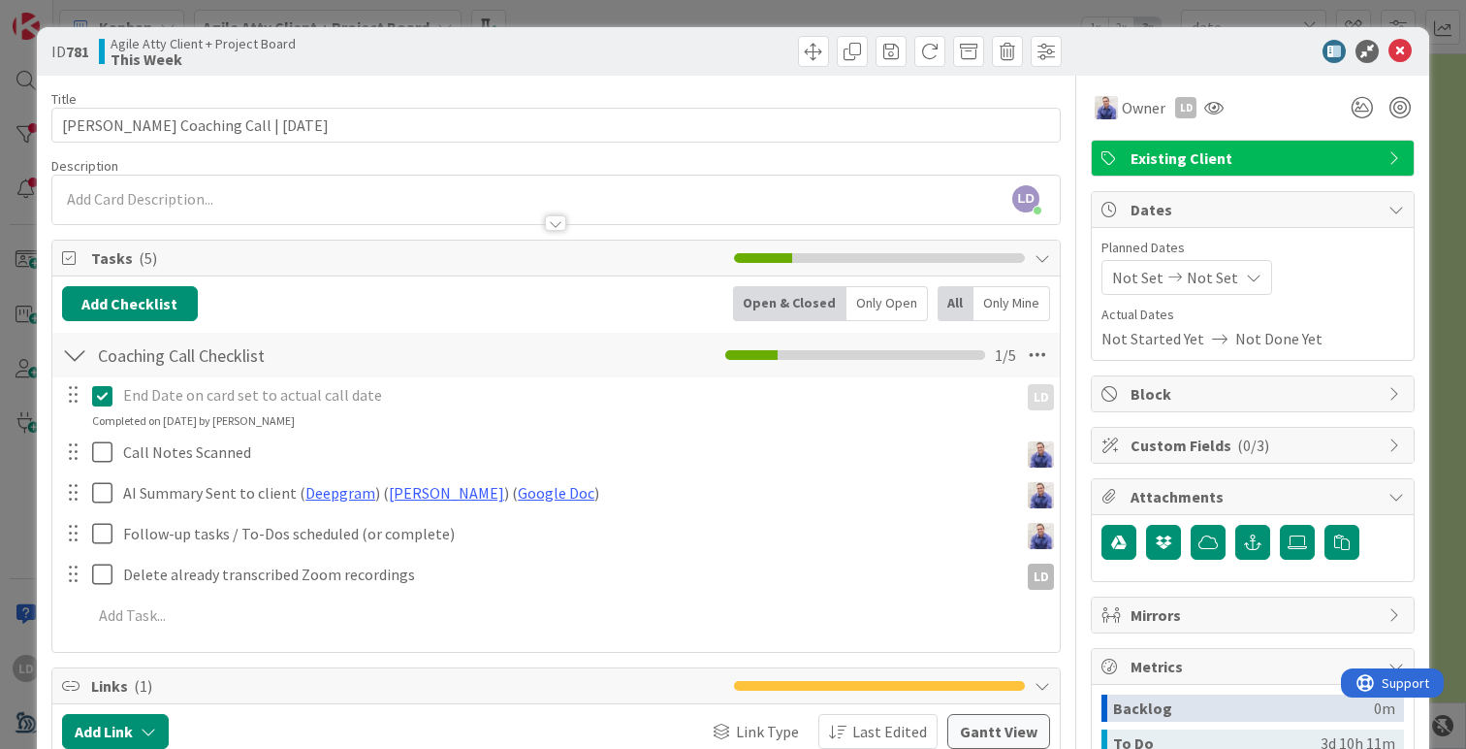
click at [1147, 266] on span "Not Set" at bounding box center [1137, 277] width 51 height 23
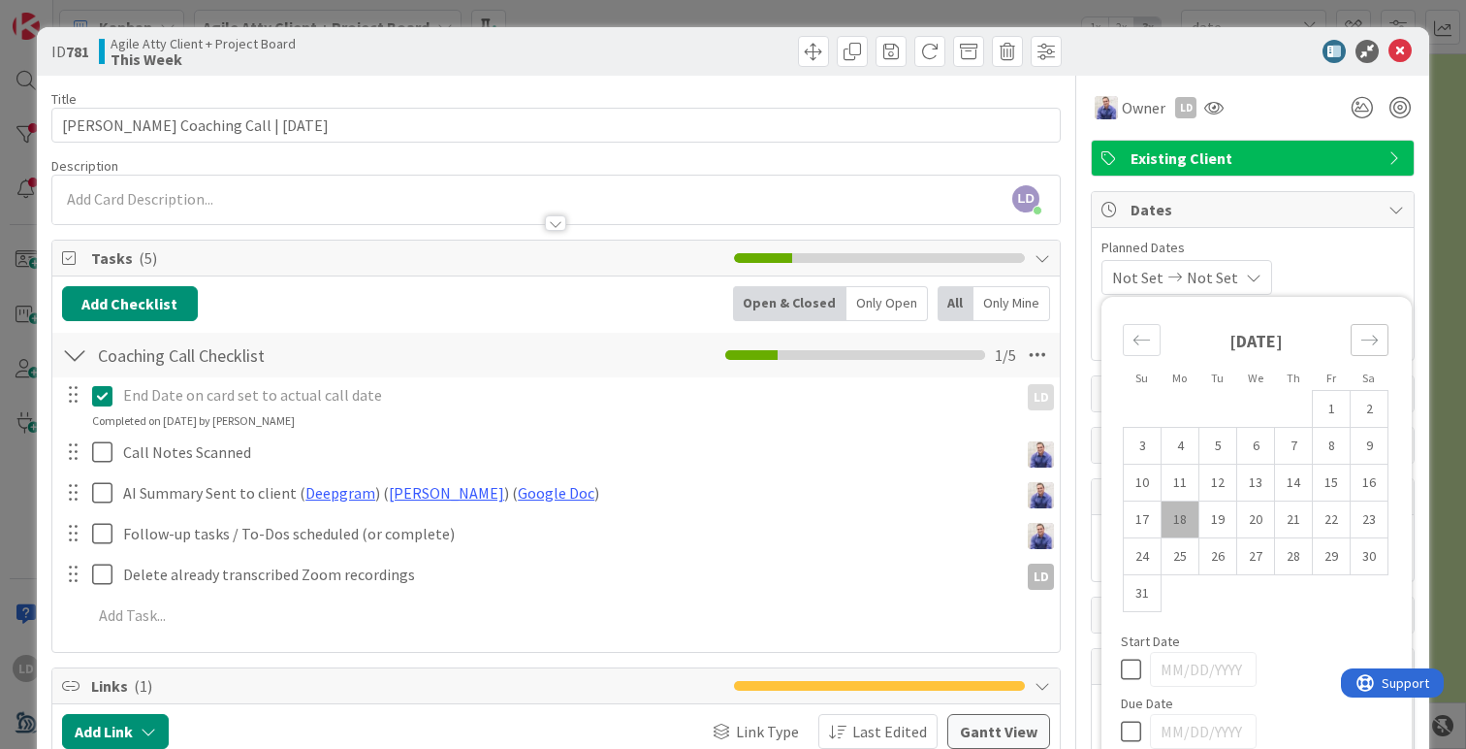
click at [1373, 344] on icon "Move forward to switch to the next month." at bounding box center [1370, 340] width 18 height 18
click at [1214, 414] on td "2" at bounding box center [1219, 409] width 38 height 37
type input "[DATE]"
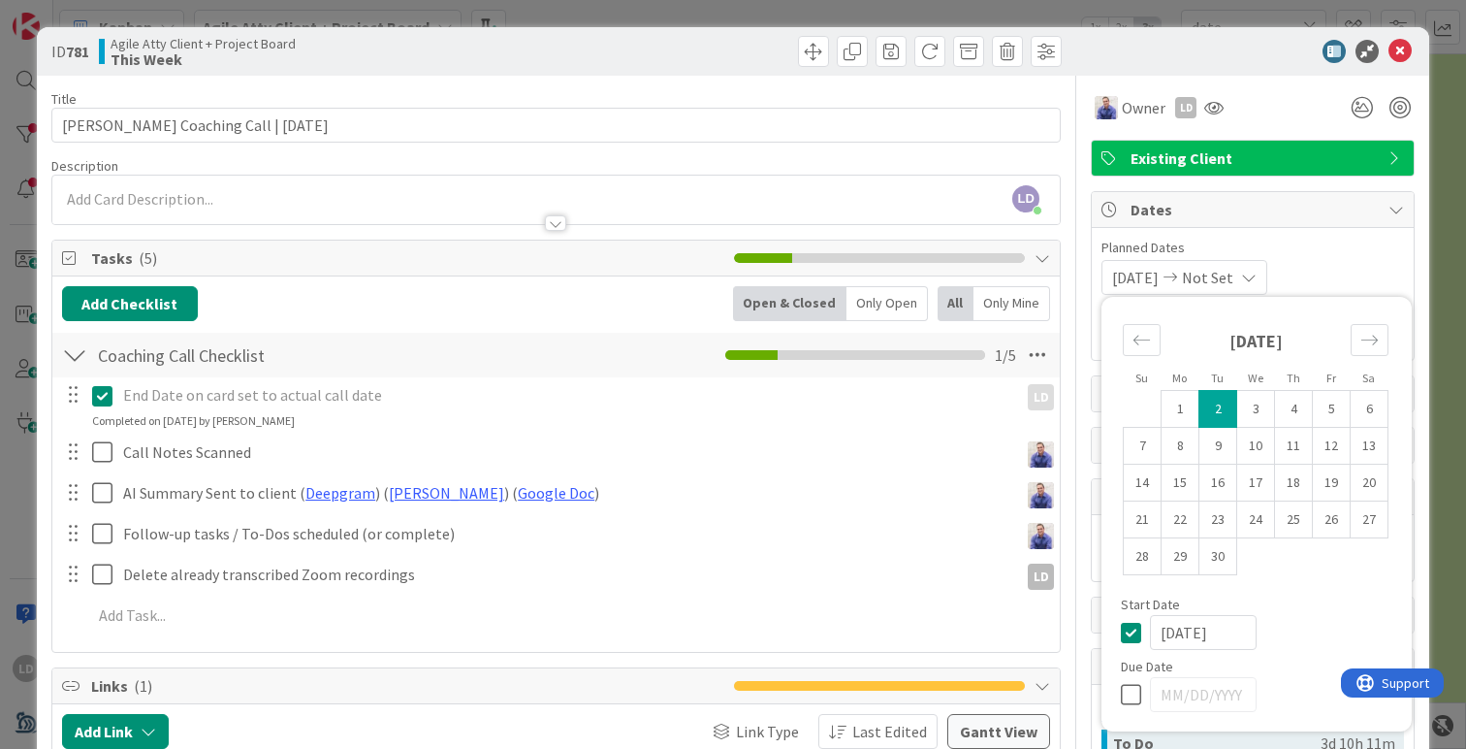
click at [1214, 414] on td "2" at bounding box center [1219, 409] width 38 height 37
type input "[DATE]"
click at [1333, 278] on div "[DATE] [DATE] Su Mo Tu We Th Fr Sa [DATE] 1 2 3 4 5 6 7 8 9 10 11 12 13 14 15 1…" at bounding box center [1253, 277] width 303 height 35
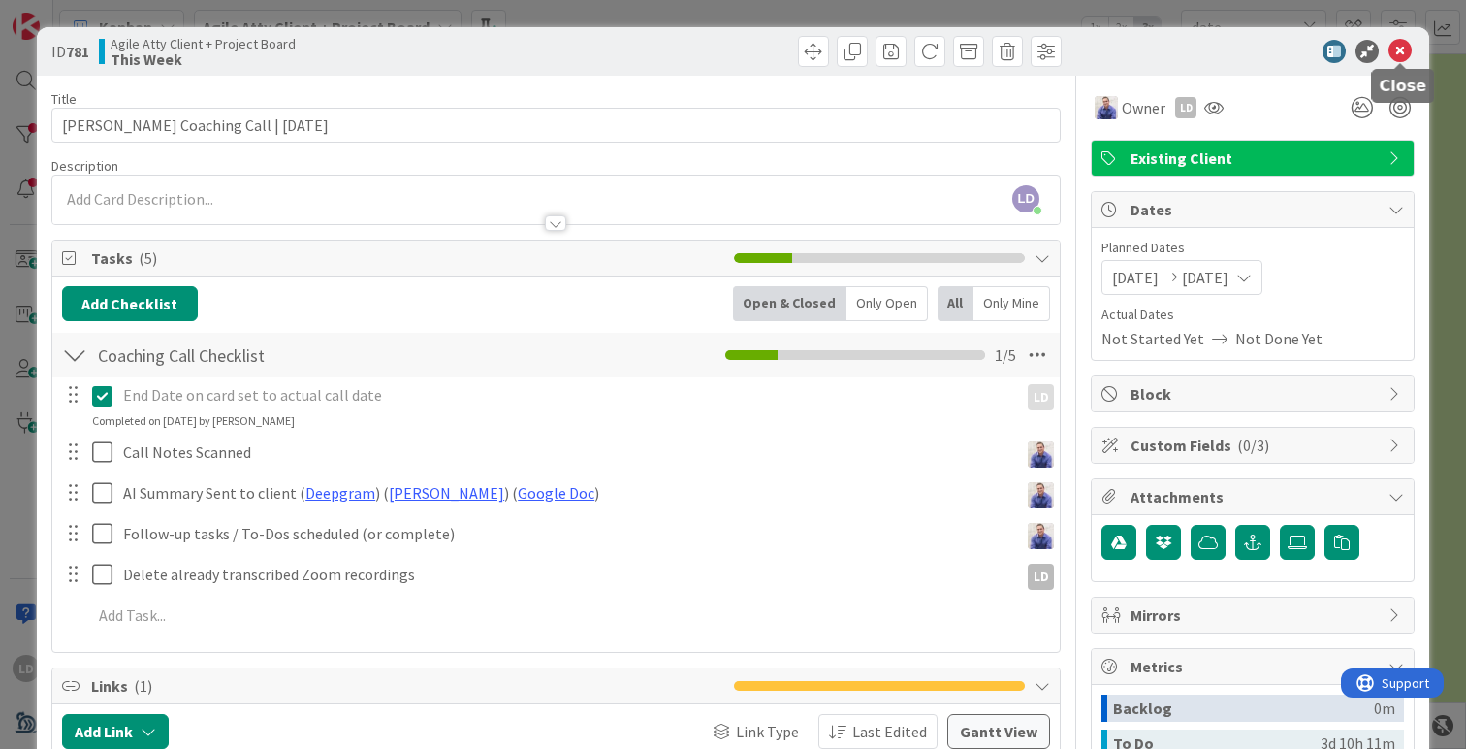
click at [1409, 59] on icon at bounding box center [1400, 51] width 23 height 23
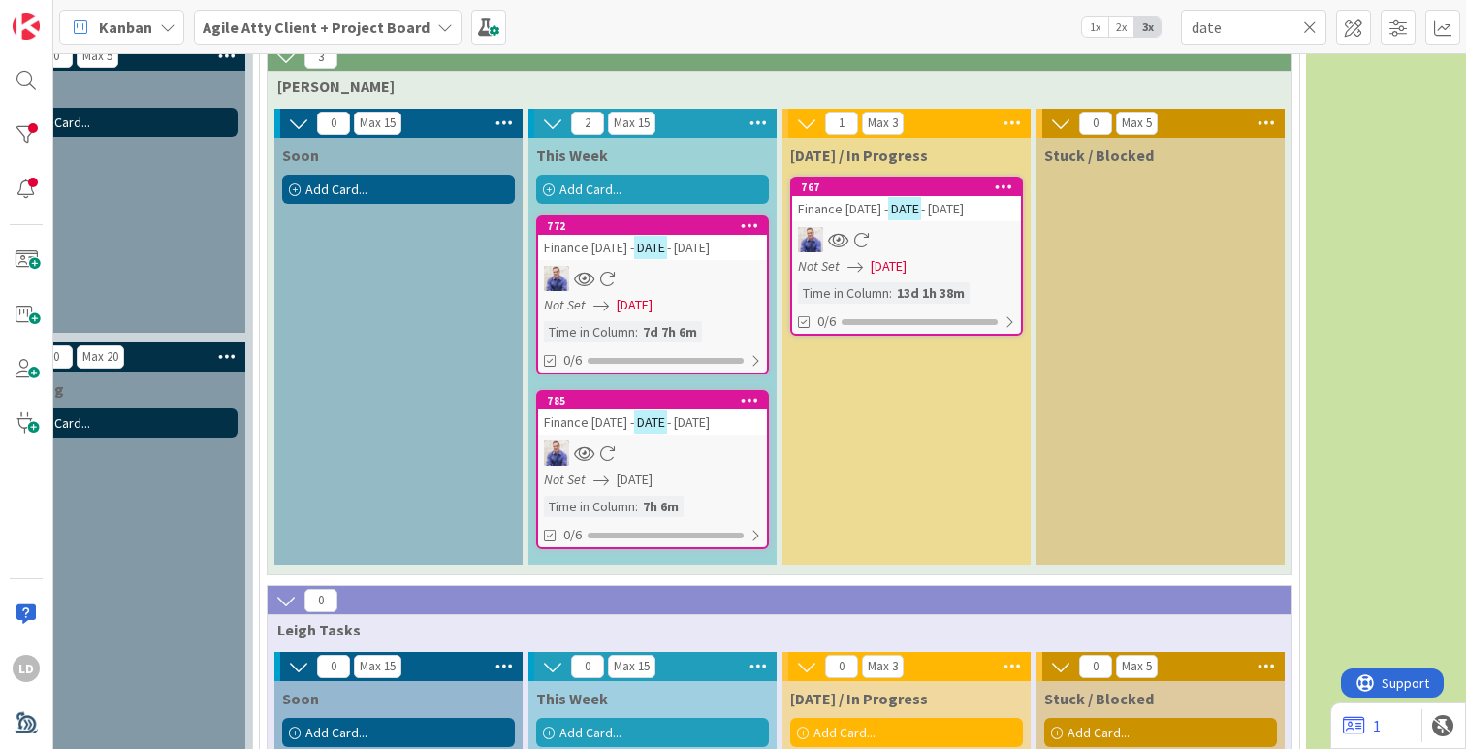
click at [1311, 26] on icon at bounding box center [1311, 26] width 14 height 17
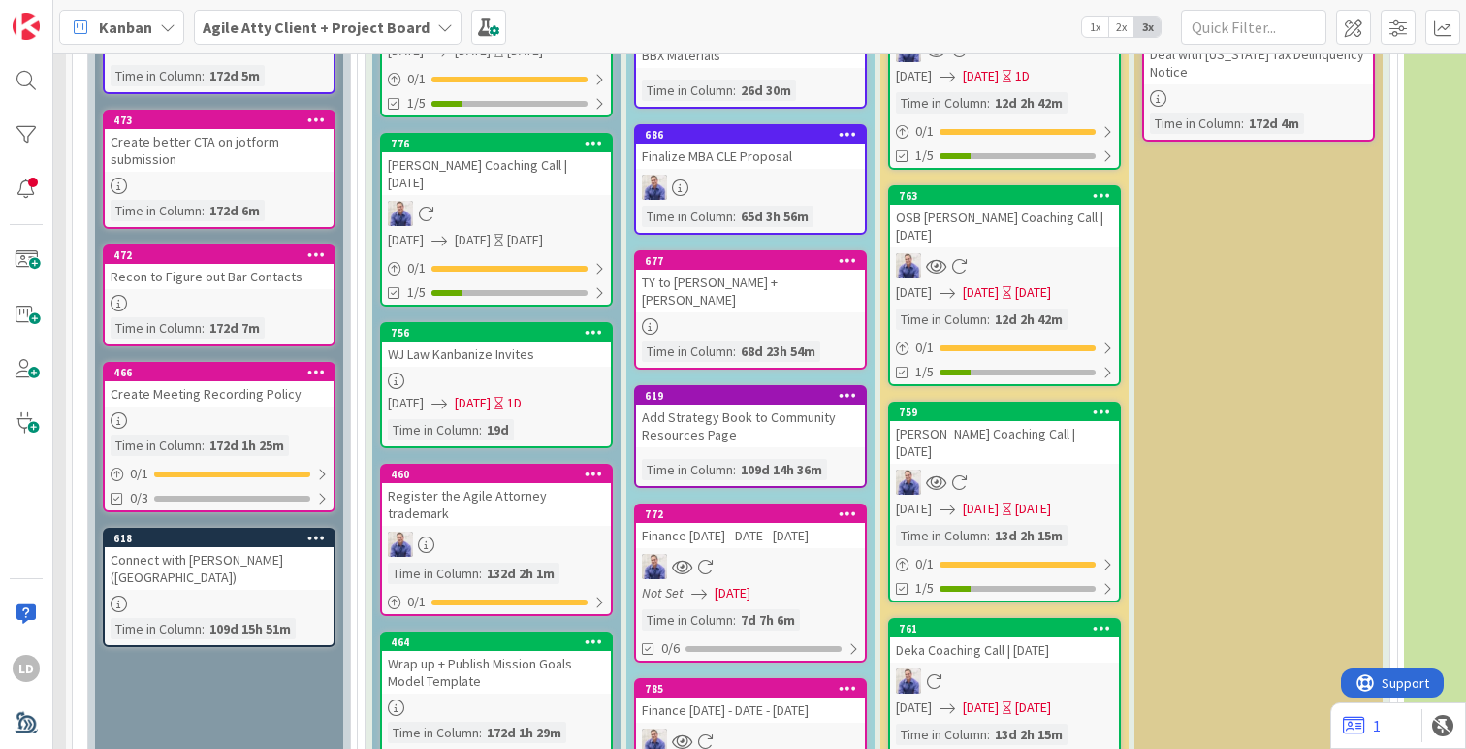
scroll to position [1573, 242]
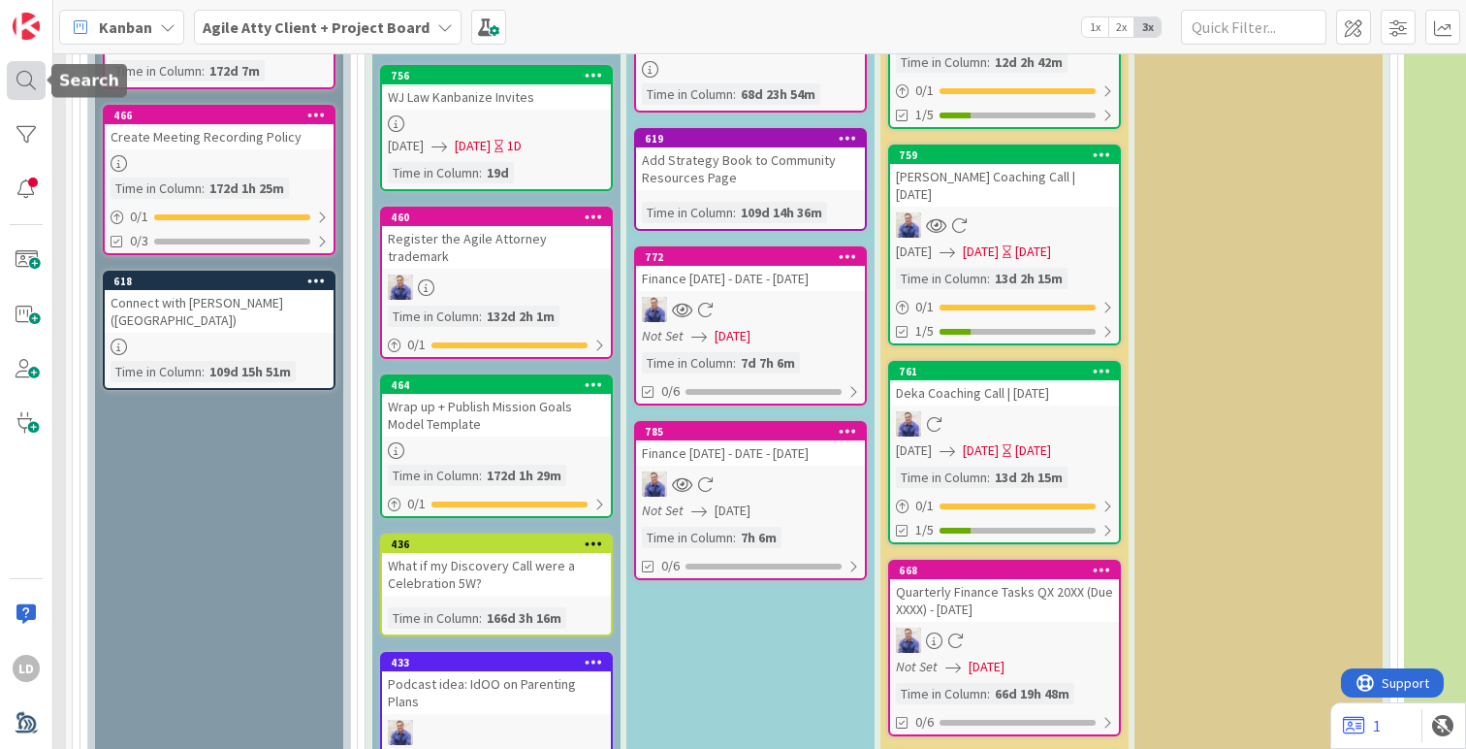
drag, startPoint x: 699, startPoint y: 476, endPoint x: 33, endPoint y: 72, distance: 779.5
